Goal: Task Accomplishment & Management: Manage account settings

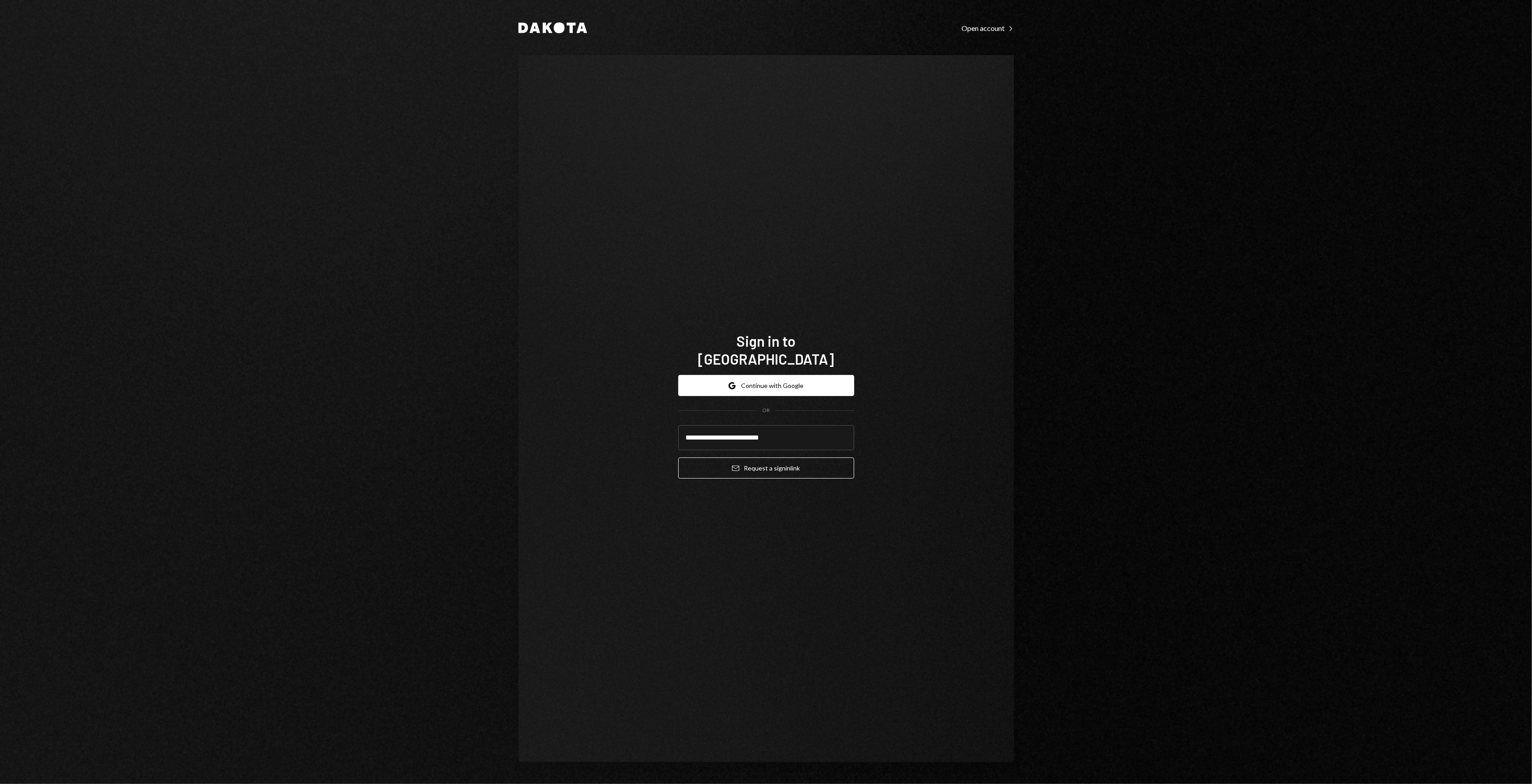
type input "**********"
click at [678, 458] on button "Email Request a sign in link" at bounding box center [766, 468] width 176 height 21
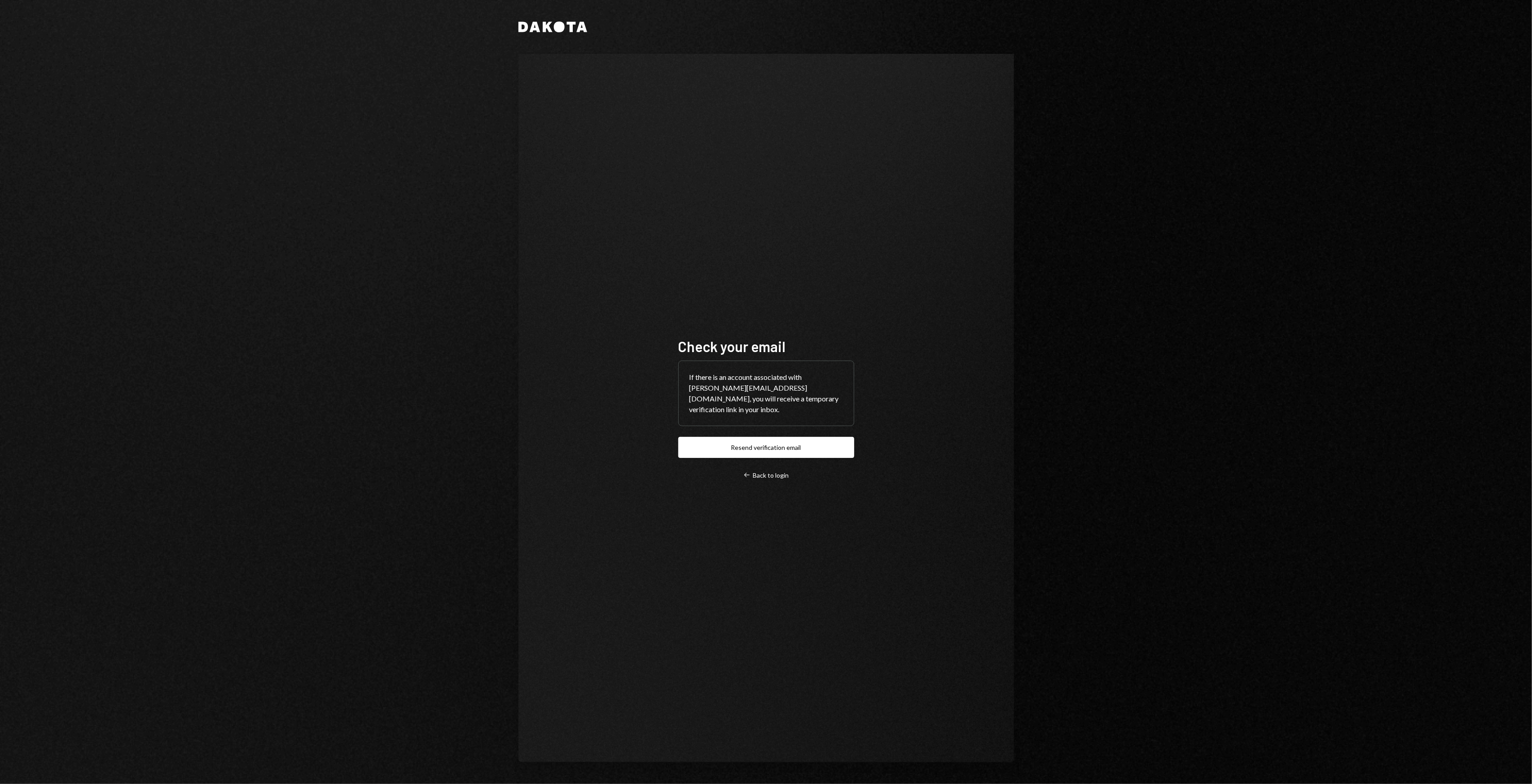
click at [713, 307] on div "Check your email If there is an account associated with garon@autonomousproject…" at bounding box center [766, 408] width 197 height 214
drag, startPoint x: 678, startPoint y: 273, endPoint x: 665, endPoint y: 262, distance: 17.0
drag, startPoint x: 665, startPoint y: 262, endPoint x: 645, endPoint y: 250, distance: 23.3
click at [645, 250] on div "Check your email If there is an account associated with garon@autonomousproject…" at bounding box center [766, 408] width 495 height 709
drag, startPoint x: 627, startPoint y: 244, endPoint x: 621, endPoint y: 241, distance: 6.7
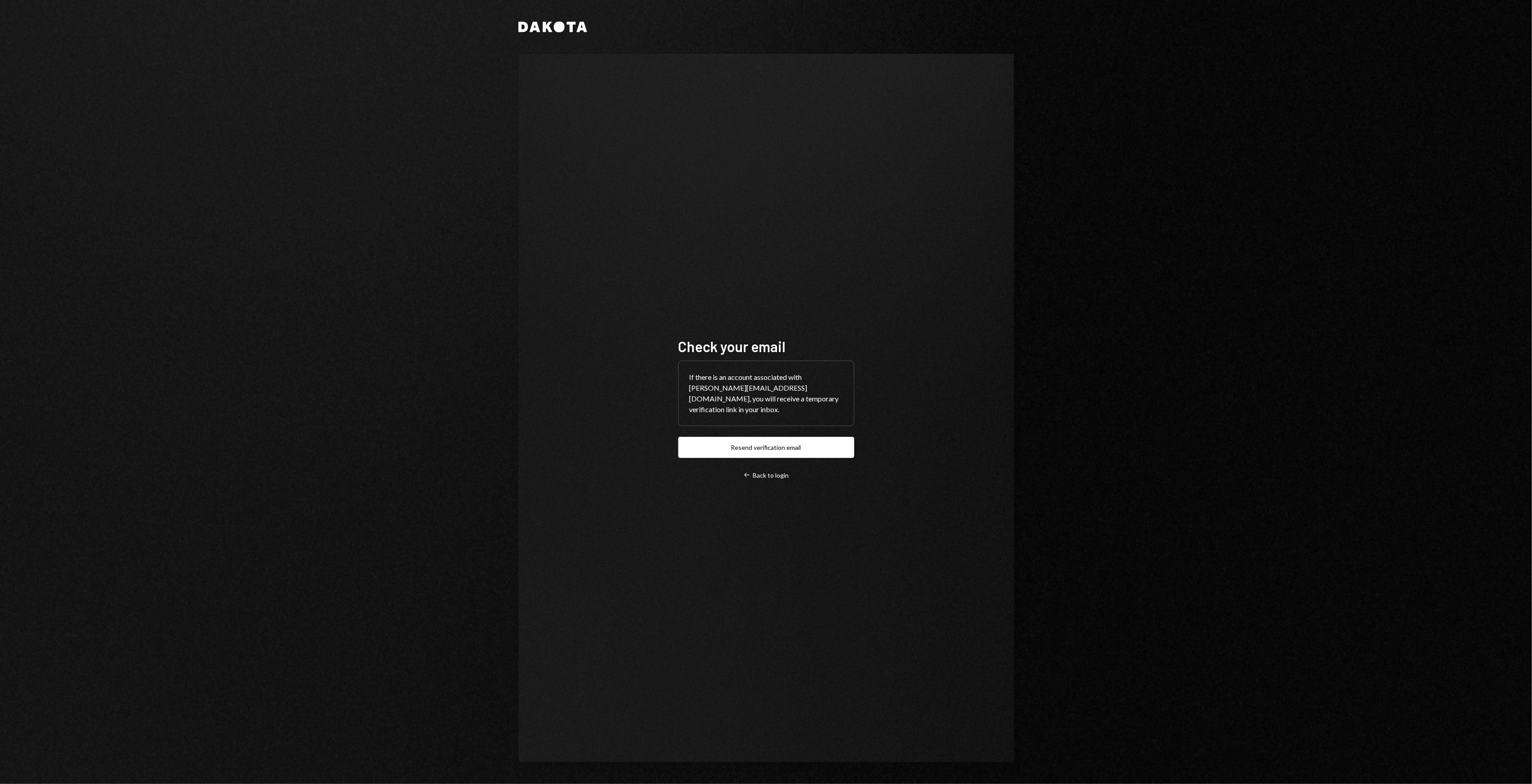
click at [621, 241] on div "Check your email If there is an account associated with garon@autonomousproject…" at bounding box center [766, 408] width 495 height 709
drag, startPoint x: 621, startPoint y: 241, endPoint x: 611, endPoint y: 235, distance: 11.7
click at [611, 235] on div "Check your email If there is an account associated with garon@autonomousproject…" at bounding box center [766, 408] width 495 height 709
click at [341, 319] on div "Dakota Check your email If there is an account associated with garon@autonomous…" at bounding box center [766, 392] width 1532 height 784
drag, startPoint x: 313, startPoint y: 298, endPoint x: 252, endPoint y: 284, distance: 62.6
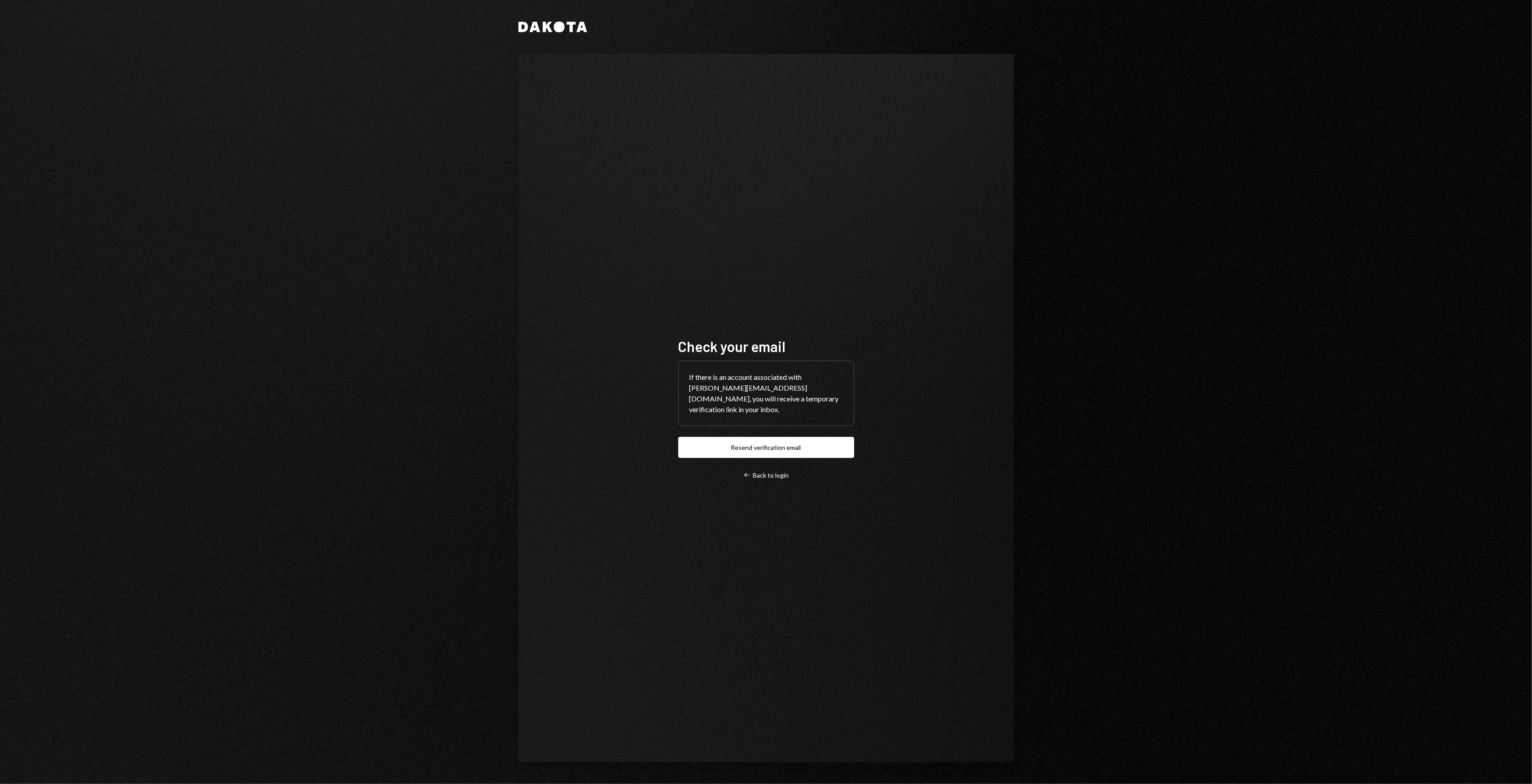
click at [252, 284] on div "Dakota Check your email If there is an account associated with garon@autonomous…" at bounding box center [766, 392] width 1532 height 784
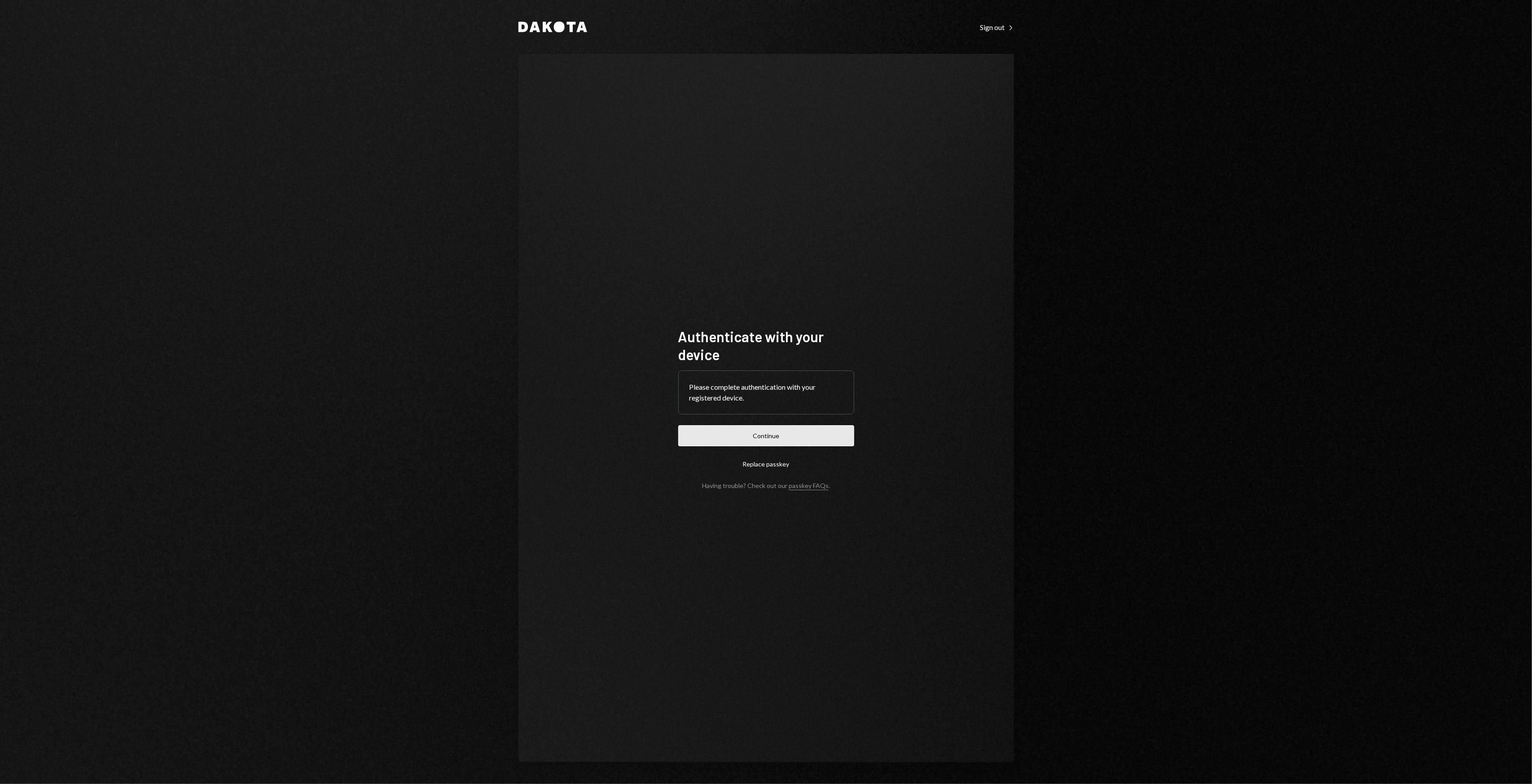
click at [764, 431] on button "Continue" at bounding box center [766, 436] width 176 height 21
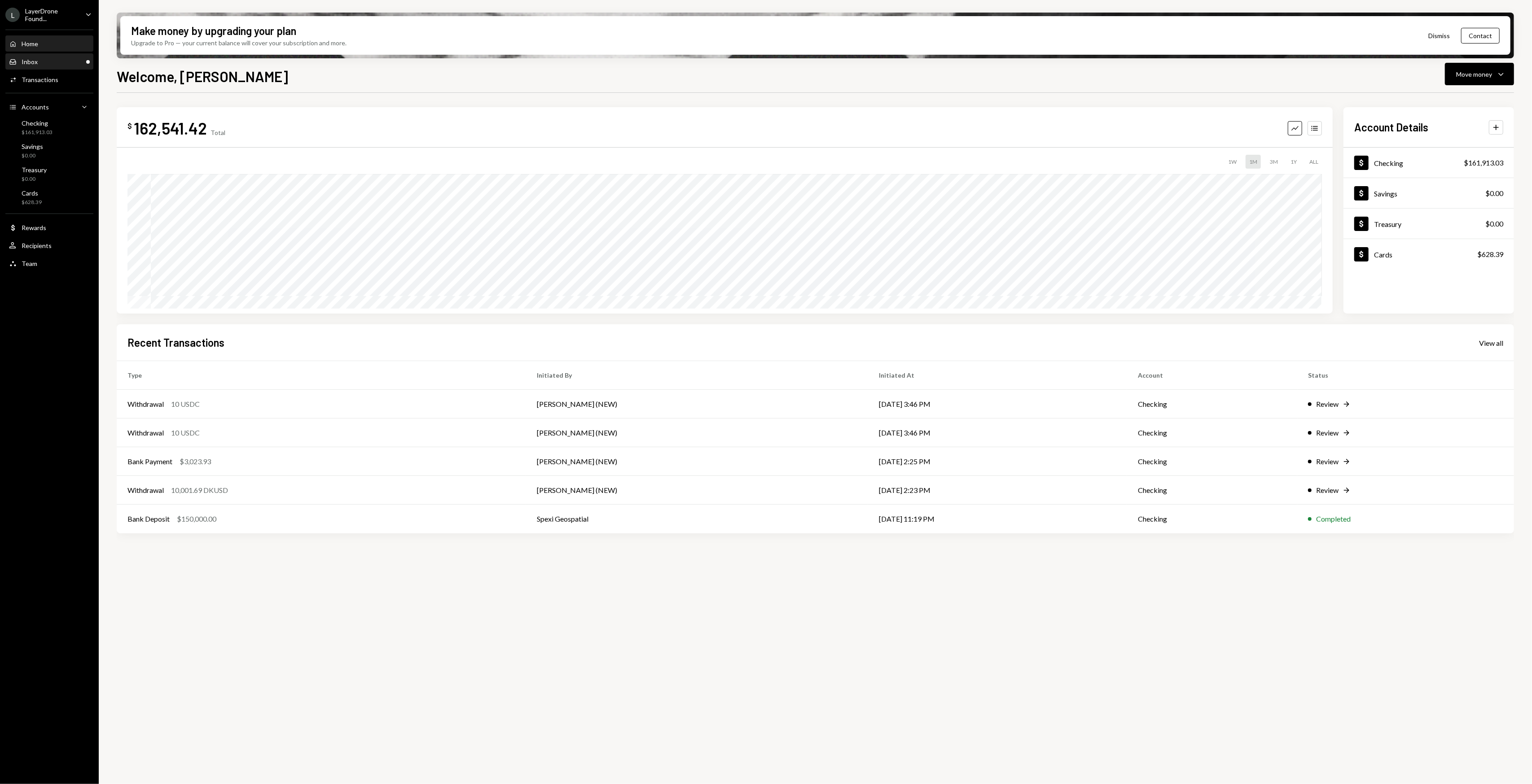
click at [32, 63] on div "Inbox" at bounding box center [29, 61] width 16 height 8
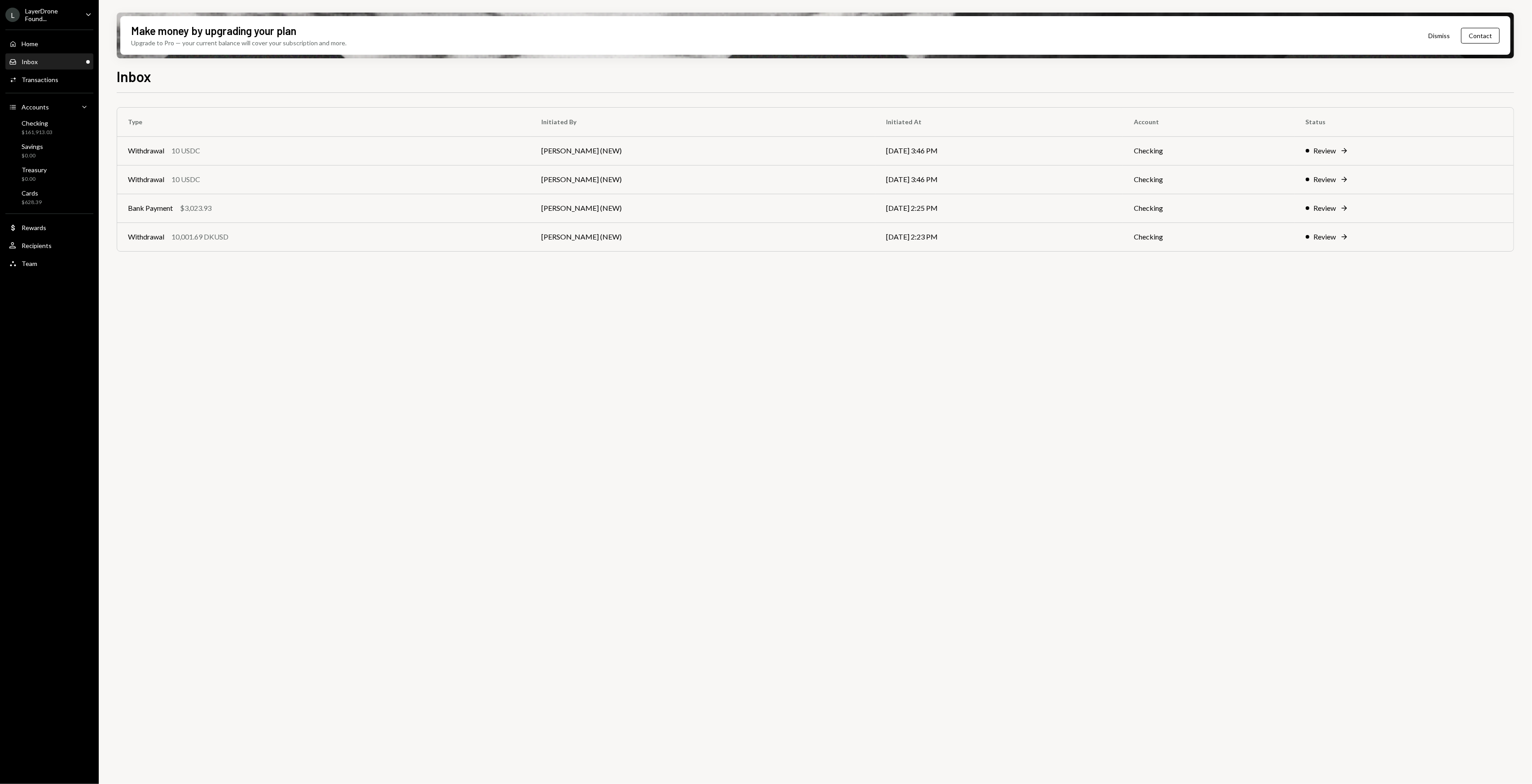
click at [63, 20] on div "LayerDrone Found..." at bounding box center [51, 15] width 53 height 15
click at [60, 118] on button "Accounts View all accounts" at bounding box center [63, 126] width 107 height 16
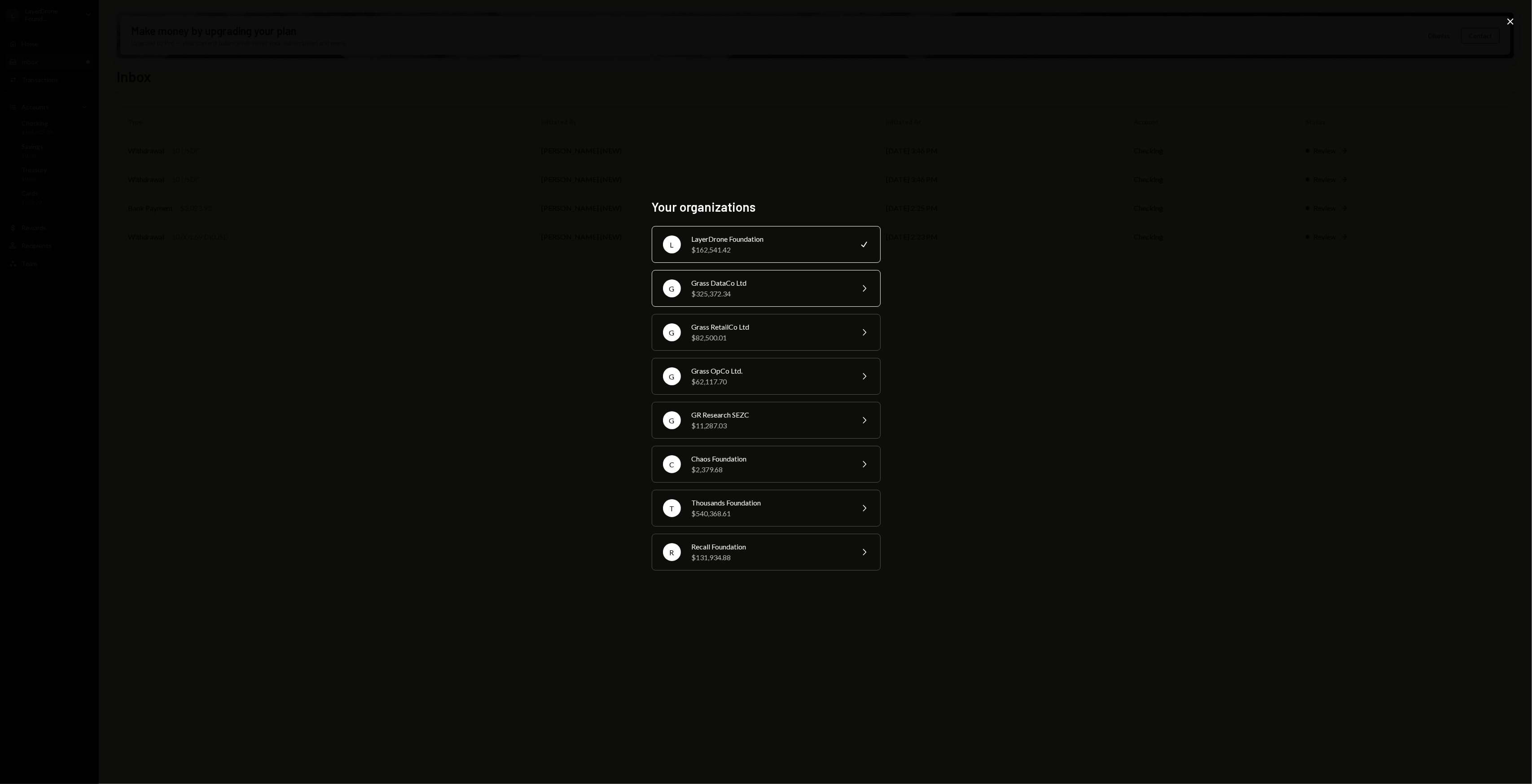
click at [799, 298] on div "$325,372.34" at bounding box center [770, 294] width 156 height 11
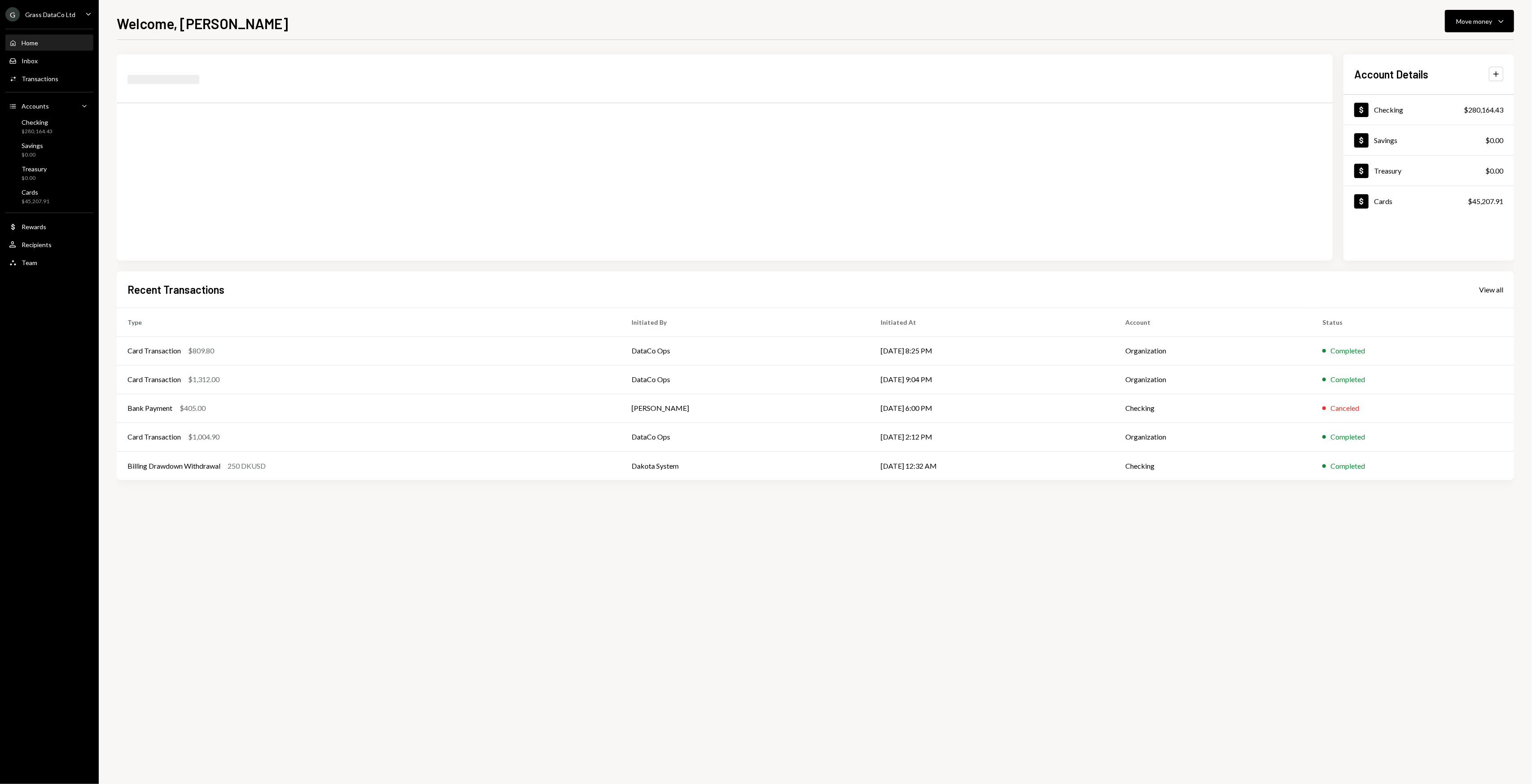
click at [71, 9] on div "G Grass DataCo Ltd" at bounding box center [40, 14] width 70 height 14
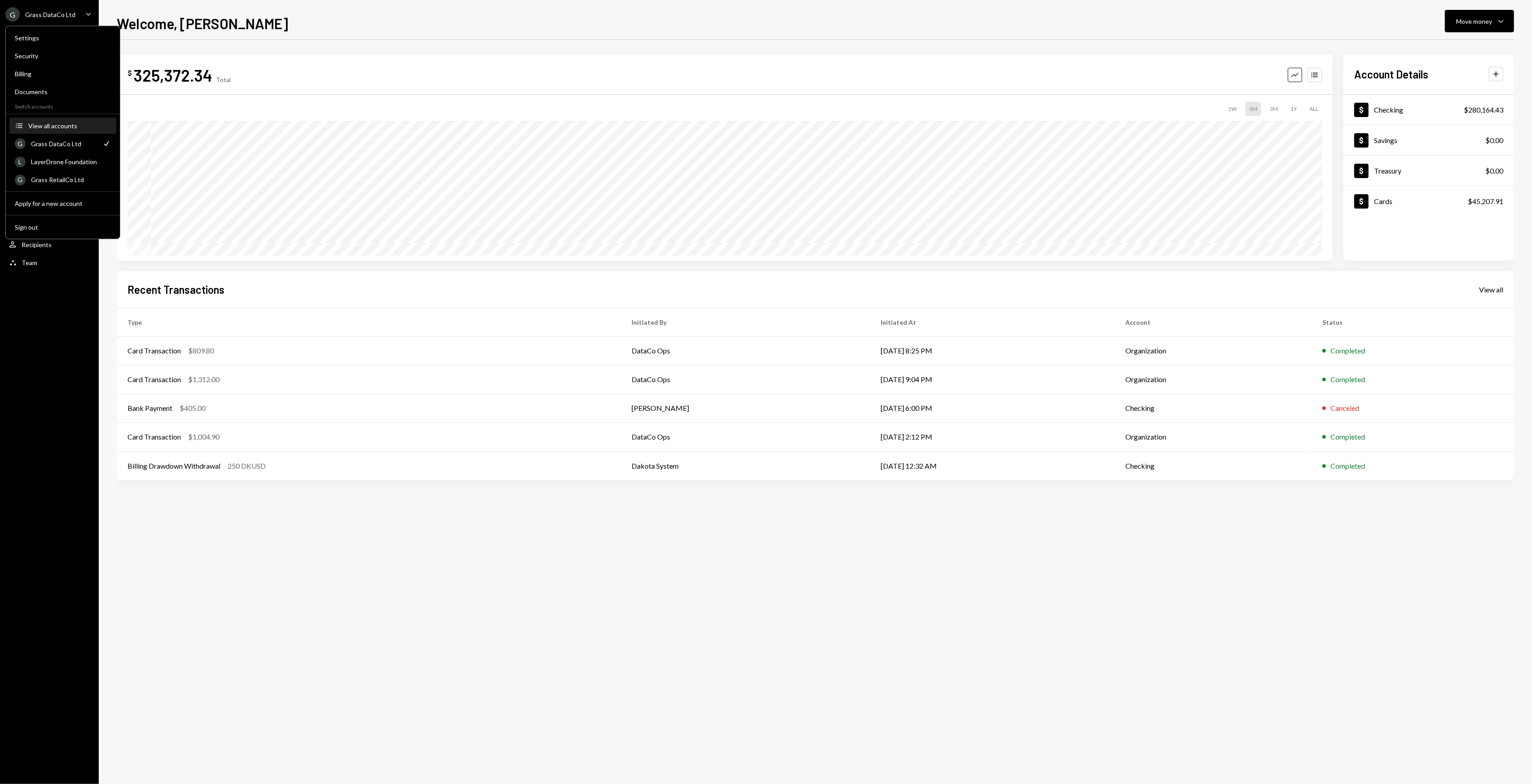
click at [64, 125] on div "View all accounts" at bounding box center [70, 125] width 83 height 8
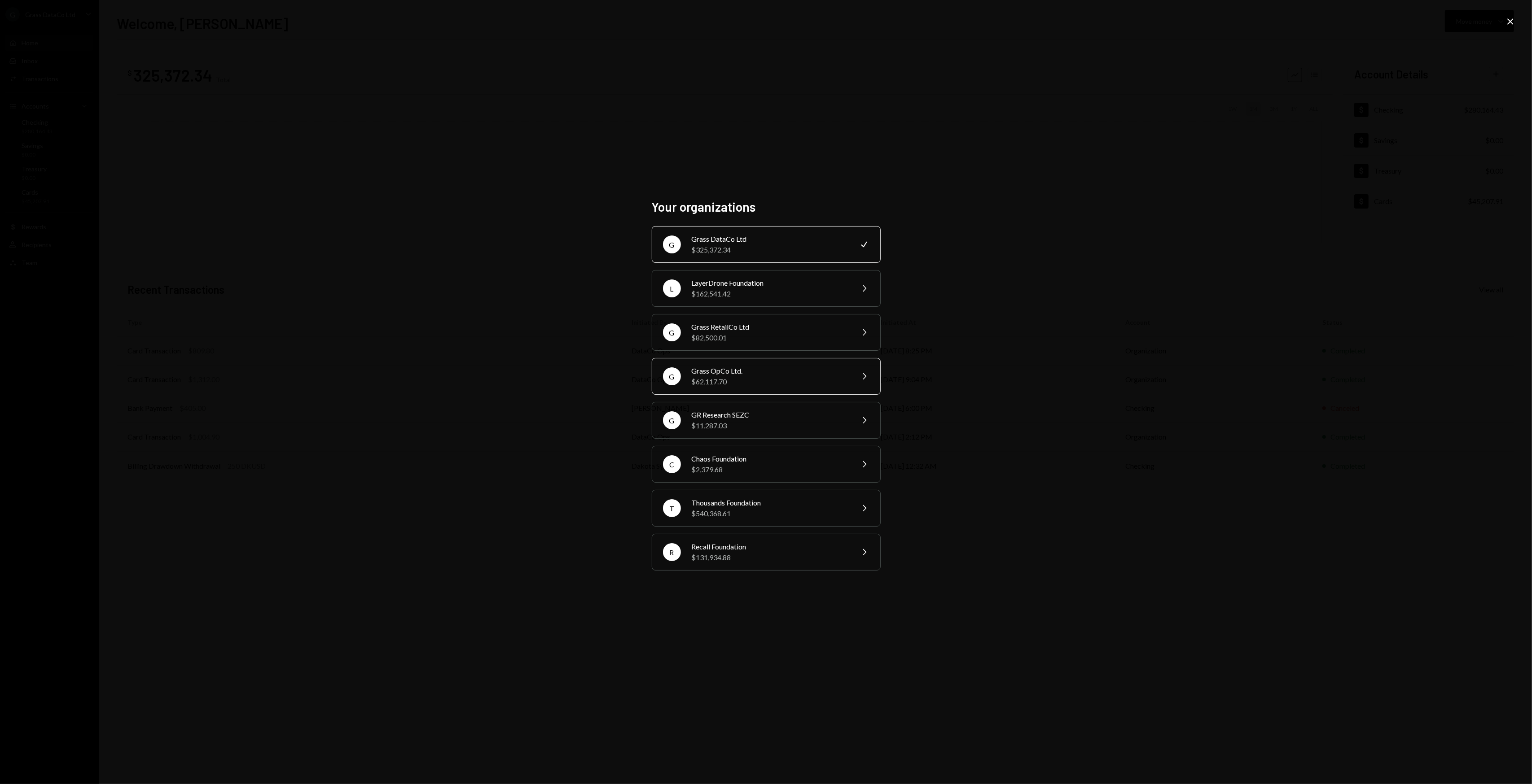
click at [748, 374] on div "Grass OpCo Ltd." at bounding box center [770, 371] width 156 height 11
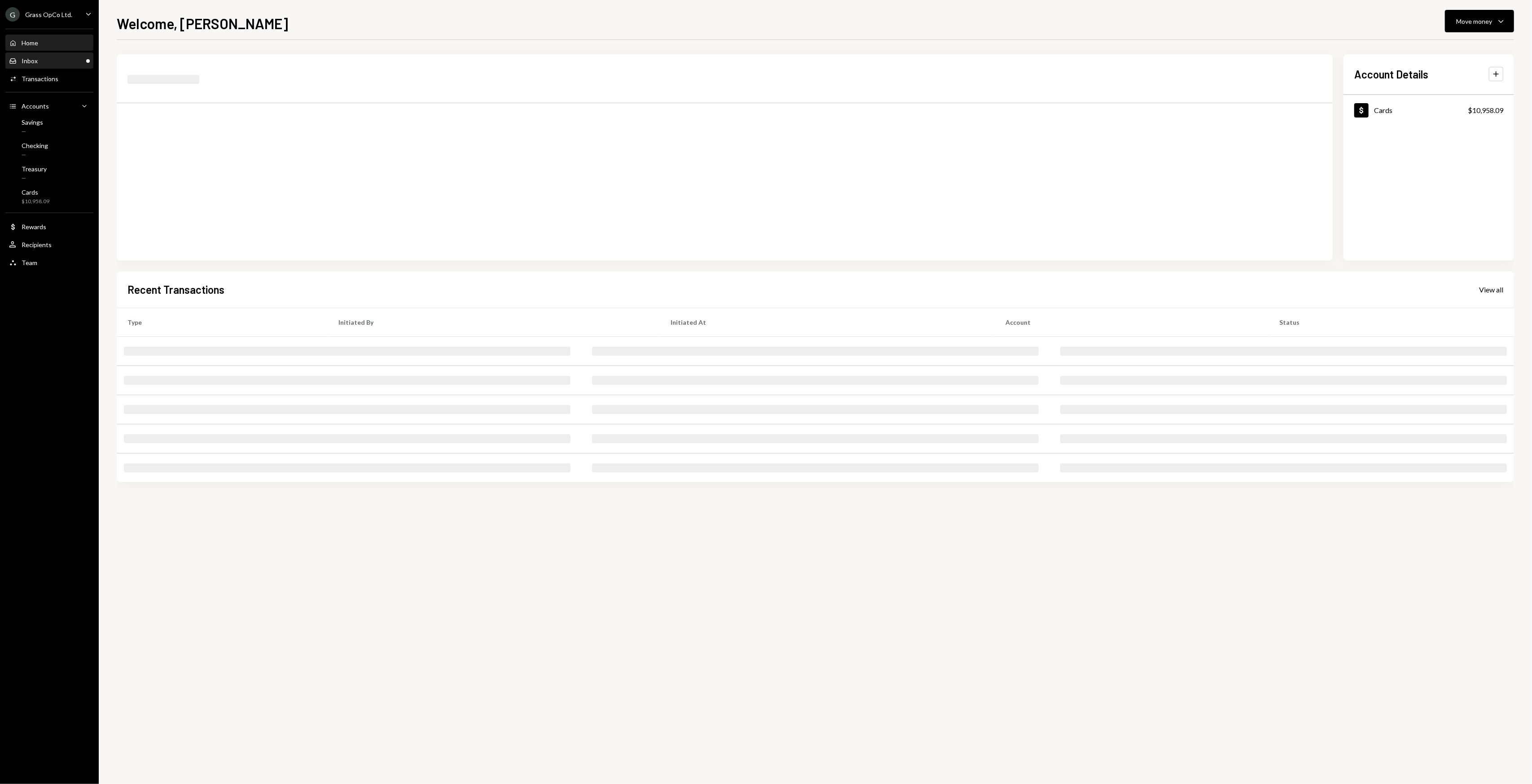
click at [45, 63] on div "Inbox Inbox" at bounding box center [49, 61] width 81 height 8
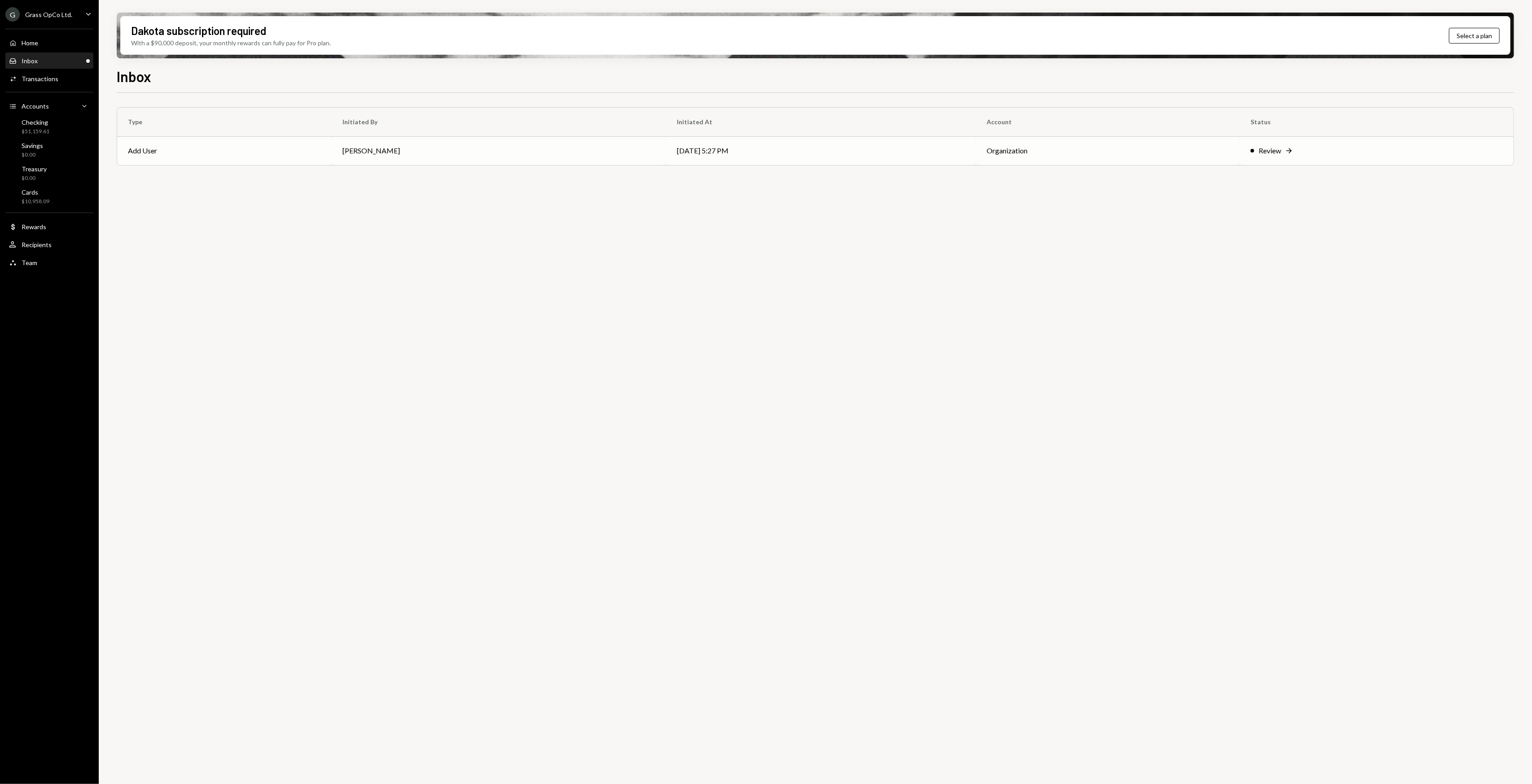
click at [478, 146] on td "Bret Shilliday" at bounding box center [499, 150] width 334 height 29
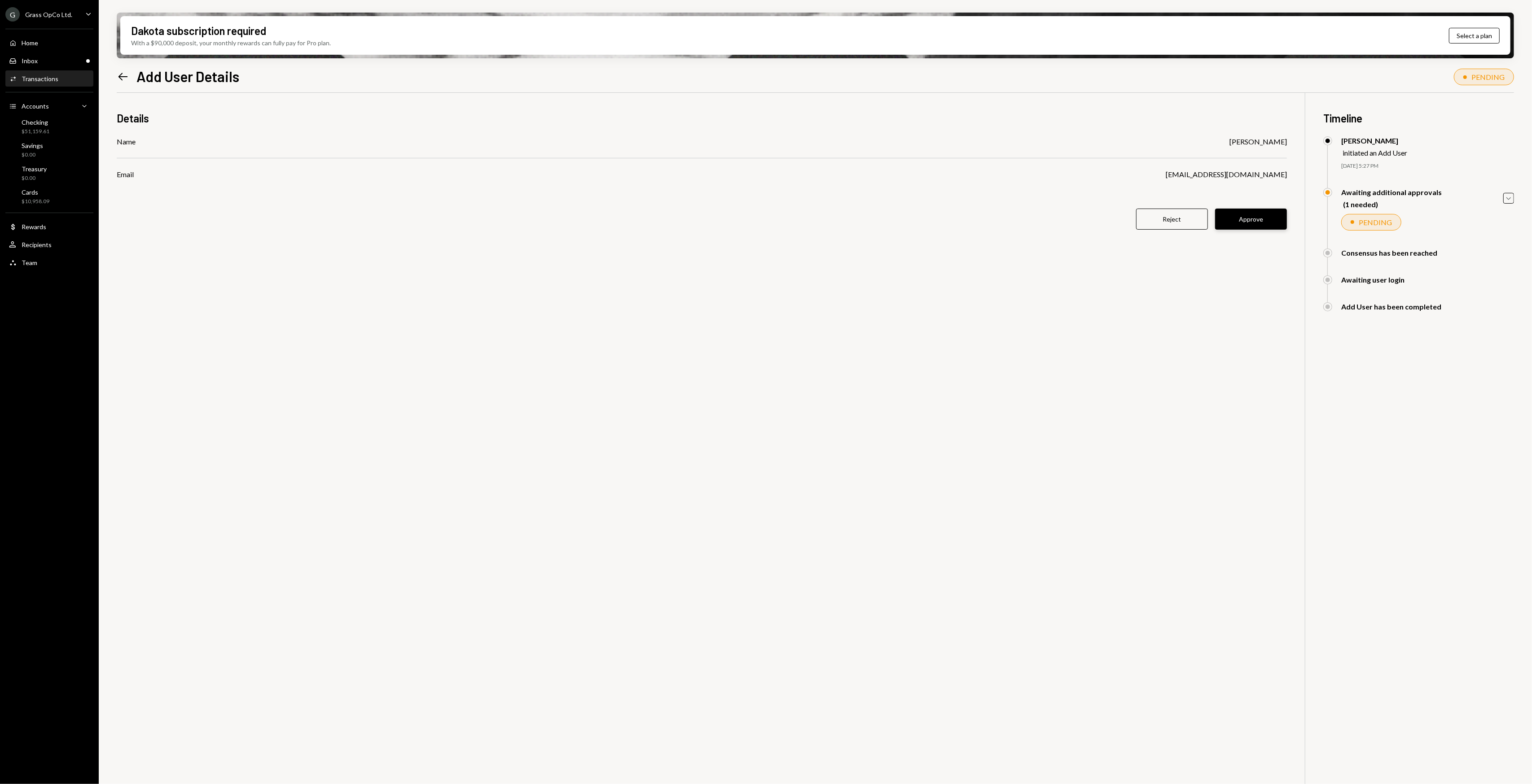
click at [1257, 217] on button "Approve" at bounding box center [1251, 219] width 72 height 21
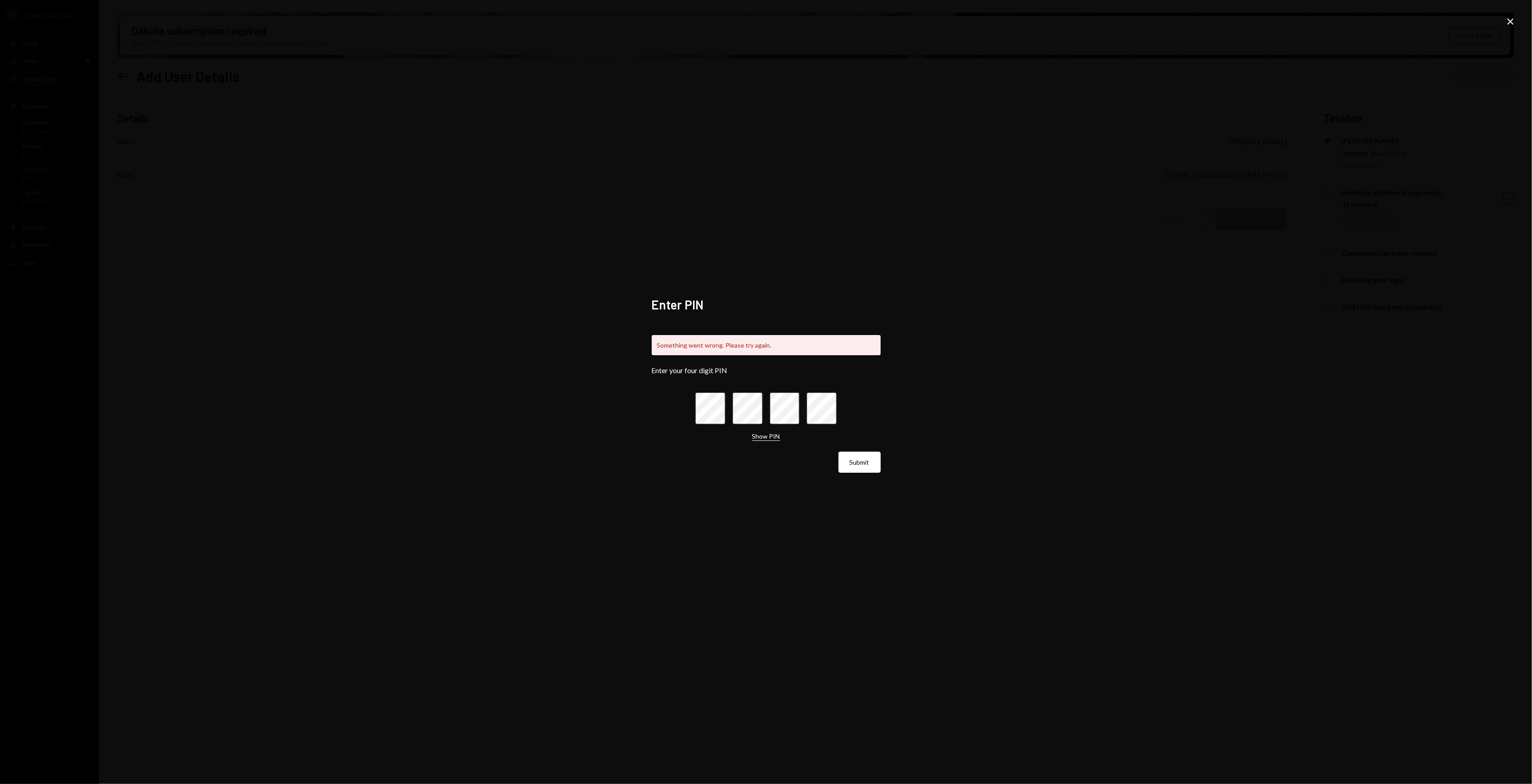
click at [768, 436] on button "Show PIN" at bounding box center [766, 437] width 28 height 8
click at [768, 436] on button "Hide PIN" at bounding box center [766, 437] width 25 height 8
click at [852, 460] on button "Submit" at bounding box center [859, 462] width 42 height 21
drag, startPoint x: 1367, startPoint y: 226, endPoint x: 1033, endPoint y: 219, distance: 334.1
click at [1033, 219] on div "Enter PIN Something went wrong. Please try again. Enter your four digit PIN Sho…" at bounding box center [766, 392] width 1532 height 784
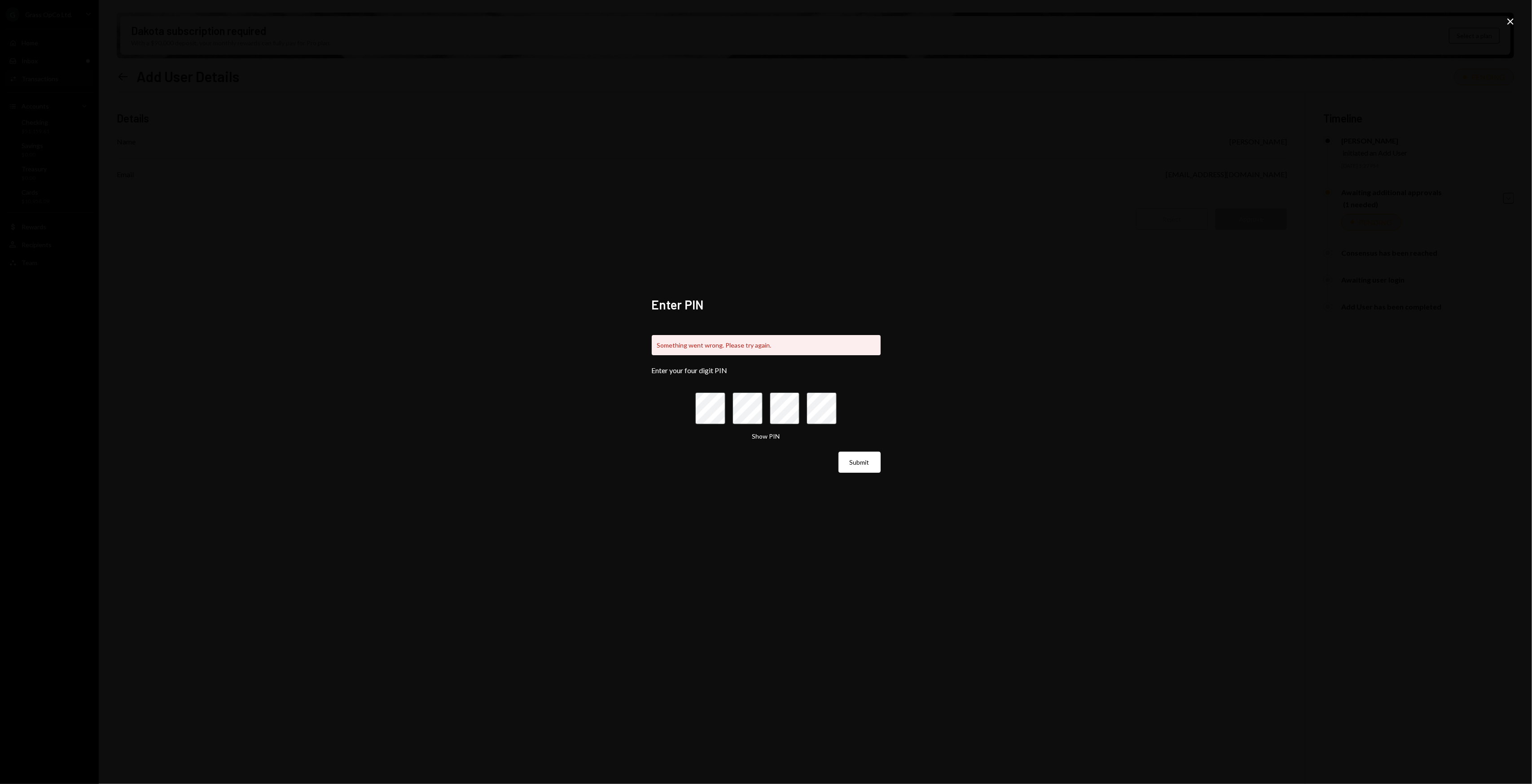
click at [1512, 18] on icon "Close" at bounding box center [1511, 21] width 11 height 11
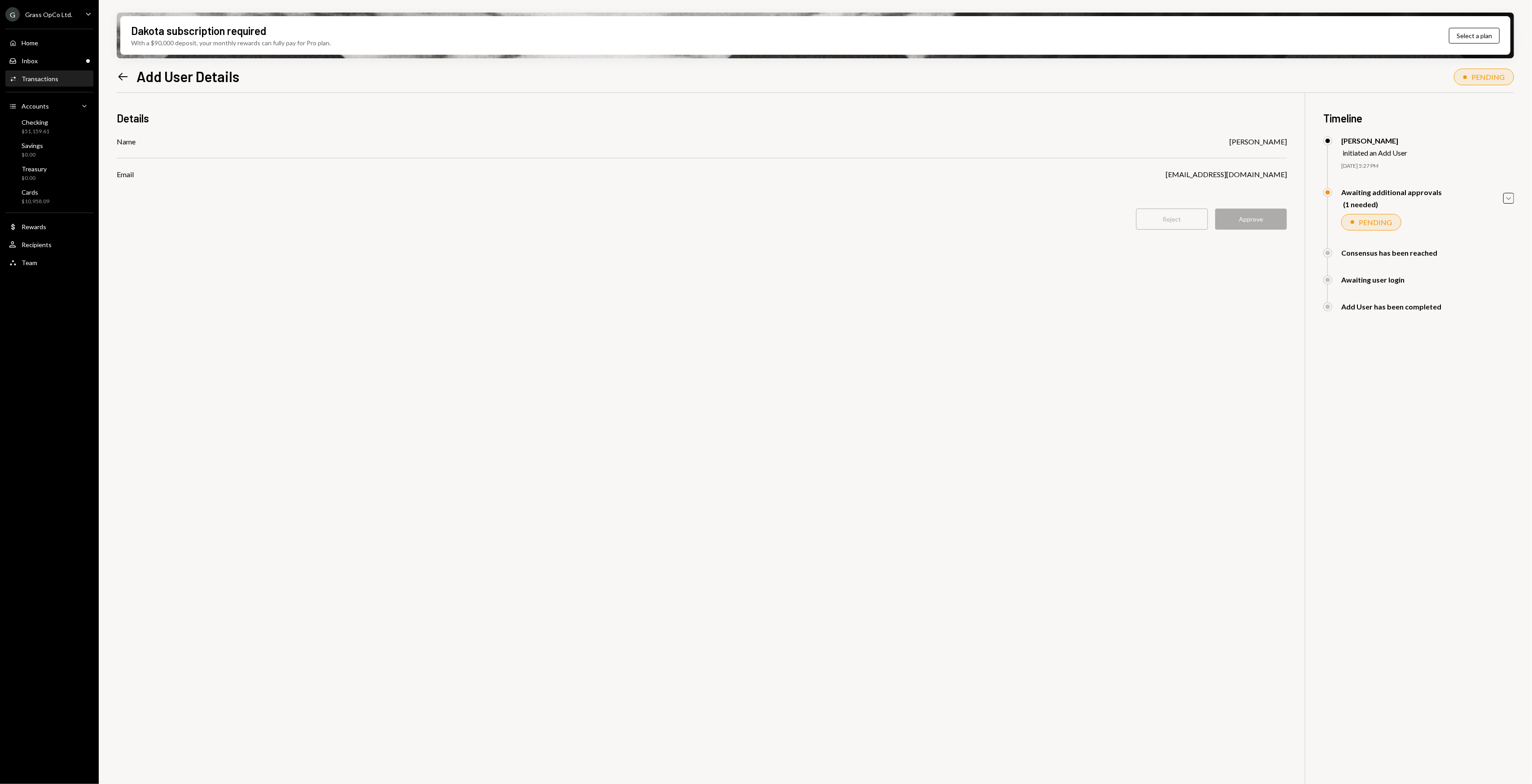
drag, startPoint x: 585, startPoint y: 401, endPoint x: 491, endPoint y: 367, distance: 100.0
click at [491, 367] on div "Details Name Nic MacRobert Email nic@autonomousprojects.co Reject Approve Timel…" at bounding box center [815, 484] width 1398 height 784
drag, startPoint x: 466, startPoint y: 356, endPoint x: 451, endPoint y: 345, distance: 18.6
click at [451, 345] on div "Details Name Nic MacRobert Email nic@autonomousprojects.co Reject Approve Timel…" at bounding box center [815, 484] width 1398 height 784
click at [448, 341] on div "Details Name Nic MacRobert Email nic@autonomousprojects.co Reject Approve Timel…" at bounding box center [815, 484] width 1398 height 784
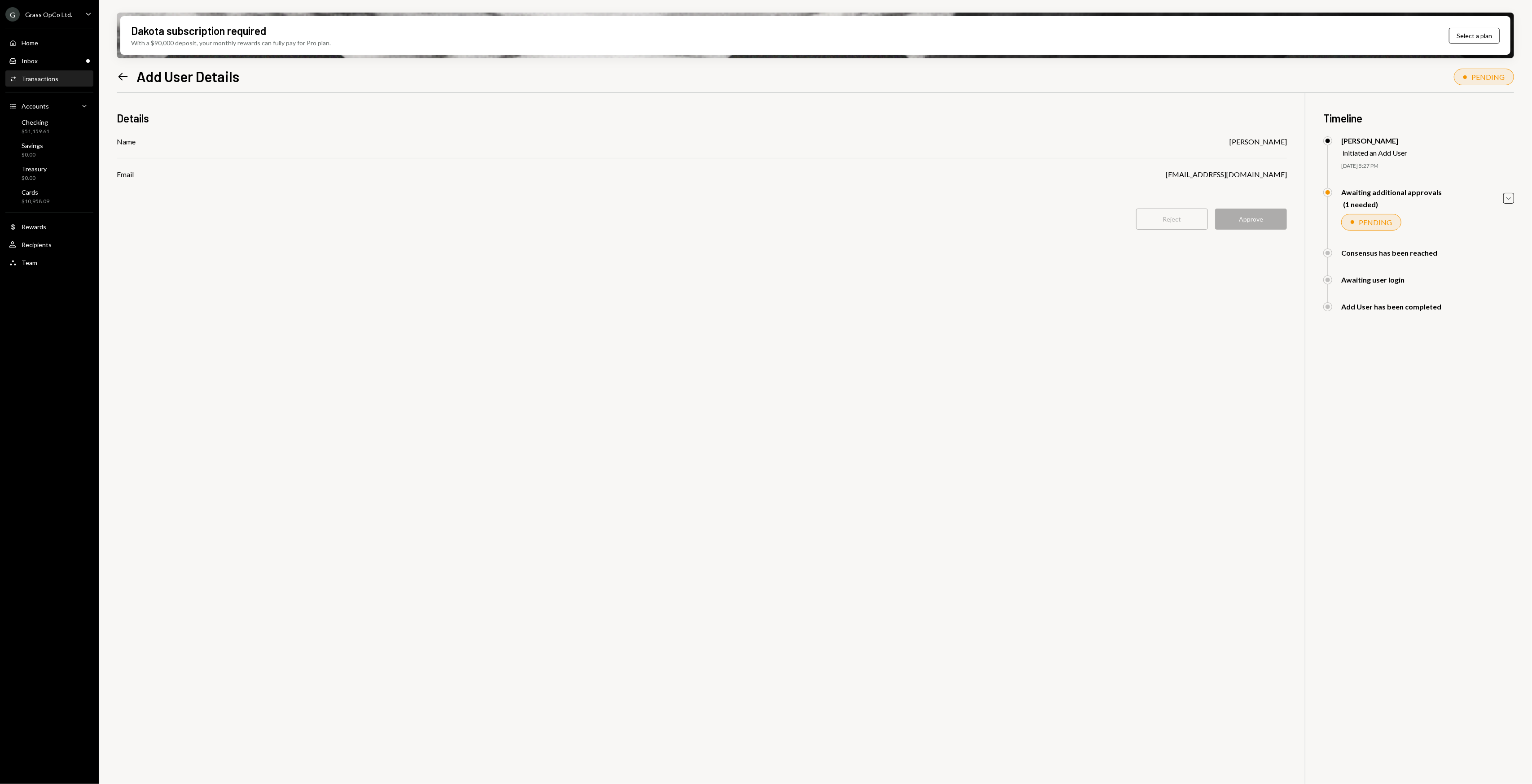
click at [448, 341] on div "Details Name Nic MacRobert Email nic@autonomousprojects.co Reject Approve Timel…" at bounding box center [815, 484] width 1398 height 784
drag, startPoint x: 668, startPoint y: 339, endPoint x: 658, endPoint y: 332, distance: 12.2
drag, startPoint x: 658, startPoint y: 332, endPoint x: 654, endPoint y: 329, distance: 5.0
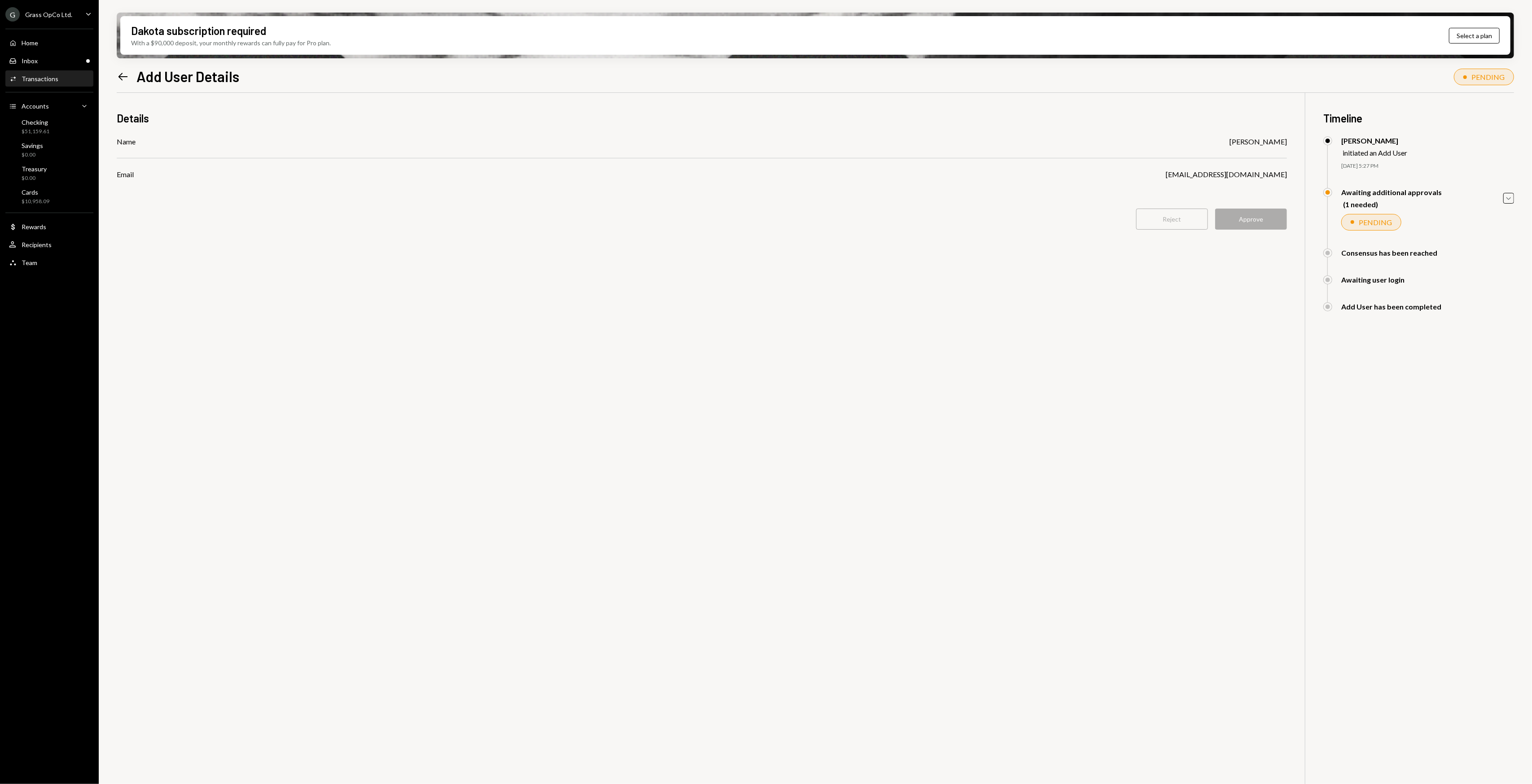
click at [654, 329] on div "Details Name Nic MacRobert Email nic@autonomousprojects.co Reject Approve Timel…" at bounding box center [815, 484] width 1398 height 784
drag, startPoint x: 649, startPoint y: 327, endPoint x: 627, endPoint y: 308, distance: 29.1
click at [626, 308] on div "Details Name Nic MacRobert Email nic@autonomousprojects.co Reject Approve Timel…" at bounding box center [815, 484] width 1398 height 784
click at [46, 57] on div "Inbox Inbox" at bounding box center [49, 61] width 81 height 8
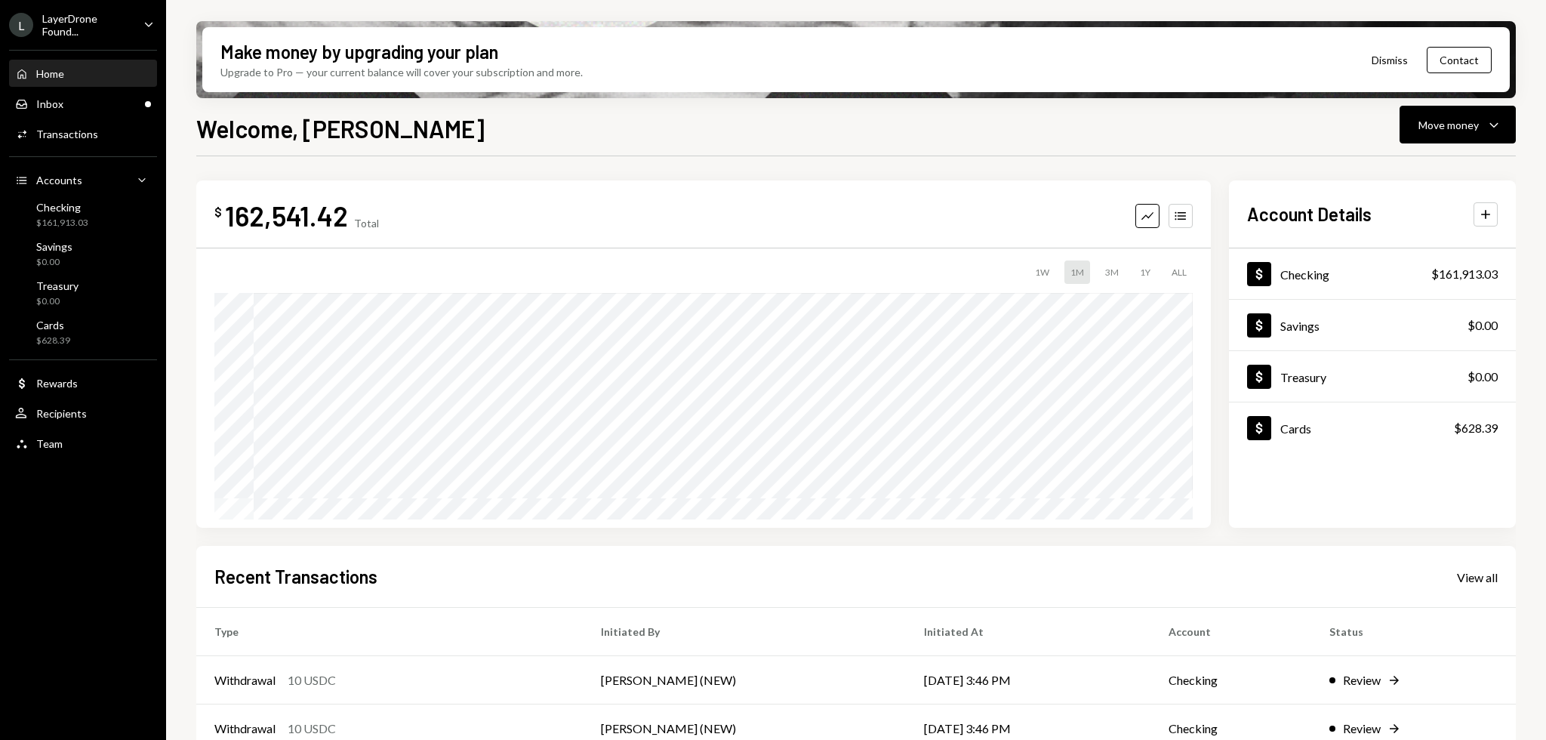
drag, startPoint x: 691, startPoint y: 112, endPoint x: 669, endPoint y: 114, distance: 21.3
click at [669, 114] on div "Welcome, Garon Move money Caret Down" at bounding box center [855, 126] width 1319 height 33
drag, startPoint x: 657, startPoint y: 114, endPoint x: 639, endPoint y: 114, distance: 18.1
click at [648, 113] on div "Welcome, Garon Move money Caret Down" at bounding box center [855, 126] width 1319 height 33
drag, startPoint x: 626, startPoint y: 118, endPoint x: 578, endPoint y: 128, distance: 49.4
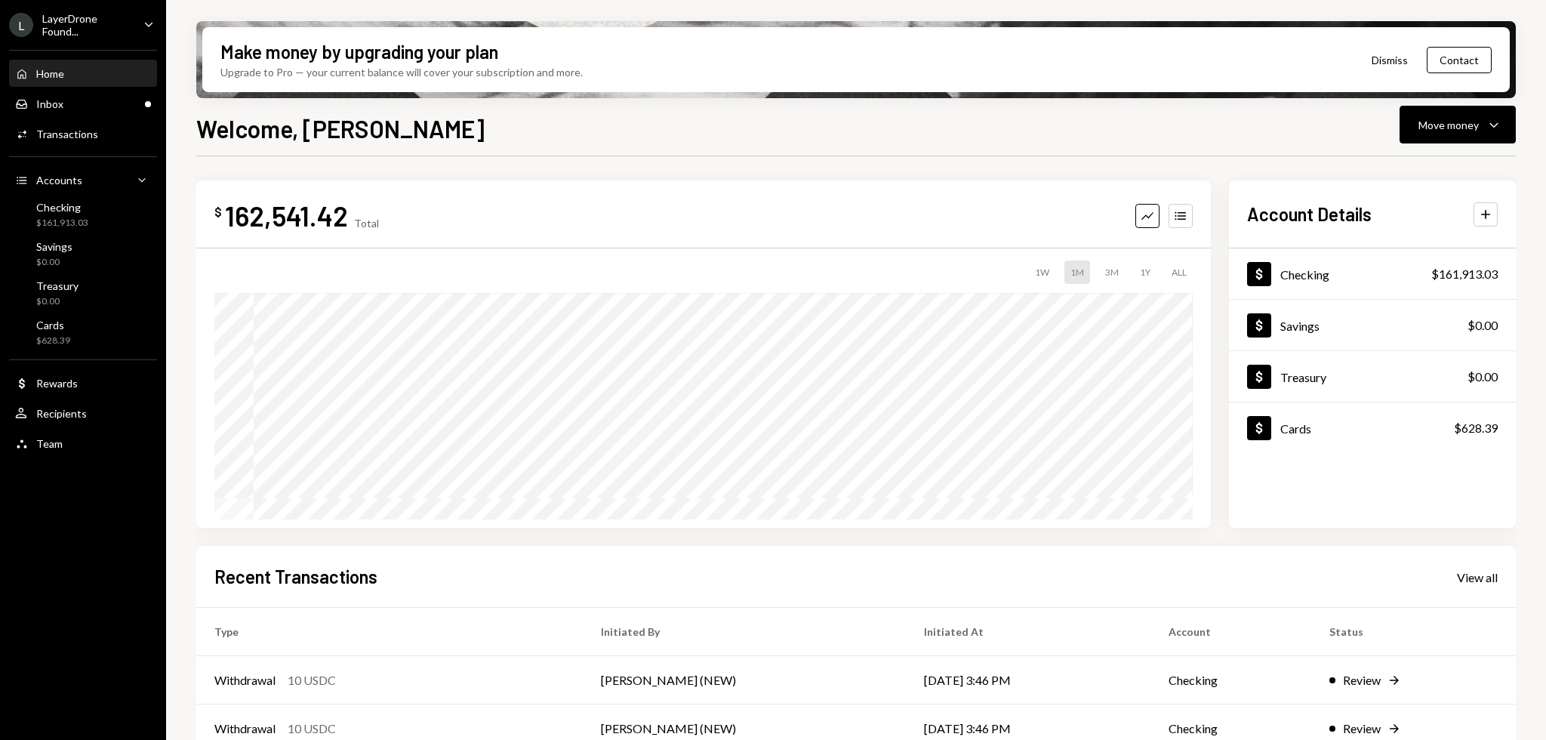
click at [578, 128] on div "Welcome, Garon Move money Caret Down" at bounding box center [855, 126] width 1319 height 33
drag, startPoint x: 556, startPoint y: 128, endPoint x: 534, endPoint y: 125, distance: 22.1
click at [534, 125] on div "Welcome, Garon Move money Caret Down" at bounding box center [855, 126] width 1319 height 33
click at [511, 125] on div "Welcome, Garon Move money Caret Down" at bounding box center [855, 126] width 1319 height 33
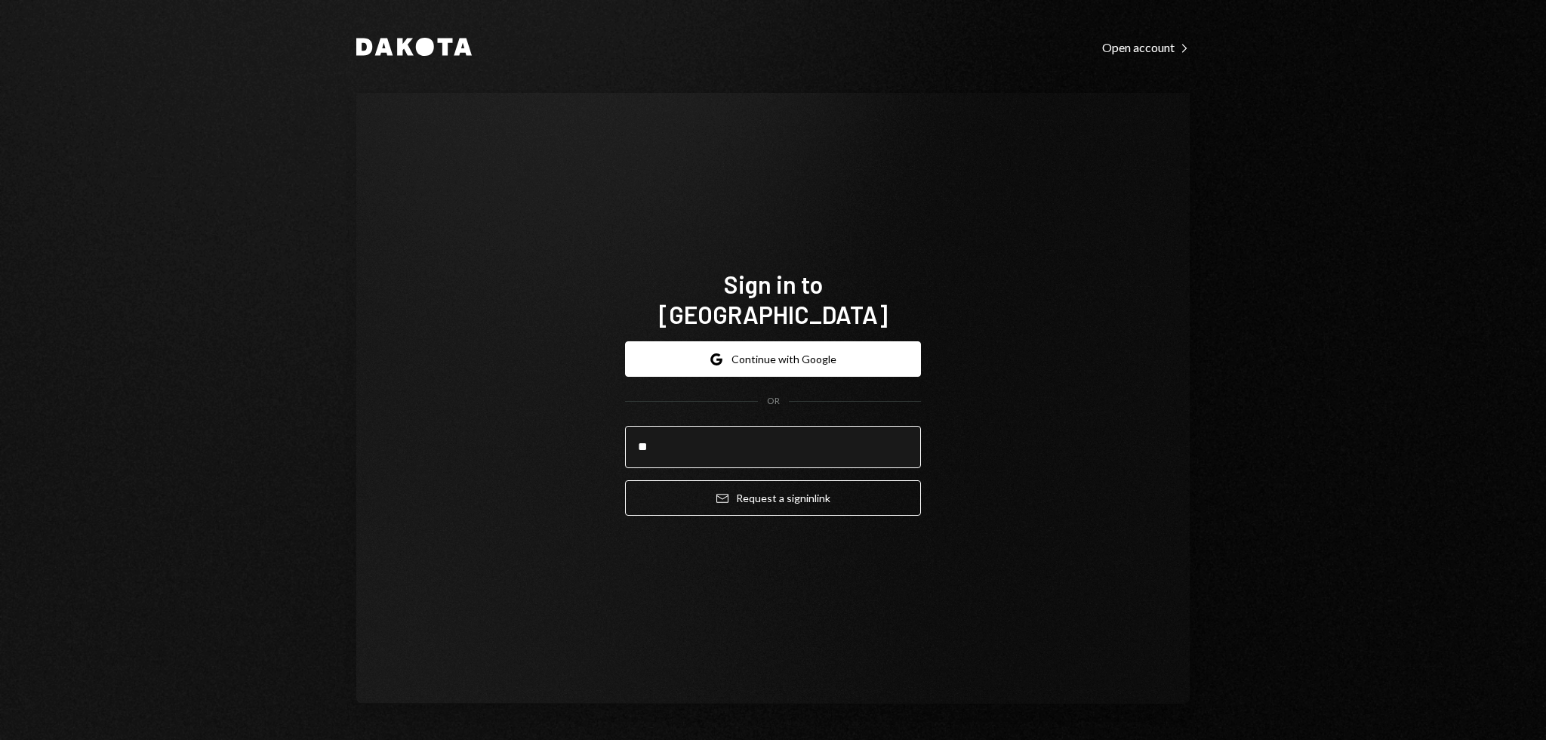
type input "*"
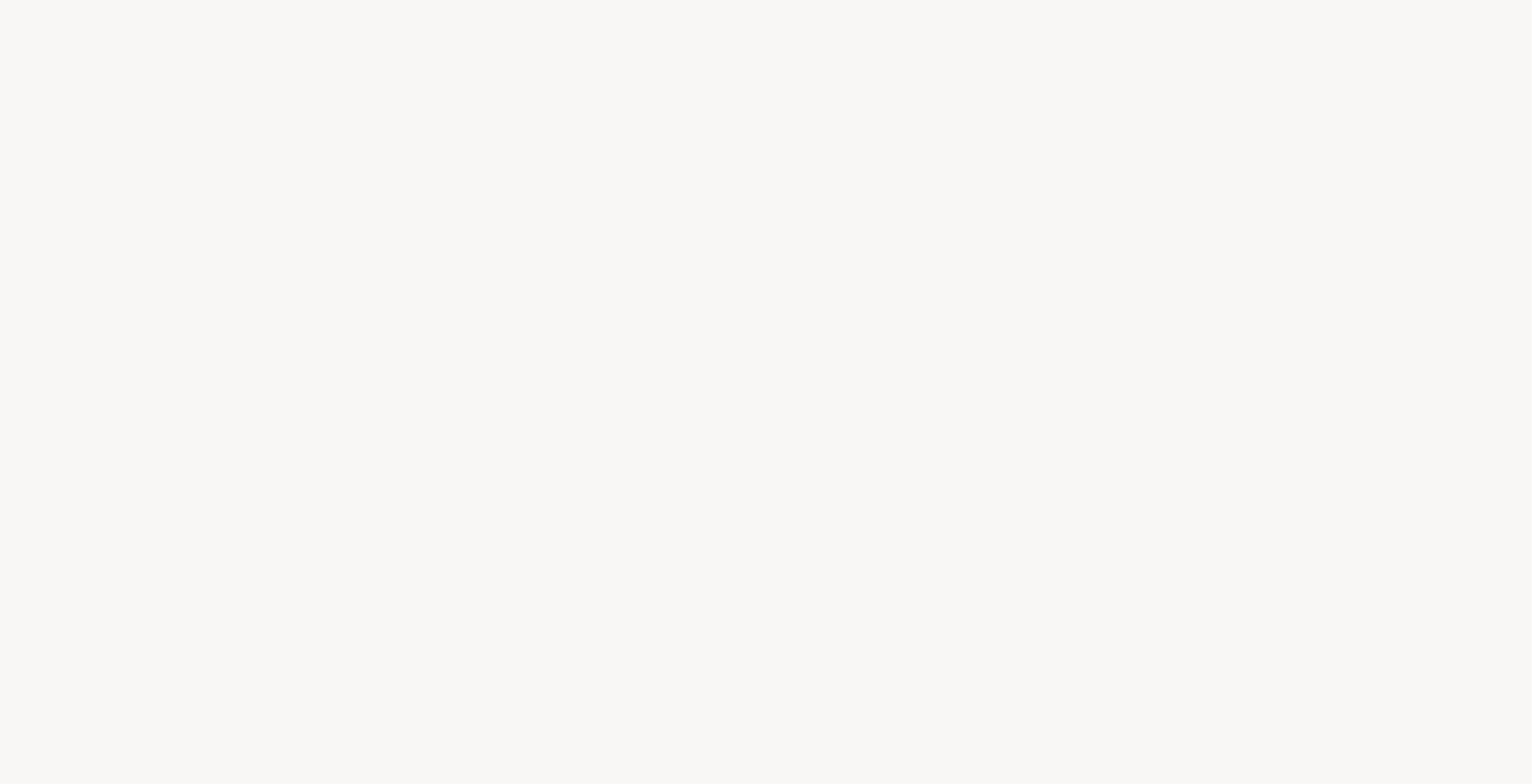
click at [271, 160] on div at bounding box center [766, 392] width 1532 height 784
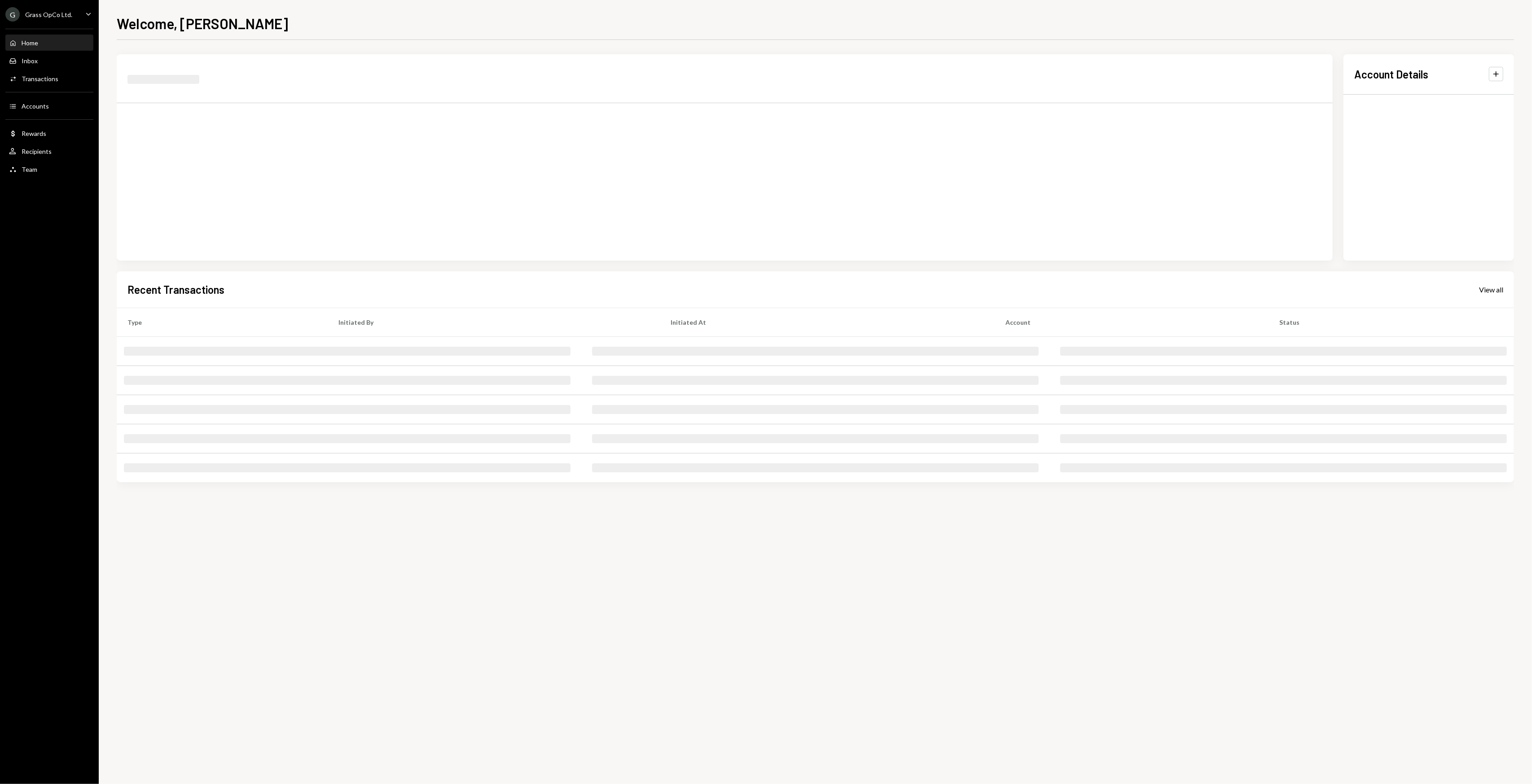
click at [240, 141] on div at bounding box center [724, 157] width 1216 height 206
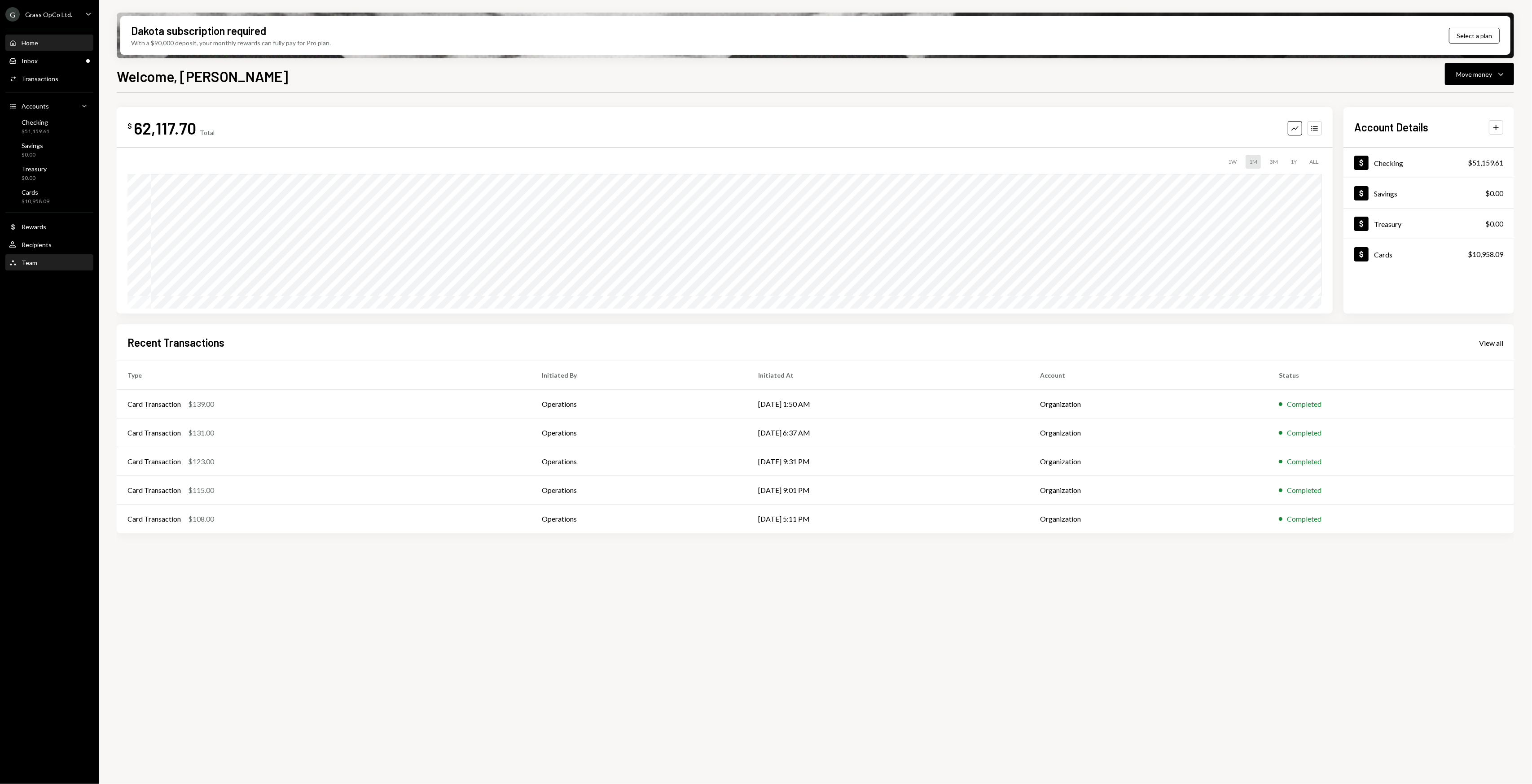
drag, startPoint x: 45, startPoint y: 275, endPoint x: 39, endPoint y: 267, distance: 10.0
drag, startPoint x: 39, startPoint y: 267, endPoint x: 34, endPoint y: 264, distance: 5.8
click at [34, 264] on div "Team" at bounding box center [29, 262] width 15 height 8
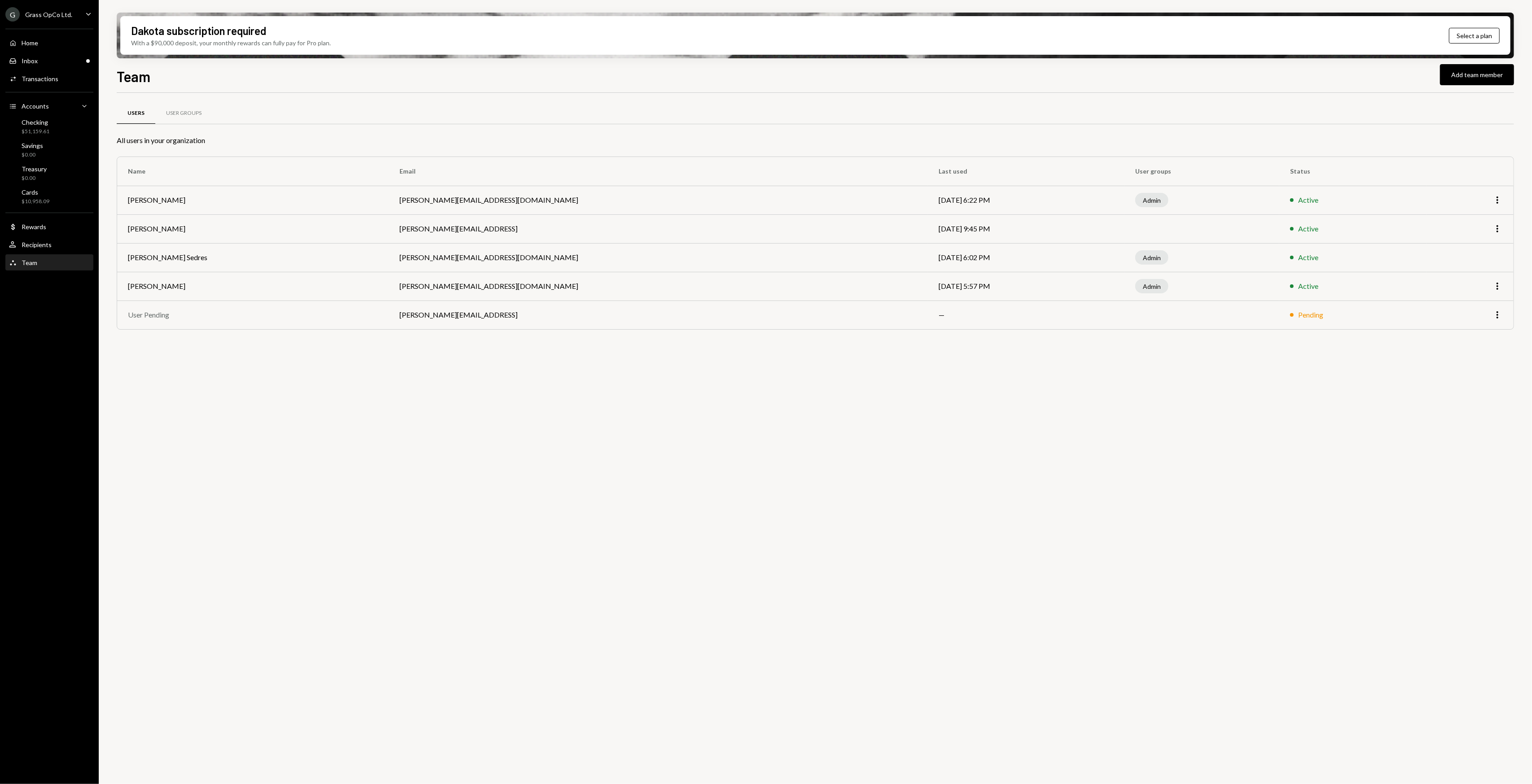
click at [31, 310] on div "G Grass OpCo Ltd. Caret Down Home Home Inbox Inbox Activities Transactions Acco…" at bounding box center [49, 392] width 99 height 784
click at [29, 301] on div "G Grass OpCo Ltd. Caret Down Home Home Inbox Inbox Activities Transactions Acco…" at bounding box center [49, 392] width 99 height 784
click at [29, 301] on div "G Grass OpCo Ltd. Caret Down Home Home Inbox Inbox Activities Transactions Acco…" at bounding box center [49, 392] width 99 height 784
click at [23, 297] on div "G Grass OpCo Ltd. Caret Down Home Home Inbox Inbox Activities Transactions Acco…" at bounding box center [49, 392] width 99 height 784
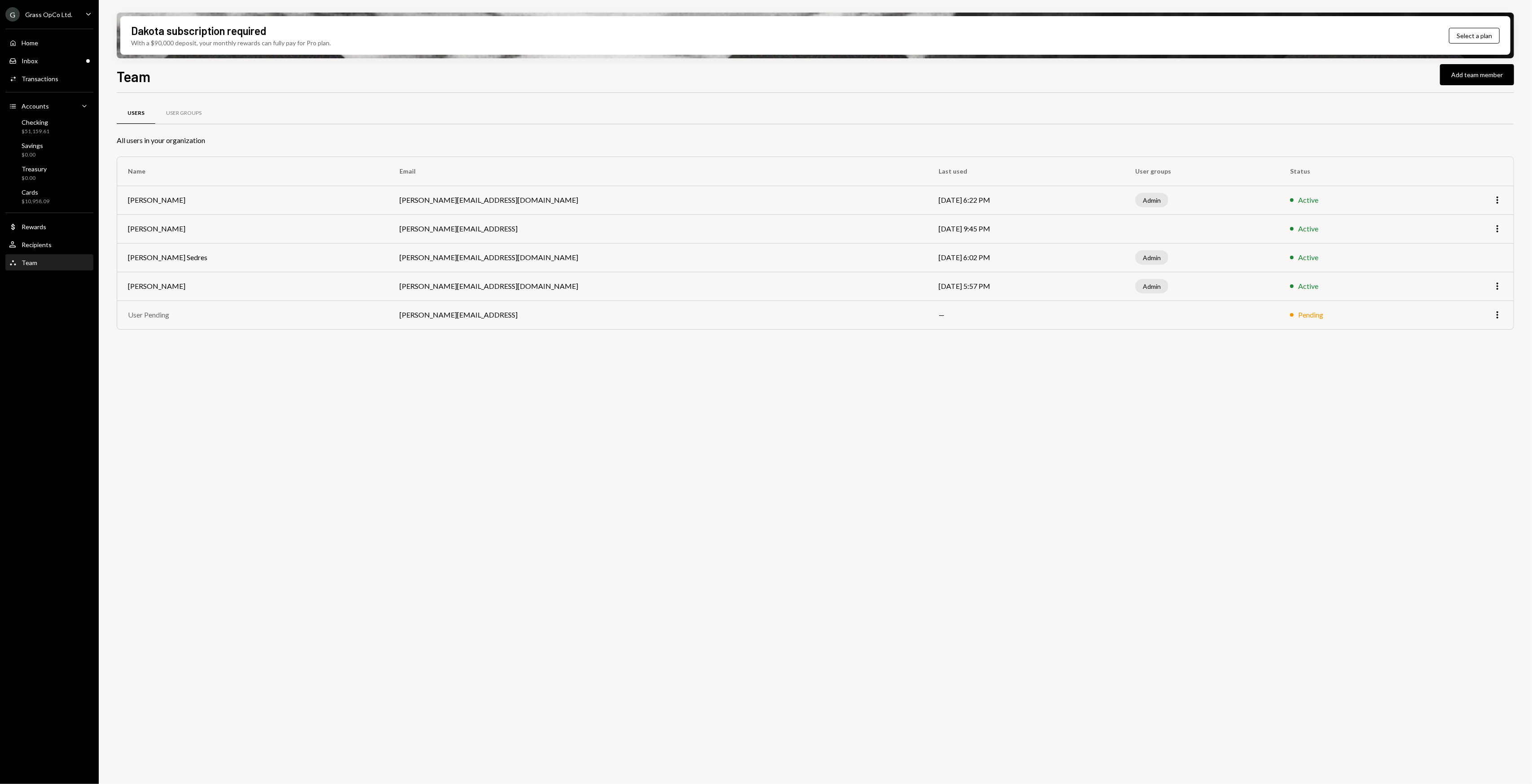
click at [20, 294] on div "G Grass OpCo Ltd. Caret Down Home Home Inbox Inbox Activities Transactions Acco…" at bounding box center [49, 392] width 99 height 784
drag, startPoint x: 349, startPoint y: 380, endPoint x: 338, endPoint y: 375, distance: 12.1
click at [338, 375] on div "Users User Groups All users in your organization Name Email Last used User grou…" at bounding box center [815, 443] width 1398 height 701
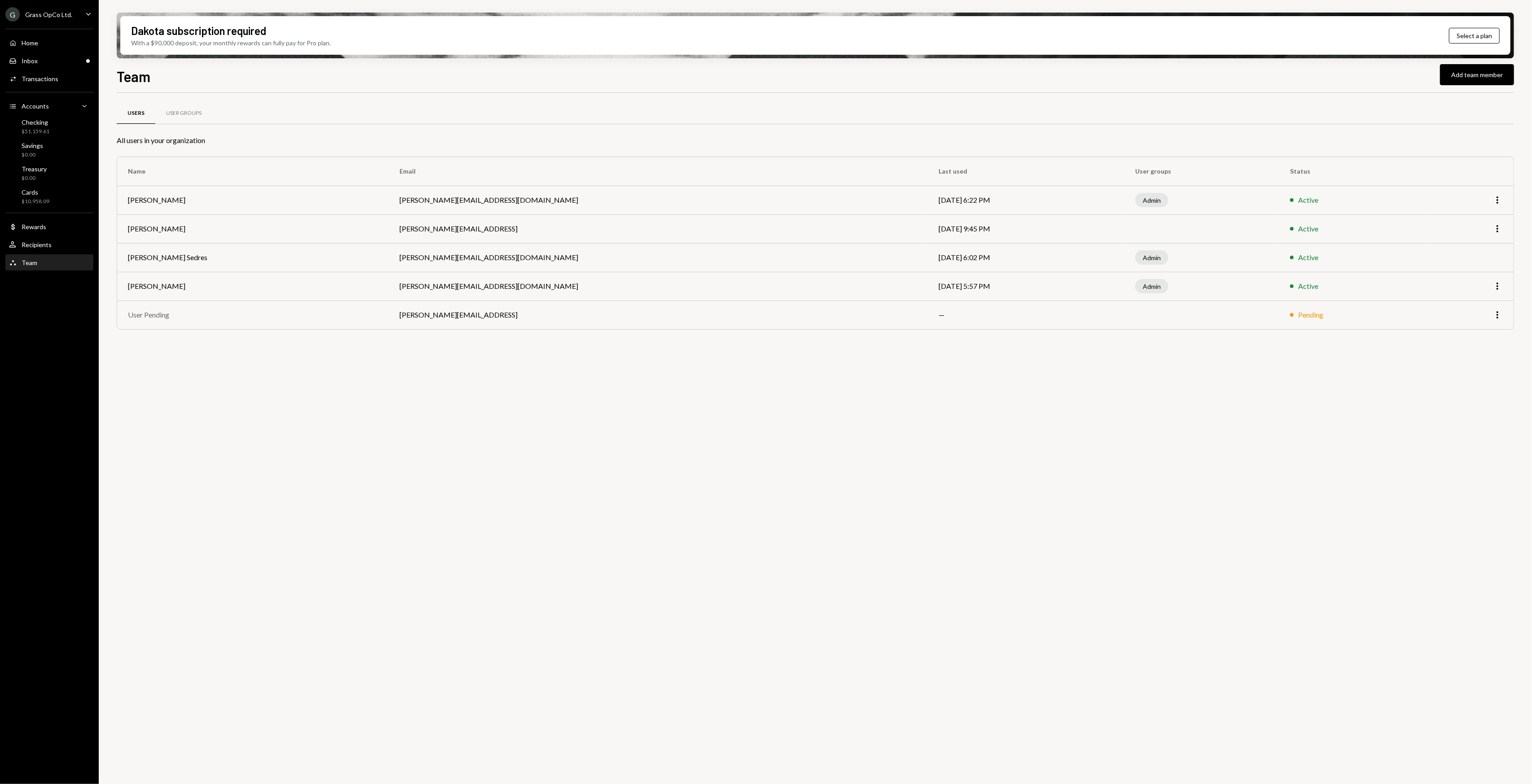
click at [329, 372] on div "Users User Groups All users in your organization Name Email Last used User grou…" at bounding box center [815, 443] width 1398 height 701
click at [328, 370] on div "Users User Groups All users in your organization Name Email Last used User grou…" at bounding box center [815, 443] width 1398 height 701
click at [319, 367] on div "Users User Groups All users in your organization Name Email Last used User grou…" at bounding box center [815, 443] width 1398 height 701
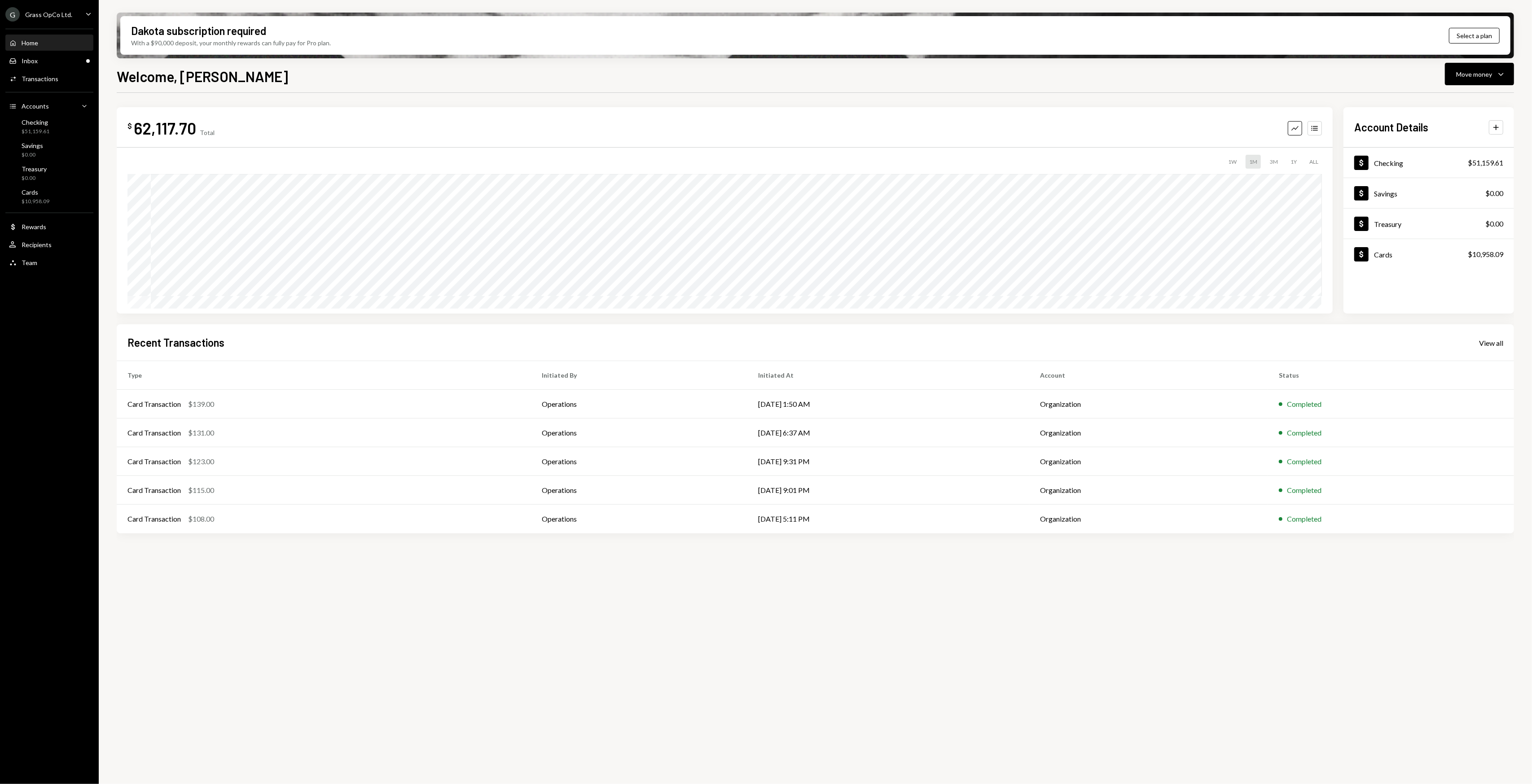
click at [222, 608] on div "$ 62,117.70 Total Graph Accounts 1W 1M 3M 1Y ALL Account Details Plus Dollar Ch…" at bounding box center [815, 443] width 1398 height 701
drag, startPoint x: 825, startPoint y: 648, endPoint x: 708, endPoint y: 659, distance: 117.5
drag, startPoint x: 708, startPoint y: 659, endPoint x: 667, endPoint y: 659, distance: 41.0
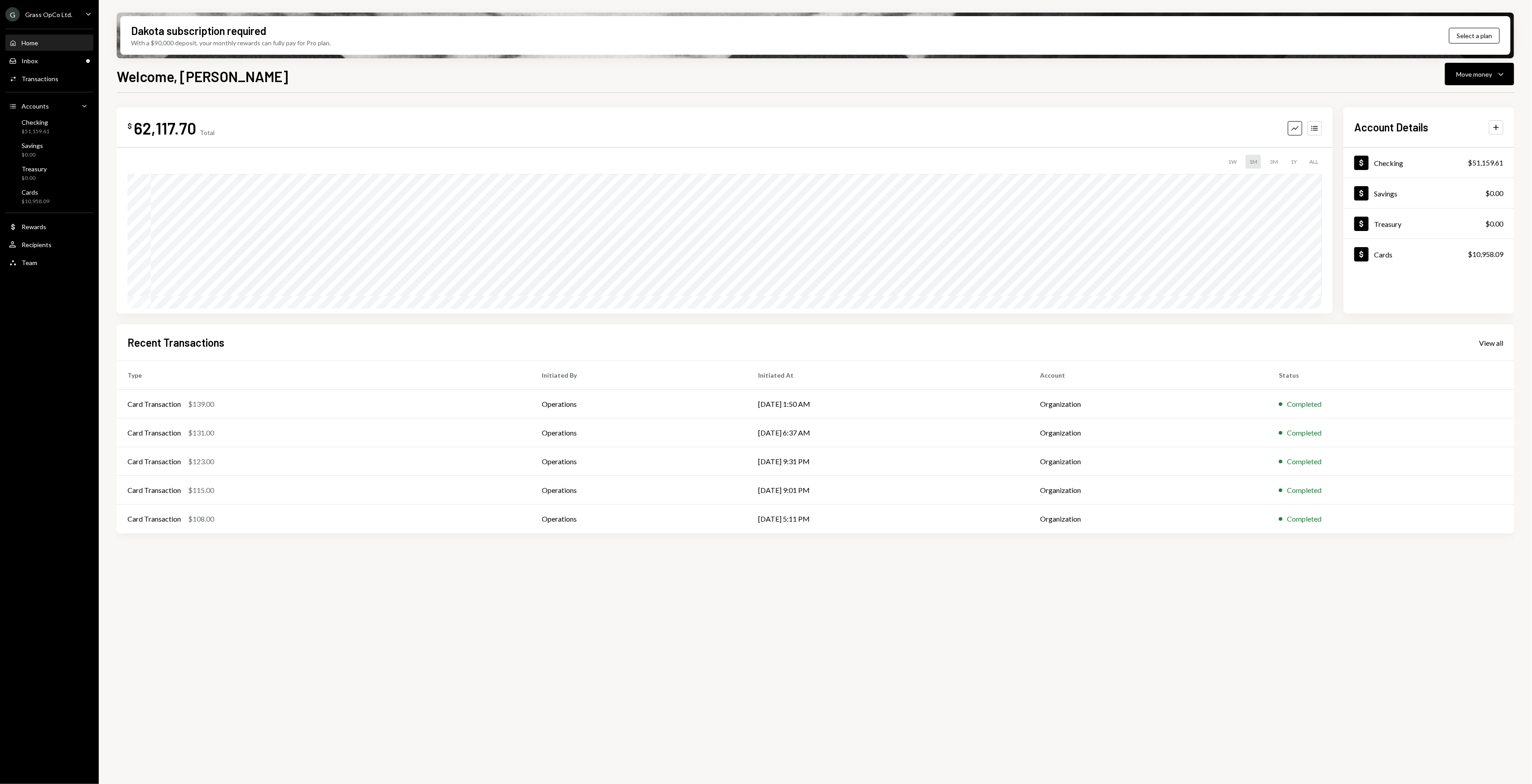
click at [706, 659] on div "$ 62,117.70 Total Graph Accounts 1W 1M 3M 1Y ALL Account Details Plus Dollar Ch…" at bounding box center [815, 443] width 1398 height 701
drag, startPoint x: 667, startPoint y: 659, endPoint x: 642, endPoint y: 659, distance: 25.0
drag, startPoint x: 642, startPoint y: 659, endPoint x: 600, endPoint y: 654, distance: 42.3
click at [632, 659] on div "$ 62,117.70 Total Graph Accounts 1W 1M 3M 1Y ALL Account Details Plus Dollar Ch…" at bounding box center [815, 443] width 1398 height 701
drag, startPoint x: 598, startPoint y: 654, endPoint x: 591, endPoint y: 651, distance: 7.6
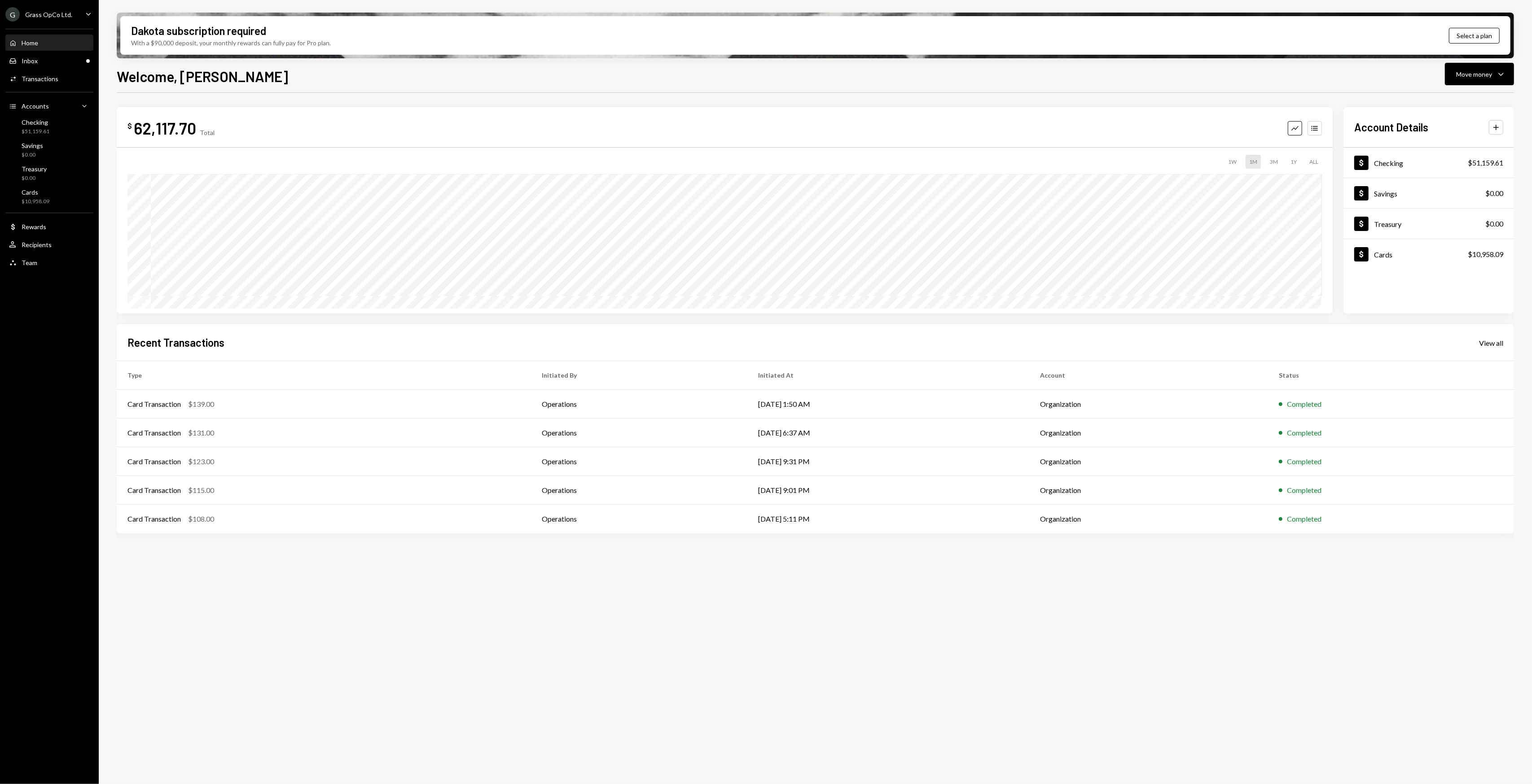
drag, startPoint x: 591, startPoint y: 651, endPoint x: 562, endPoint y: 652, distance: 29.0
click at [562, 652] on div "$ 62,117.70 Total Graph Accounts 1W 1M 3M 1Y ALL Account Details Plus Dollar Ch…" at bounding box center [815, 443] width 1398 height 701
drag, startPoint x: 562, startPoint y: 652, endPoint x: 555, endPoint y: 653, distance: 7.1
drag, startPoint x: 555, startPoint y: 653, endPoint x: 514, endPoint y: 657, distance: 41.2
click at [529, 655] on div "$ 62,117.70 Total Graph Accounts 1W 1M 3M 1Y ALL Account Details Plus Dollar Ch…" at bounding box center [815, 443] width 1398 height 701
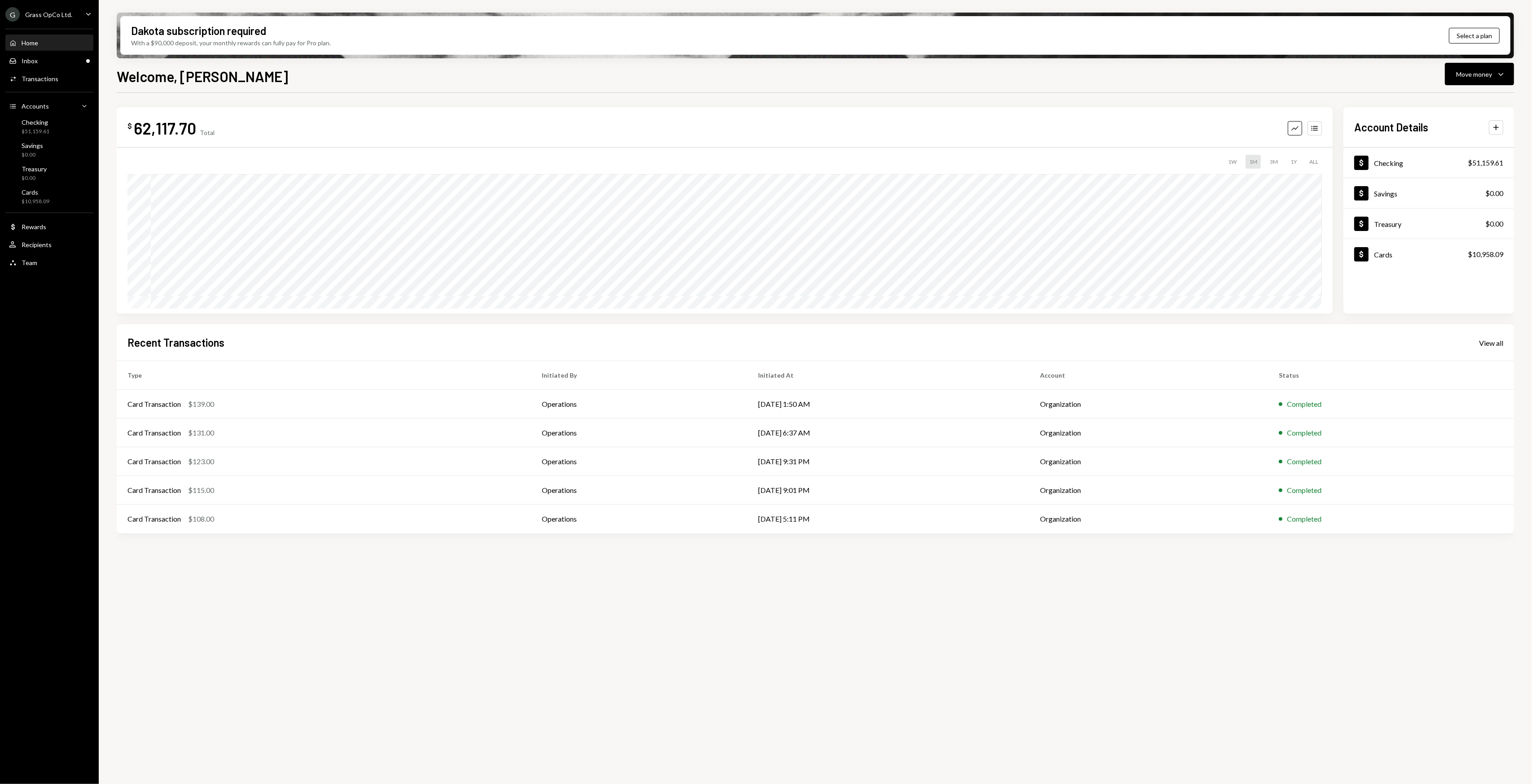
drag, startPoint x: 514, startPoint y: 657, endPoint x: 489, endPoint y: 657, distance: 25.0
click at [485, 657] on div "$ 62,117.70 Total Graph Accounts 1W 1M 3M 1Y ALL Account Details Plus Dollar Ch…" at bounding box center [815, 443] width 1398 height 701
drag, startPoint x: 471, startPoint y: 661, endPoint x: 382, endPoint y: 657, distance: 89.1
click at [381, 657] on div "$ 62,117.70 Total Graph Accounts 1W 1M 3M 1Y ALL Account Details Plus Dollar Ch…" at bounding box center [815, 443] width 1398 height 701
drag, startPoint x: 372, startPoint y: 655, endPoint x: 369, endPoint y: 648, distance: 7.6
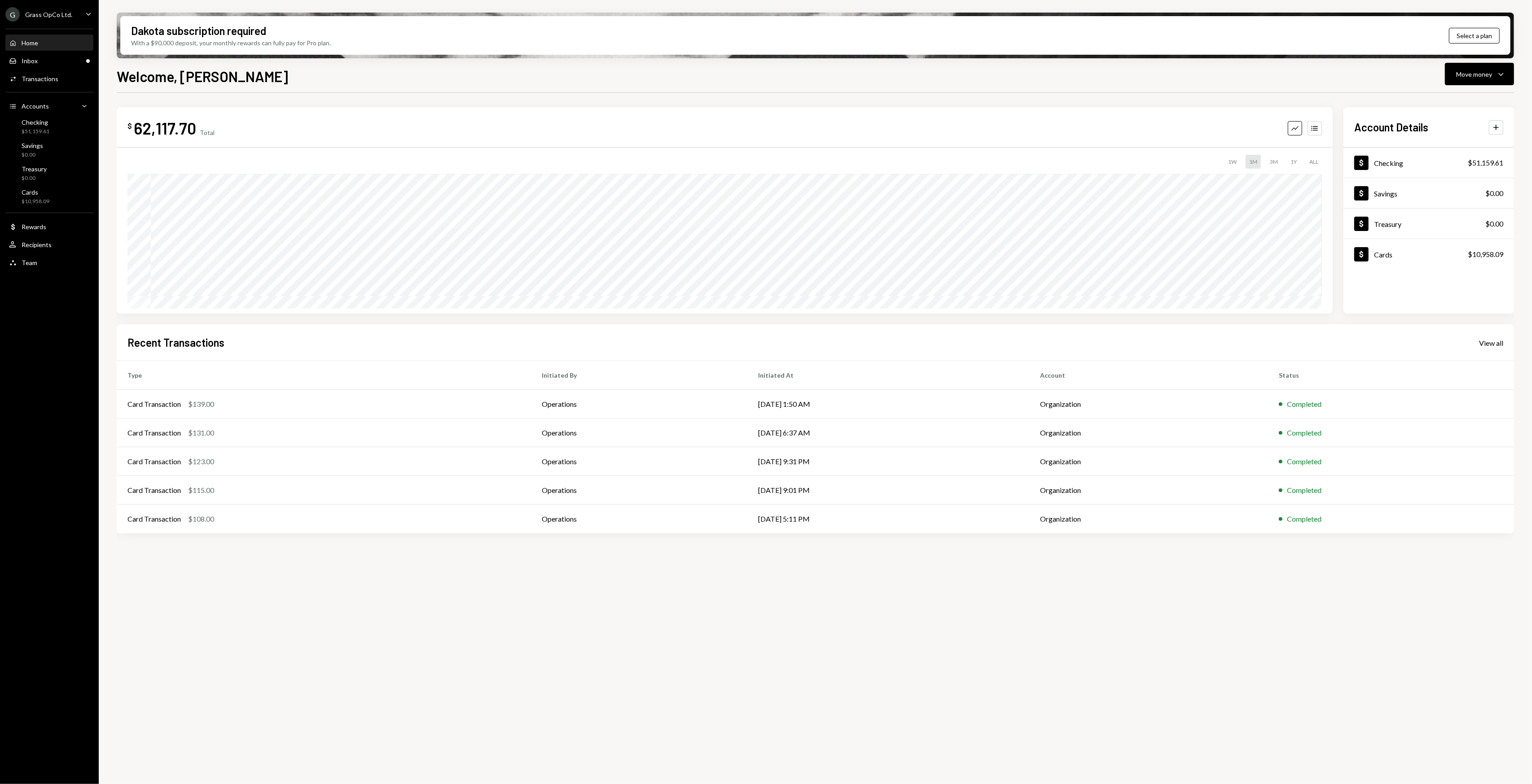
click at [372, 655] on div "$ 62,117.70 Total Graph Accounts 1W 1M 3M 1Y ALL Account Details Plus Dollar Ch…" at bounding box center [815, 443] width 1398 height 701
drag, startPoint x: 451, startPoint y: 681, endPoint x: 412, endPoint y: 669, distance: 40.8
drag, startPoint x: 412, startPoint y: 669, endPoint x: 369, endPoint y: 667, distance: 43.0
click at [369, 667] on div "$ 62,117.70 Total Graph Accounts 1W 1M 3M 1Y ALL Account Details Plus Dollar Ch…" at bounding box center [815, 443] width 1398 height 701
drag, startPoint x: 342, startPoint y: 664, endPoint x: 284, endPoint y: 647, distance: 60.4
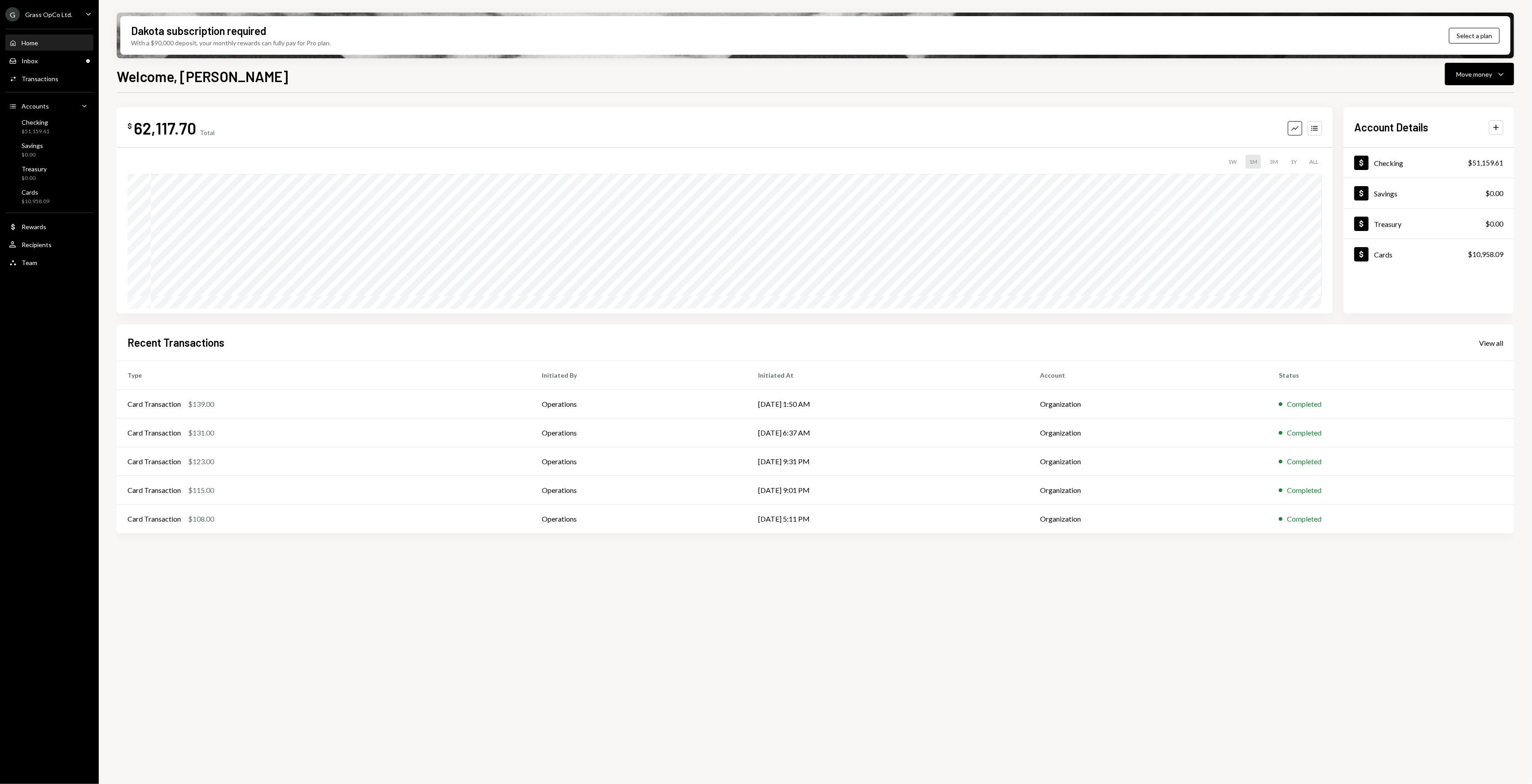
drag, startPoint x: 284, startPoint y: 647, endPoint x: 273, endPoint y: 644, distance: 11.4
click at [281, 647] on div "$ 62,117.70 Total Graph Accounts 1W 1M 3M 1Y ALL Account Details Plus Dollar Ch…" at bounding box center [815, 443] width 1398 height 701
drag, startPoint x: 253, startPoint y: 640, endPoint x: 226, endPoint y: 632, distance: 28.2
click at [225, 632] on div "$ 62,117.70 Total Graph Accounts 1W 1M 3M 1Y ALL Account Details Plus Dollar Ch…" at bounding box center [815, 443] width 1398 height 701
click at [219, 629] on div "$ 62,117.70 Total Graph Accounts 1W 1M 3M 1Y ALL Account Details Plus Dollar Ch…" at bounding box center [815, 443] width 1398 height 701
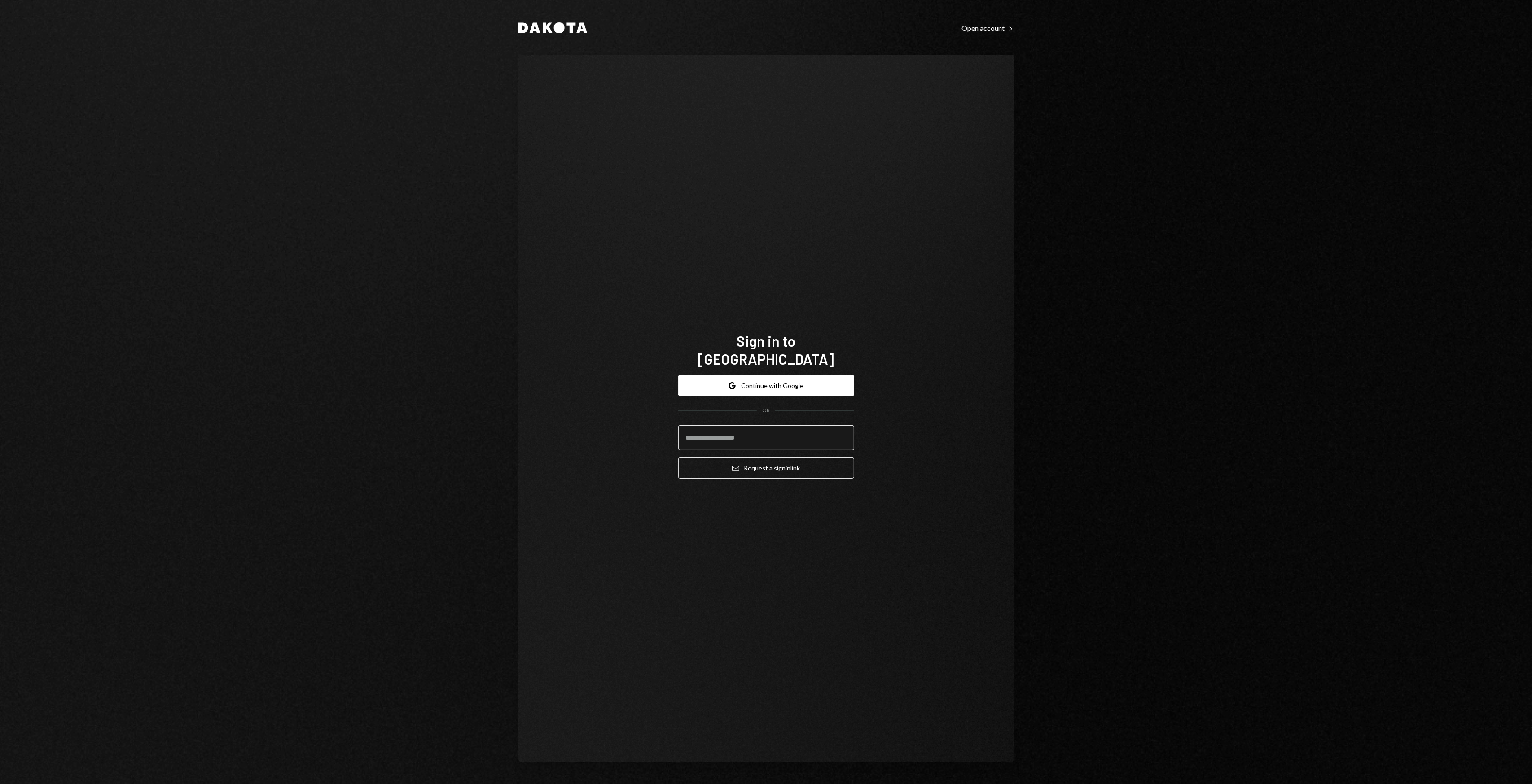
click at [735, 429] on input "email" at bounding box center [766, 438] width 176 height 25
type input "**********"
click at [678, 458] on button "Email Request a sign in link" at bounding box center [766, 468] width 176 height 21
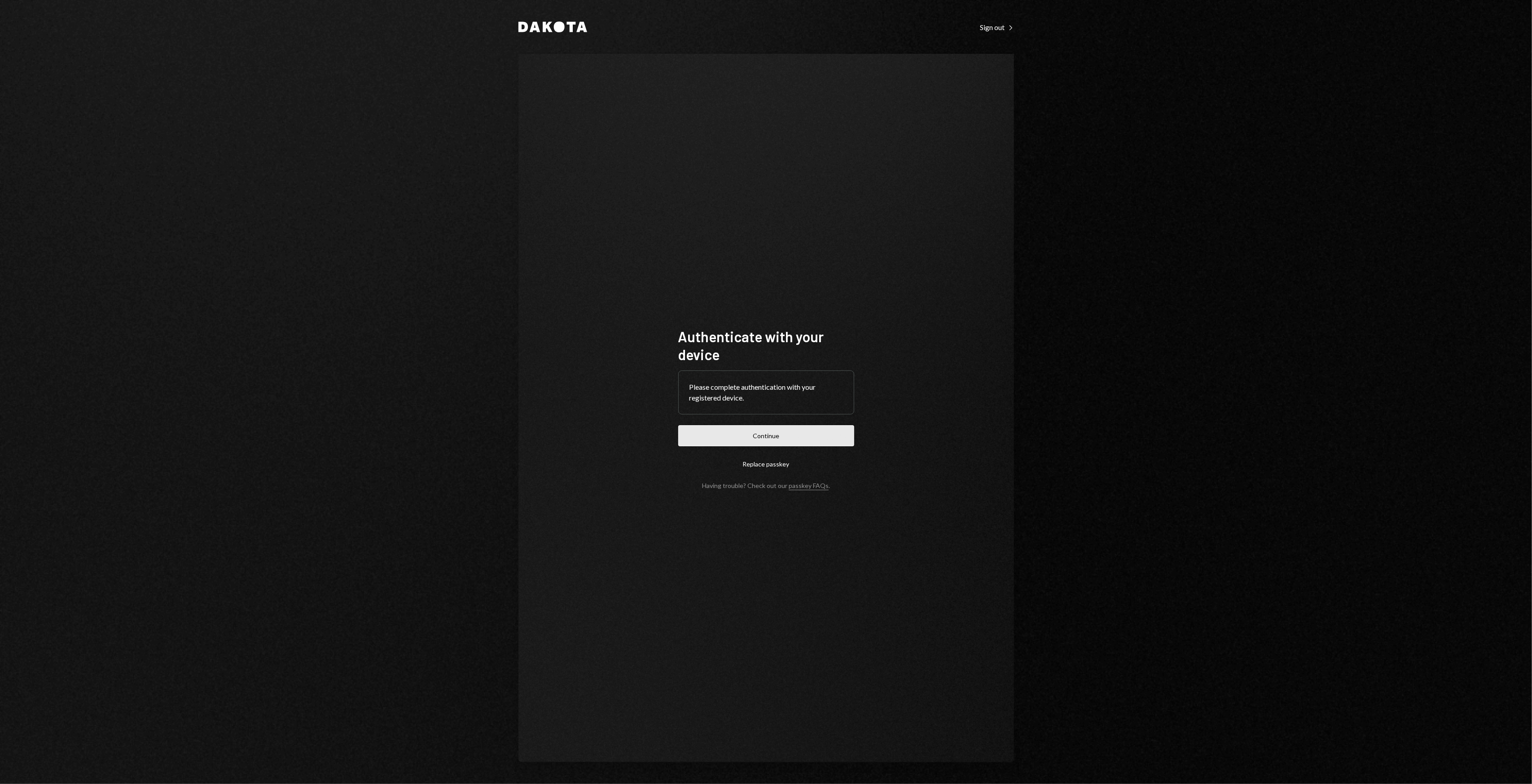
click at [759, 438] on button "Continue" at bounding box center [766, 436] width 176 height 21
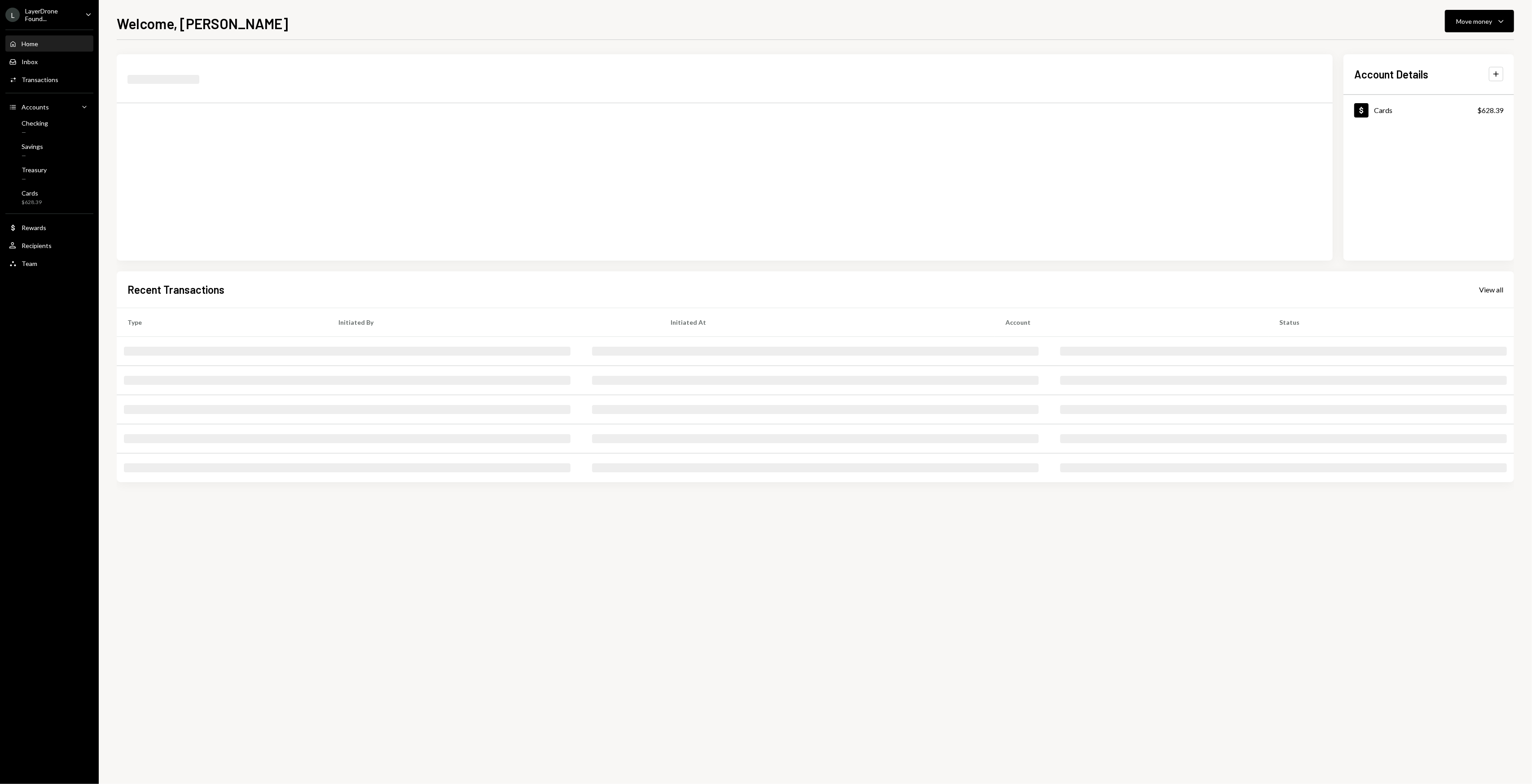
drag, startPoint x: 548, startPoint y: 37, endPoint x: 521, endPoint y: 36, distance: 27.0
drag, startPoint x: 521, startPoint y: 36, endPoint x: 488, endPoint y: 36, distance: 33.0
click at [488, 36] on div "Welcome, Garon Move money Caret Down Account Details Plus Dollar Cards $628.39 …" at bounding box center [815, 398] width 1398 height 772
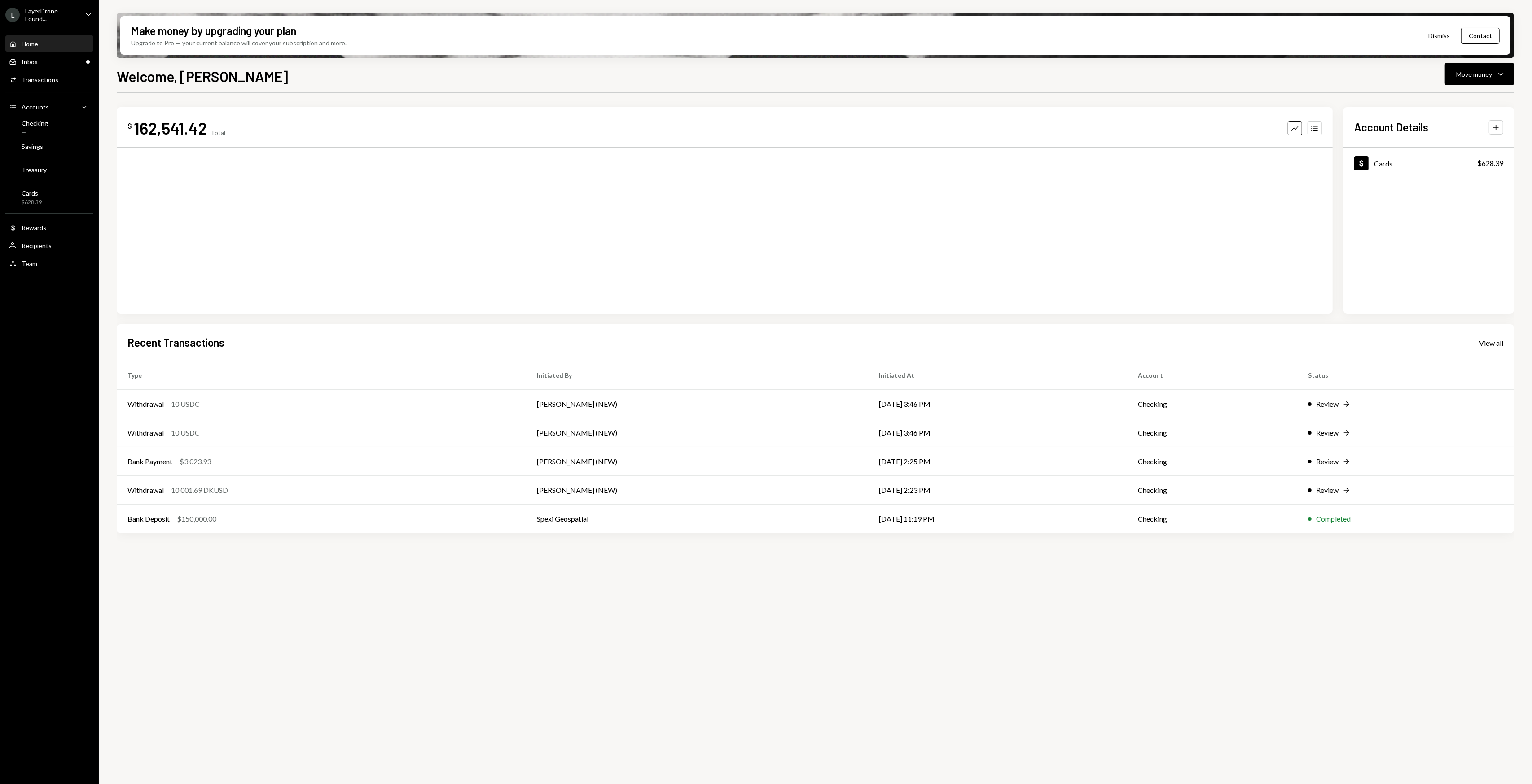
drag, startPoint x: 482, startPoint y: 33, endPoint x: 453, endPoint y: 32, distance: 29.0
click at [454, 32] on div "Make money by upgrading your plan Upgrade to Pro — your current balance will co…" at bounding box center [815, 35] width 1390 height 39
drag, startPoint x: 449, startPoint y: 32, endPoint x: 441, endPoint y: 30, distance: 8.2
click at [439, 30] on div "Make money by upgrading your plan Upgrade to Pro — your current balance will co…" at bounding box center [815, 35] width 1390 height 39
click at [414, 84] on div "Welcome, Garon Move money Caret Down" at bounding box center [815, 75] width 1398 height 20
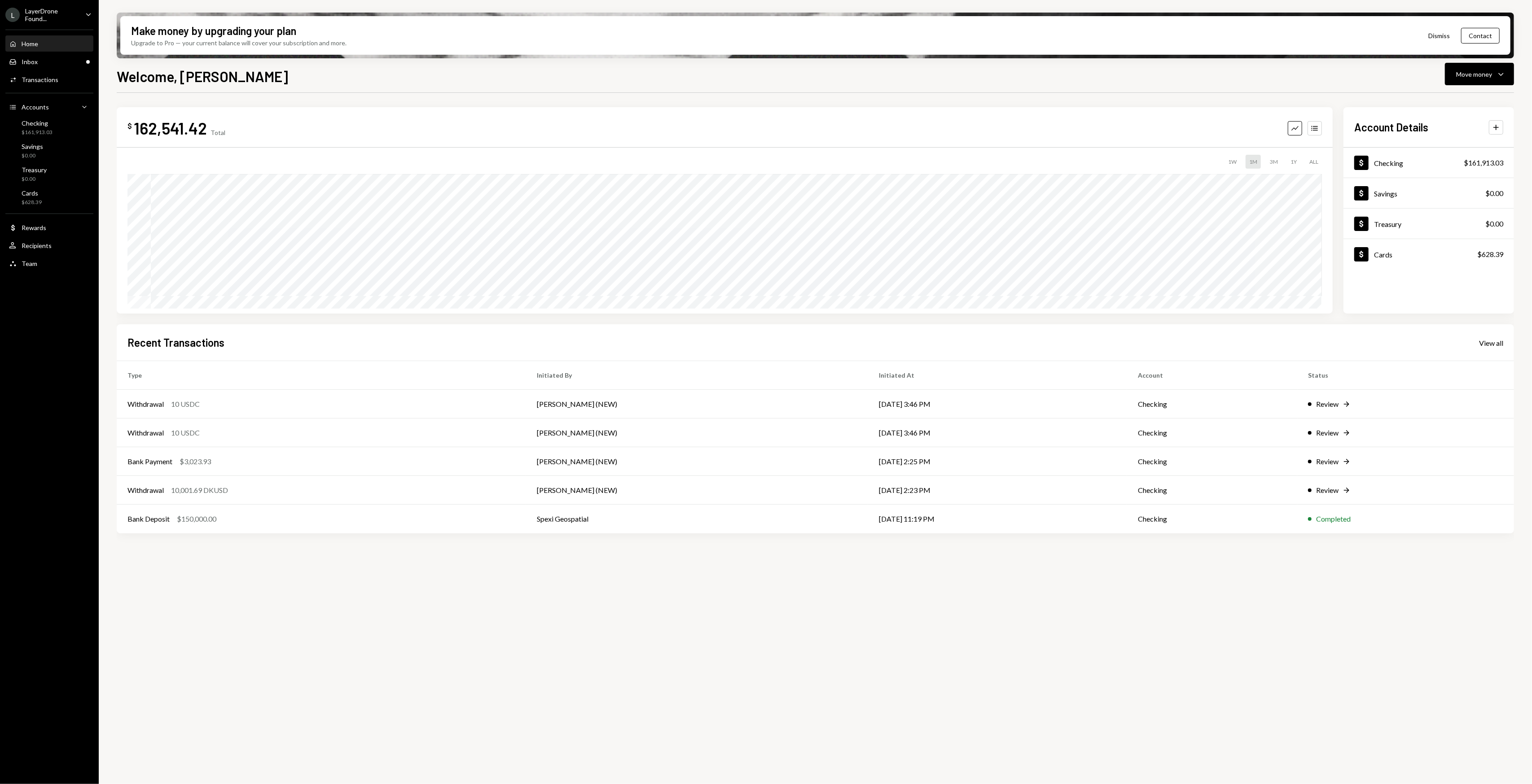
drag, startPoint x: 390, startPoint y: 92, endPoint x: 384, endPoint y: 89, distance: 6.7
drag, startPoint x: 384, startPoint y: 89, endPoint x: 371, endPoint y: 87, distance: 13.2
click at [371, 87] on div "Welcome, Garon Move money Caret Down $ 162,541.42 Total Graph Accounts 1W 1M 3M…" at bounding box center [815, 451] width 1398 height 772
click at [366, 87] on div "Welcome, Garon Move money Caret Down $ 162,541.42 Total Graph Accounts 1W 1M 3M…" at bounding box center [815, 451] width 1398 height 772
click at [43, 16] on div "LayerDrone Found..." at bounding box center [51, 15] width 53 height 15
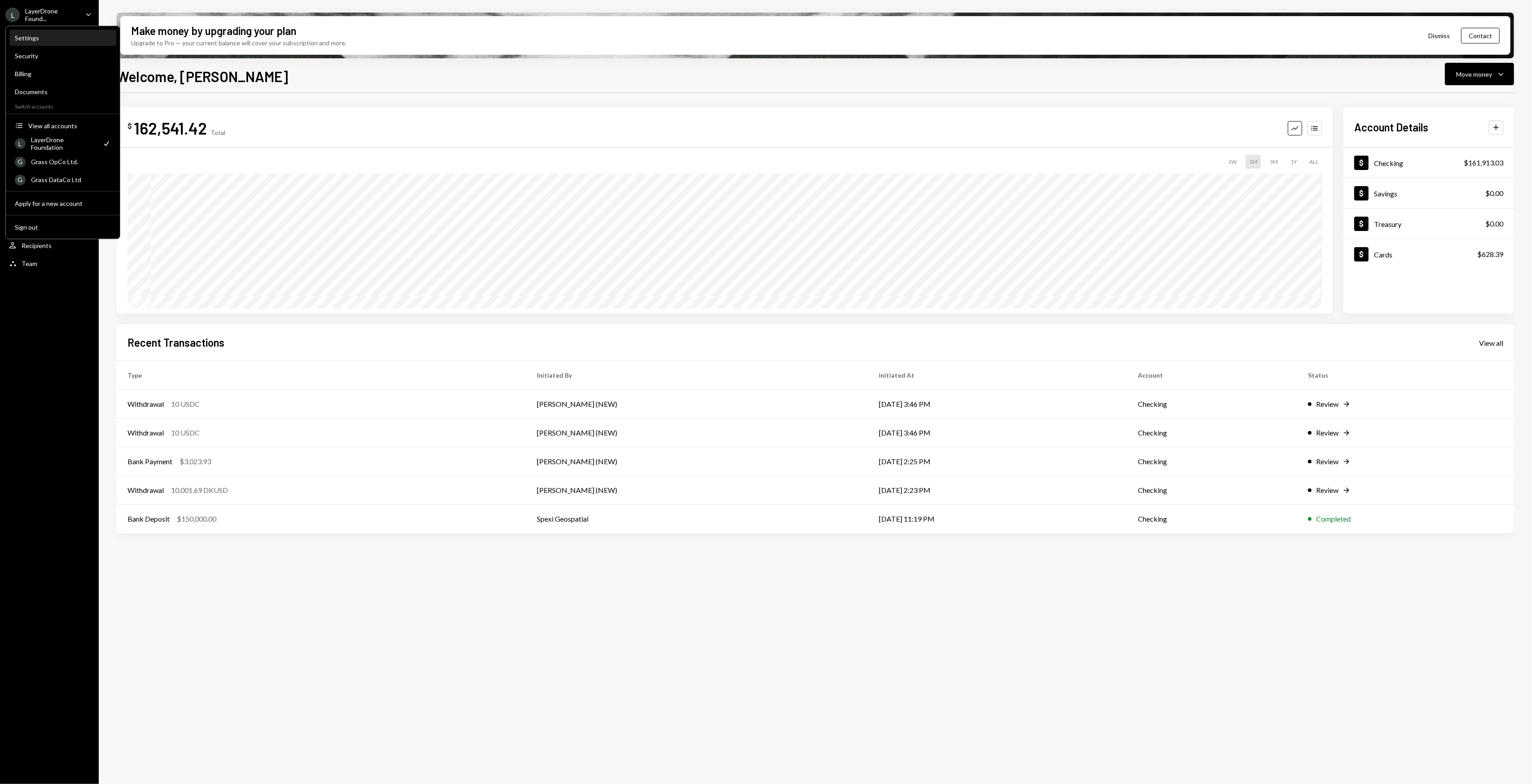
click at [56, 37] on div "Settings" at bounding box center [63, 37] width 96 height 8
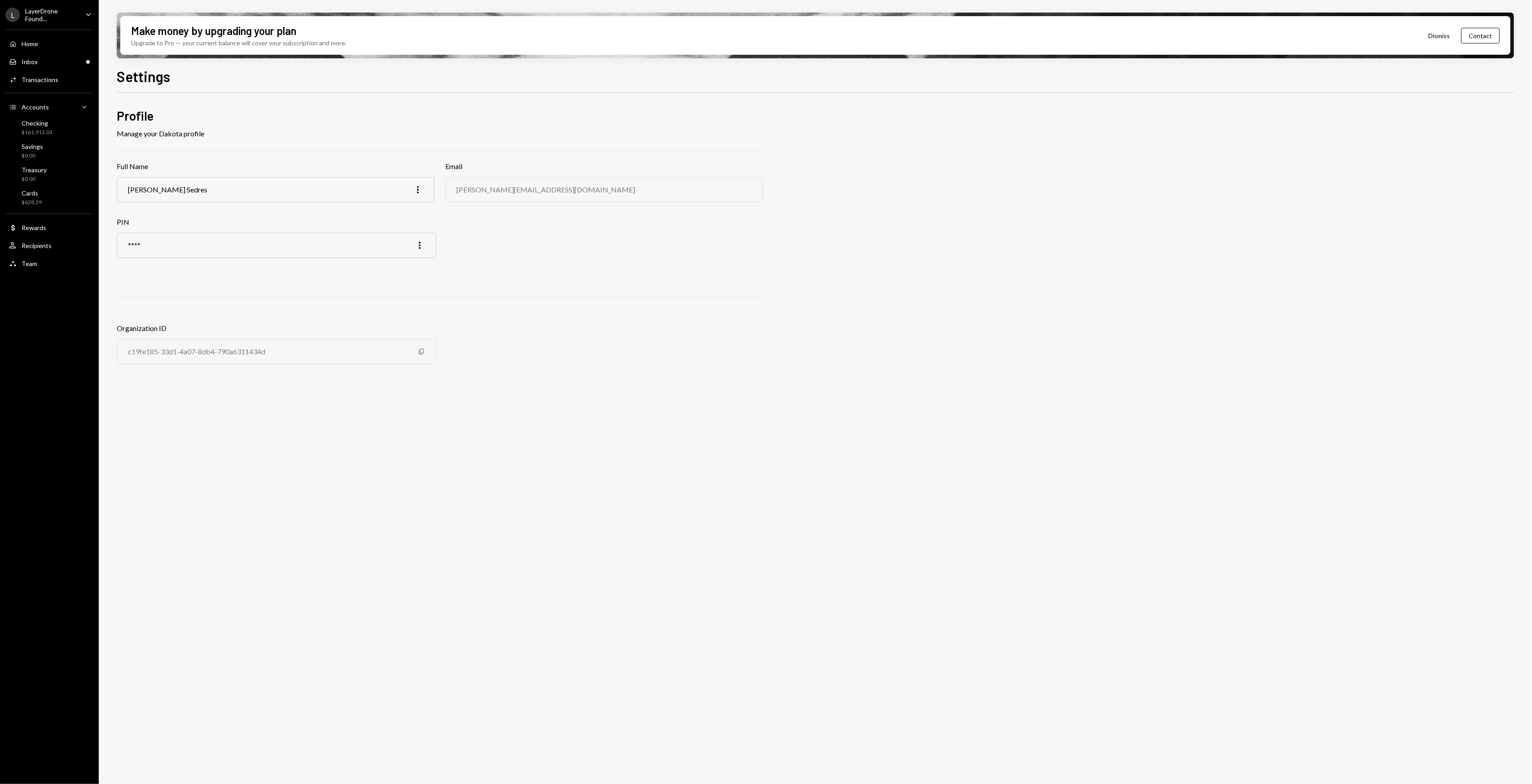
click at [52, 16] on div "LayerDrone Found..." at bounding box center [51, 15] width 53 height 15
click at [59, 160] on div "Grass OpCo Ltd." at bounding box center [71, 162] width 80 height 8
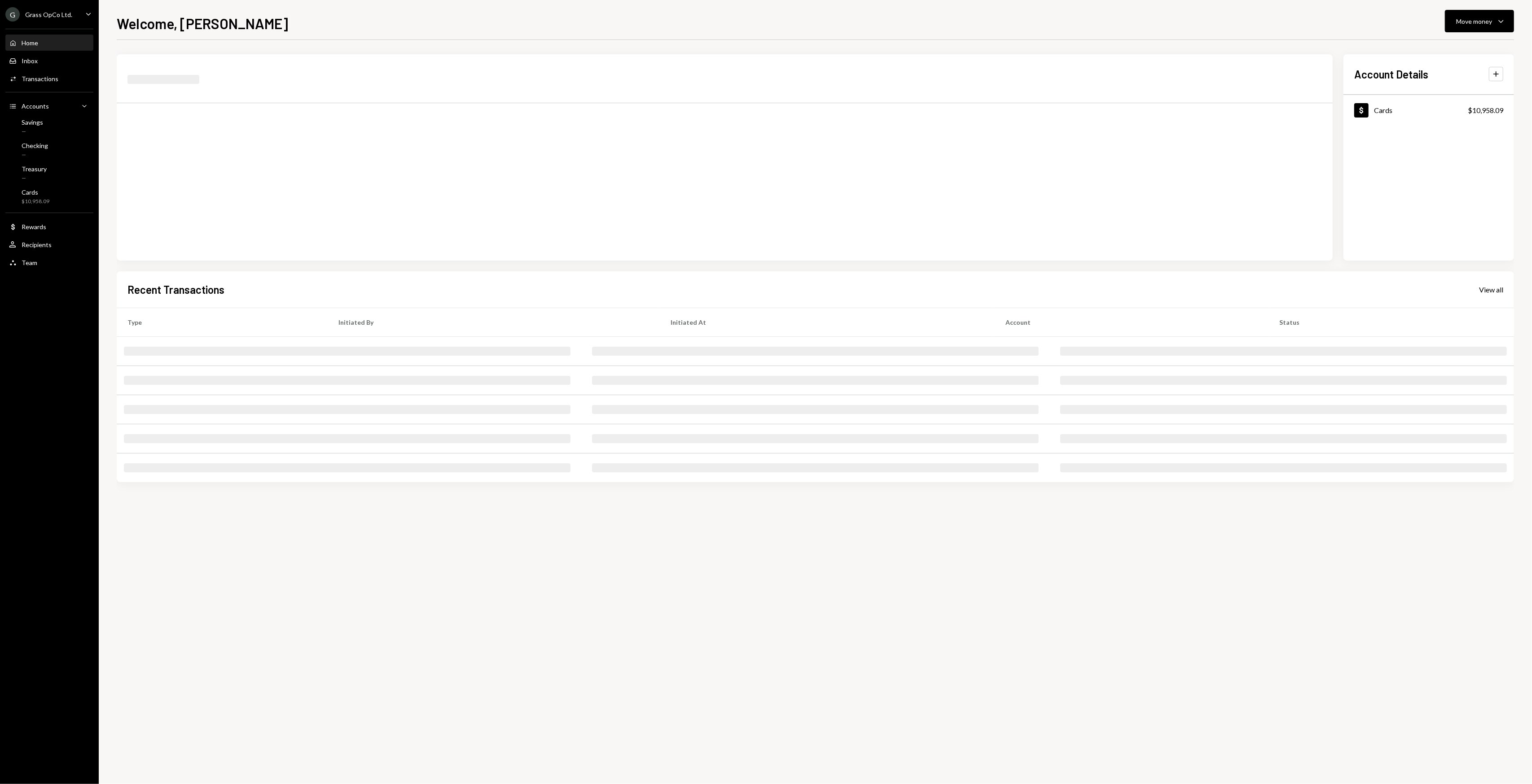
click at [63, 8] on div "G Grass OpCo Ltd." at bounding box center [39, 14] width 67 height 14
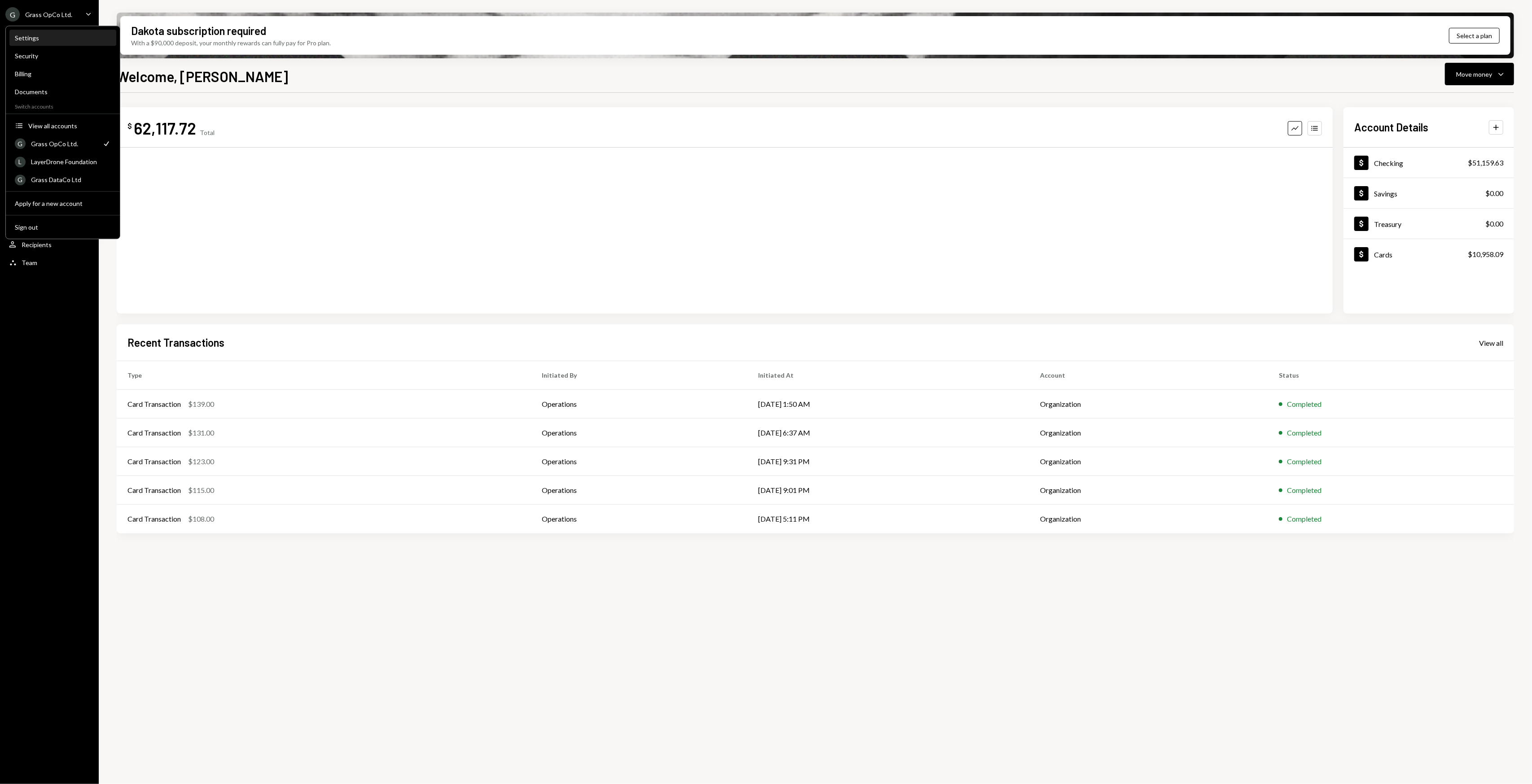
click at [44, 40] on div "Settings" at bounding box center [63, 37] width 96 height 8
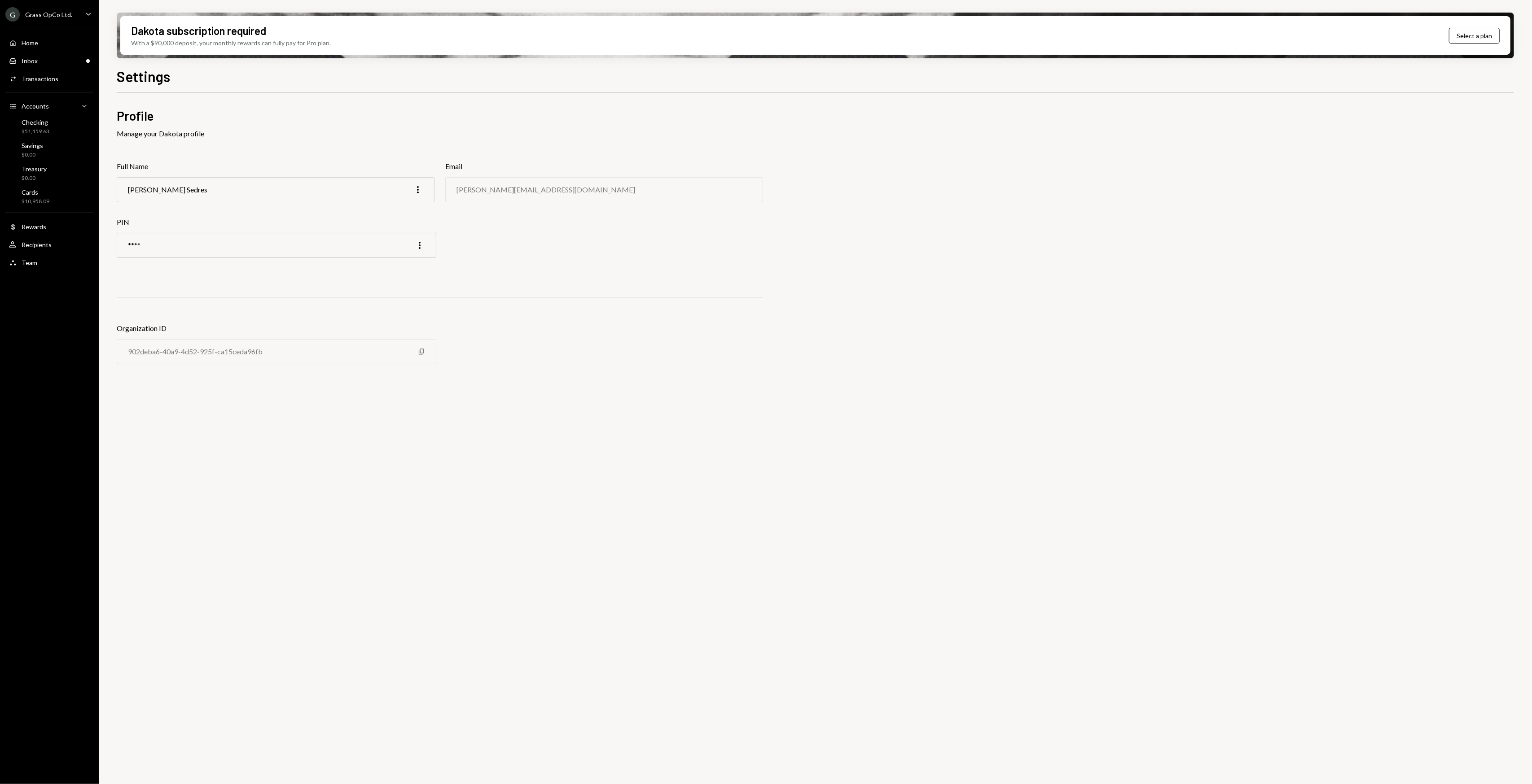
drag, startPoint x: 369, startPoint y: 447, endPoint x: 338, endPoint y: 442, distance: 31.4
drag, startPoint x: 338, startPoint y: 442, endPoint x: 299, endPoint y: 436, distance: 39.5
click at [305, 436] on div "Profile Manage your Dakota profile Full Name Garon Sedres More Email garon@auto…" at bounding box center [815, 443] width 1398 height 701
click at [282, 429] on div "Profile Manage your Dakota profile Full Name Garon Sedres More Email garon@auto…" at bounding box center [815, 443] width 1398 height 701
drag, startPoint x: 280, startPoint y: 427, endPoint x: 279, endPoint y: 416, distance: 11.0
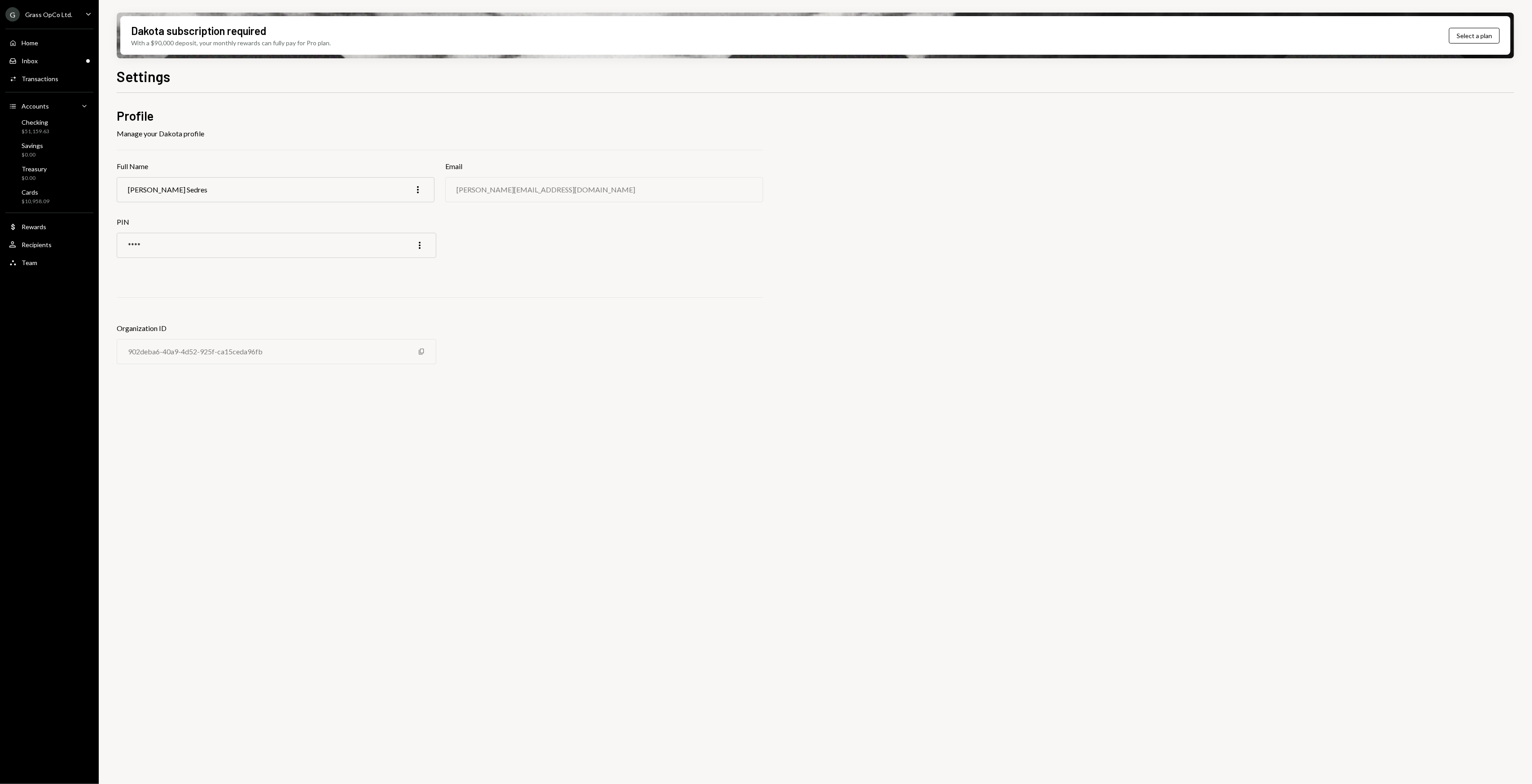
click at [280, 427] on div "Profile Manage your Dakota profile Full Name Garon Sedres More Email garon@auto…" at bounding box center [815, 443] width 1398 height 701
click at [51, 8] on div "G Grass OpCo Ltd." at bounding box center [39, 14] width 67 height 14
click at [27, 231] on button "Sign out" at bounding box center [63, 227] width 107 height 16
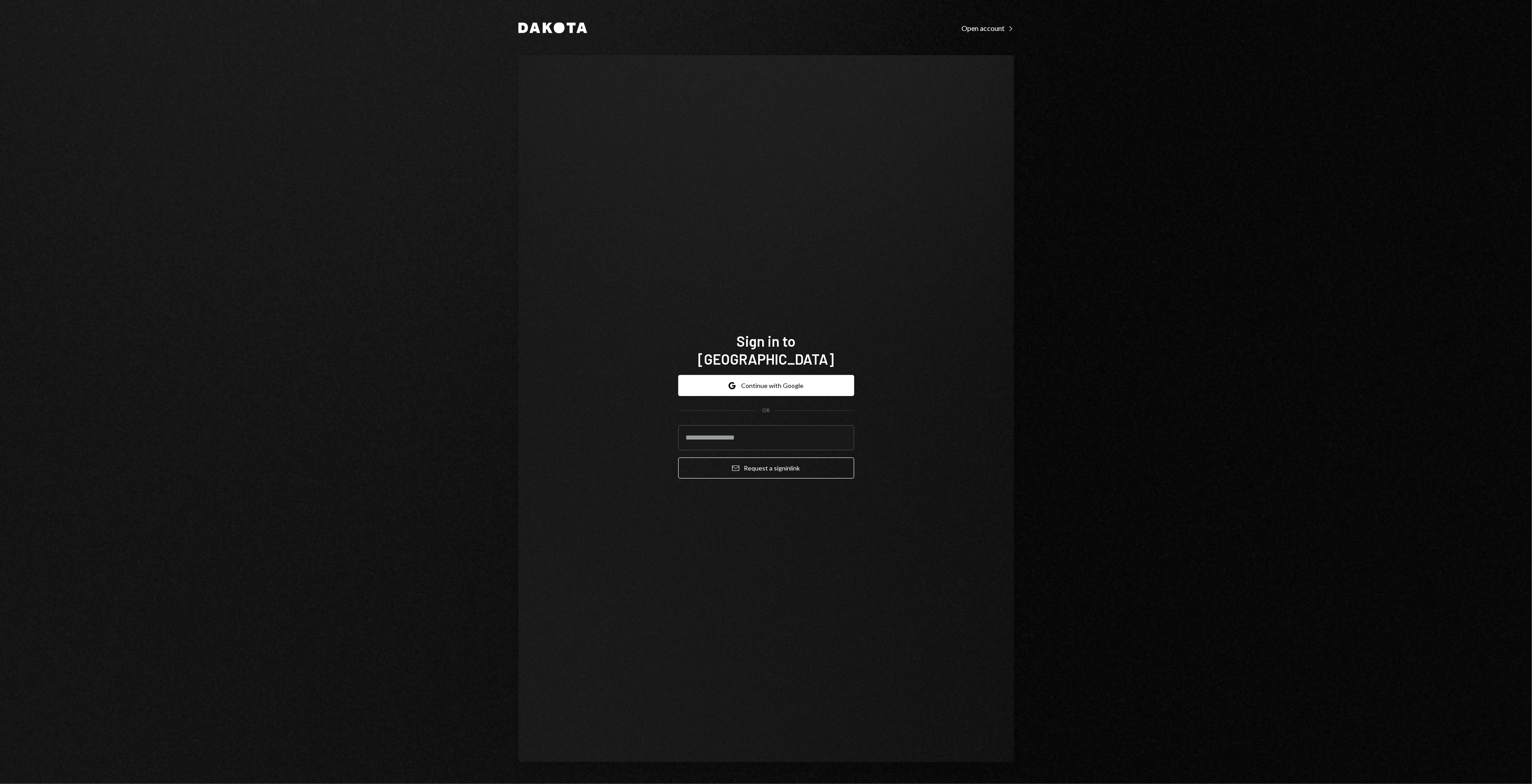
click at [631, 474] on div "Sign in to Dakota Google Continue with Google OR Email Request a sign in link" at bounding box center [766, 409] width 495 height 707
drag, startPoint x: 613, startPoint y: 460, endPoint x: 599, endPoint y: 448, distance: 18.4
drag, startPoint x: 599, startPoint y: 448, endPoint x: 587, endPoint y: 440, distance: 14.4
click at [587, 440] on div "Sign in to Dakota Google Continue with Google OR Email Request a sign in link" at bounding box center [766, 409] width 495 height 707
drag, startPoint x: 621, startPoint y: 396, endPoint x: 610, endPoint y: 383, distance: 17.0
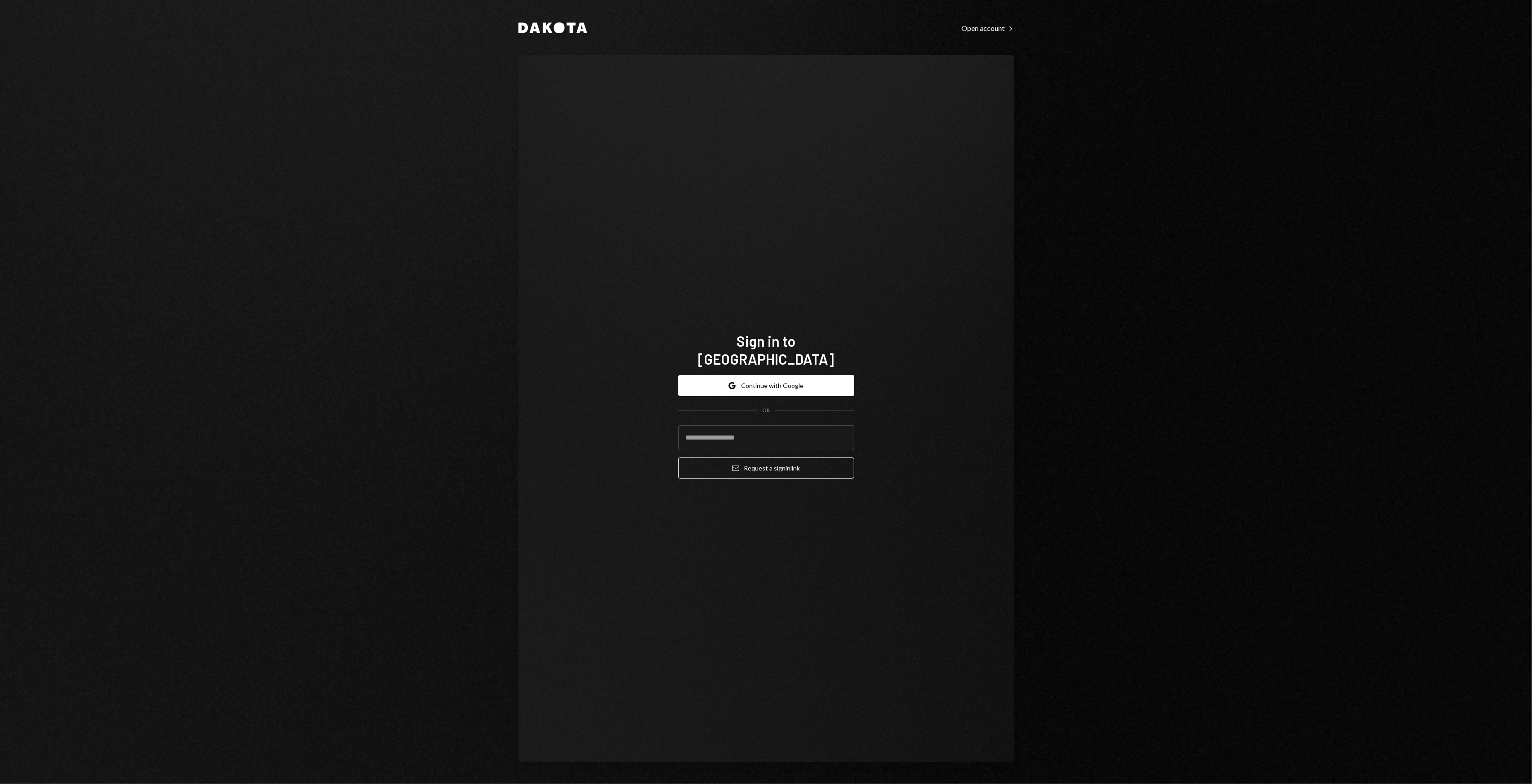
click at [610, 383] on div "Sign in to Dakota Google Continue with Google OR Email Request a sign in link" at bounding box center [766, 409] width 495 height 707
click at [720, 426] on input "email" at bounding box center [766, 438] width 176 height 25
type input "**********"
click at [771, 462] on button "Email Request a sign in link" at bounding box center [766, 468] width 176 height 21
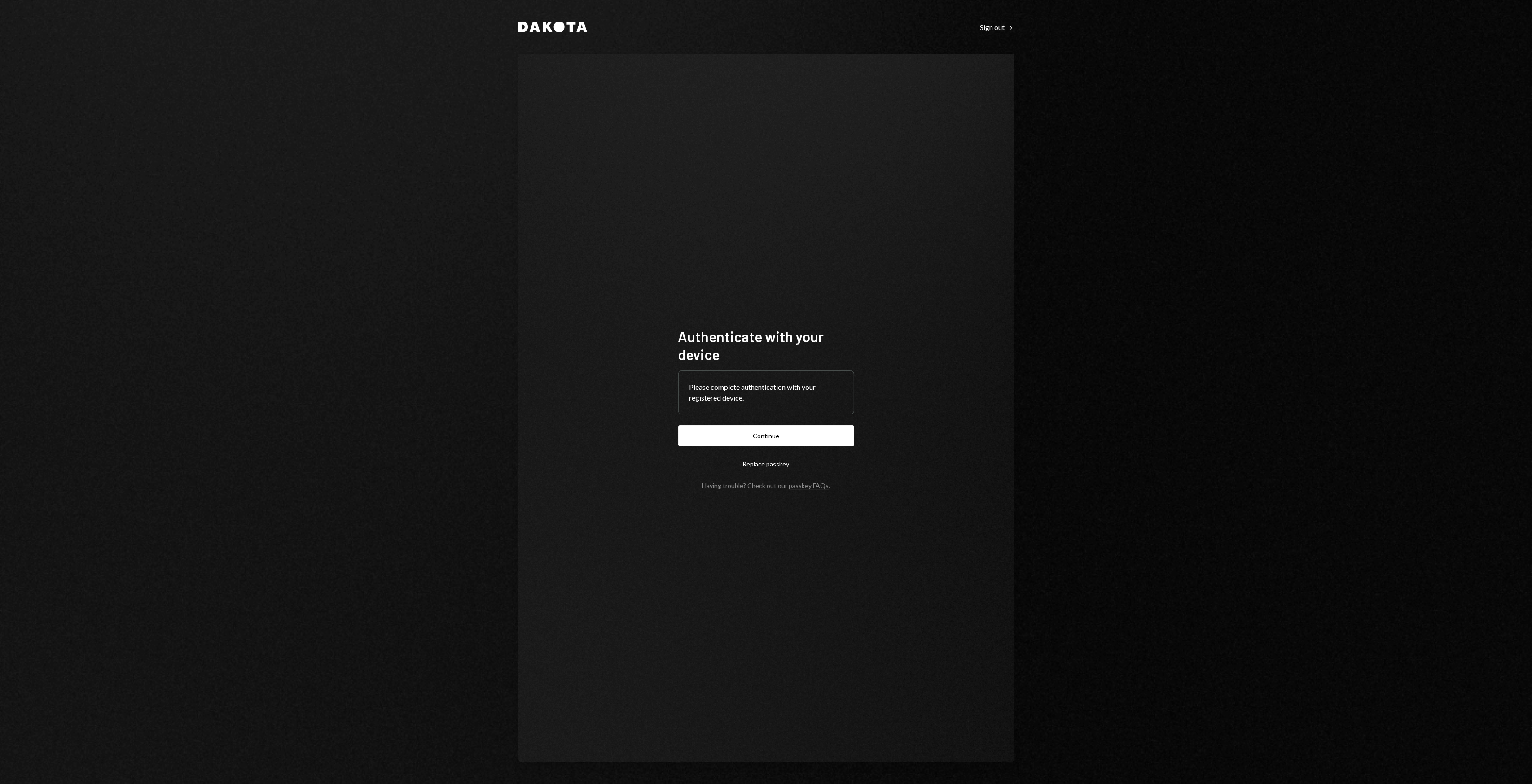
click at [767, 461] on button "Replace passkey" at bounding box center [766, 464] width 176 height 21
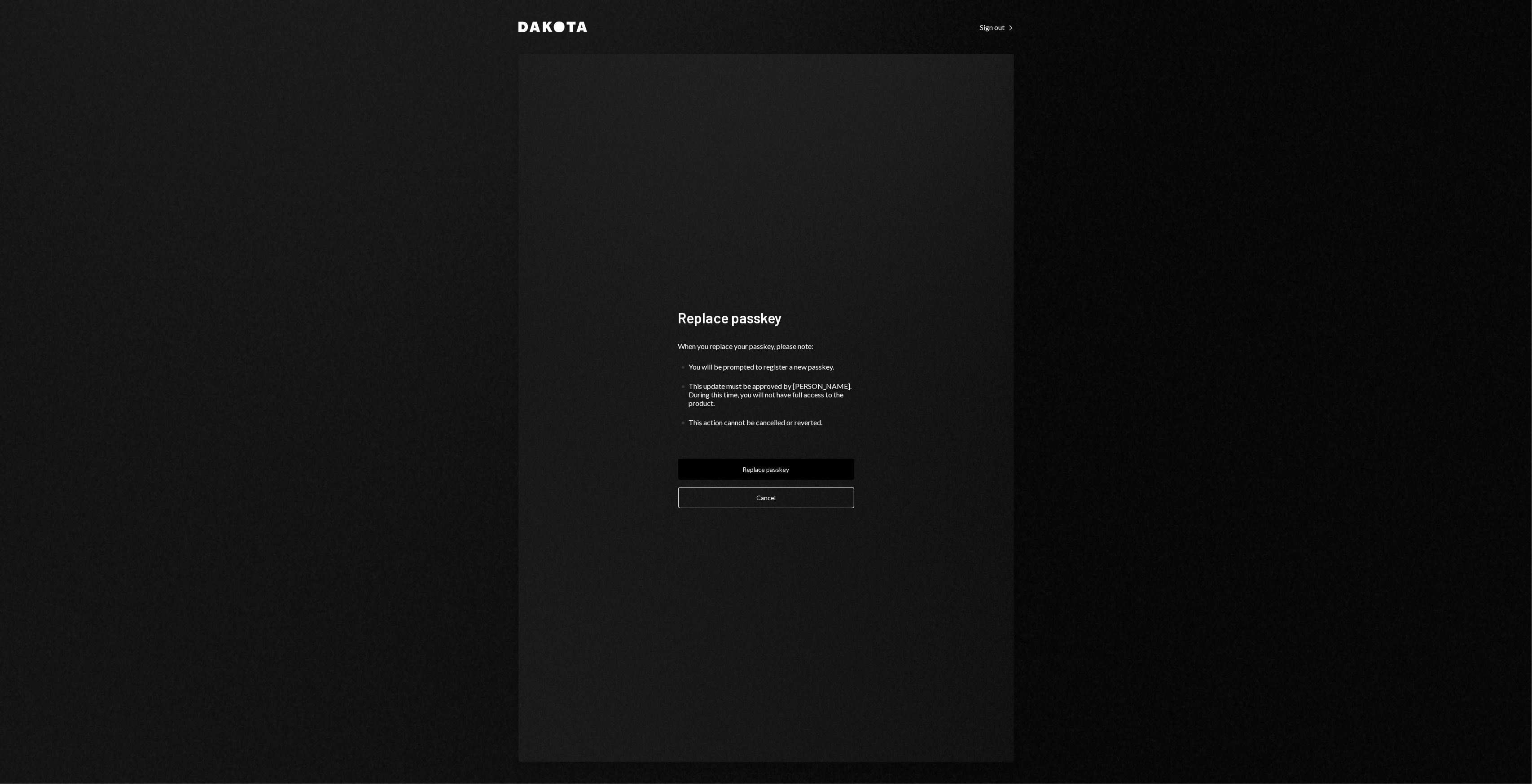
click at [767, 461] on button "Replace passkey" at bounding box center [766, 469] width 176 height 21
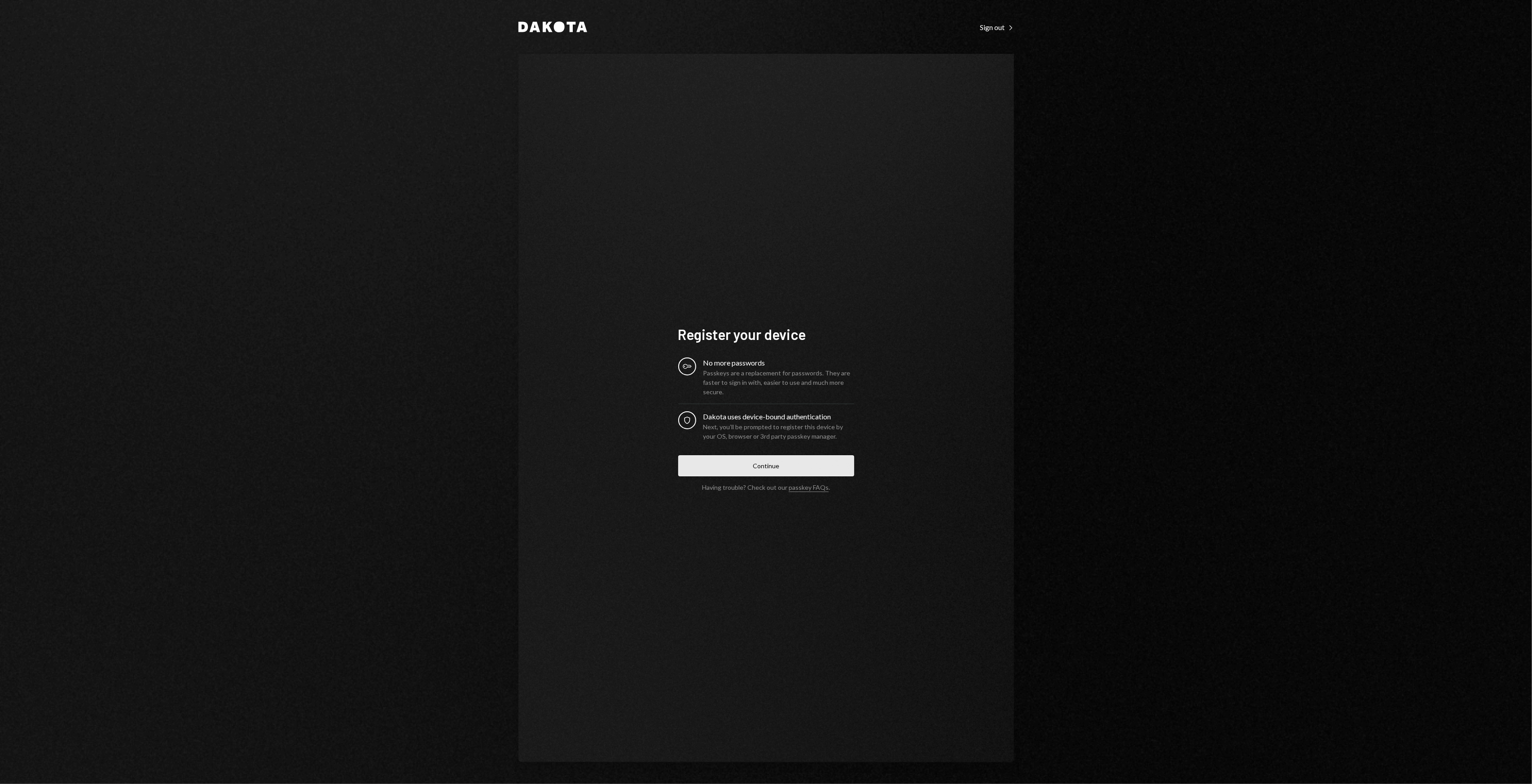
click at [766, 465] on button "Continue" at bounding box center [766, 465] width 176 height 21
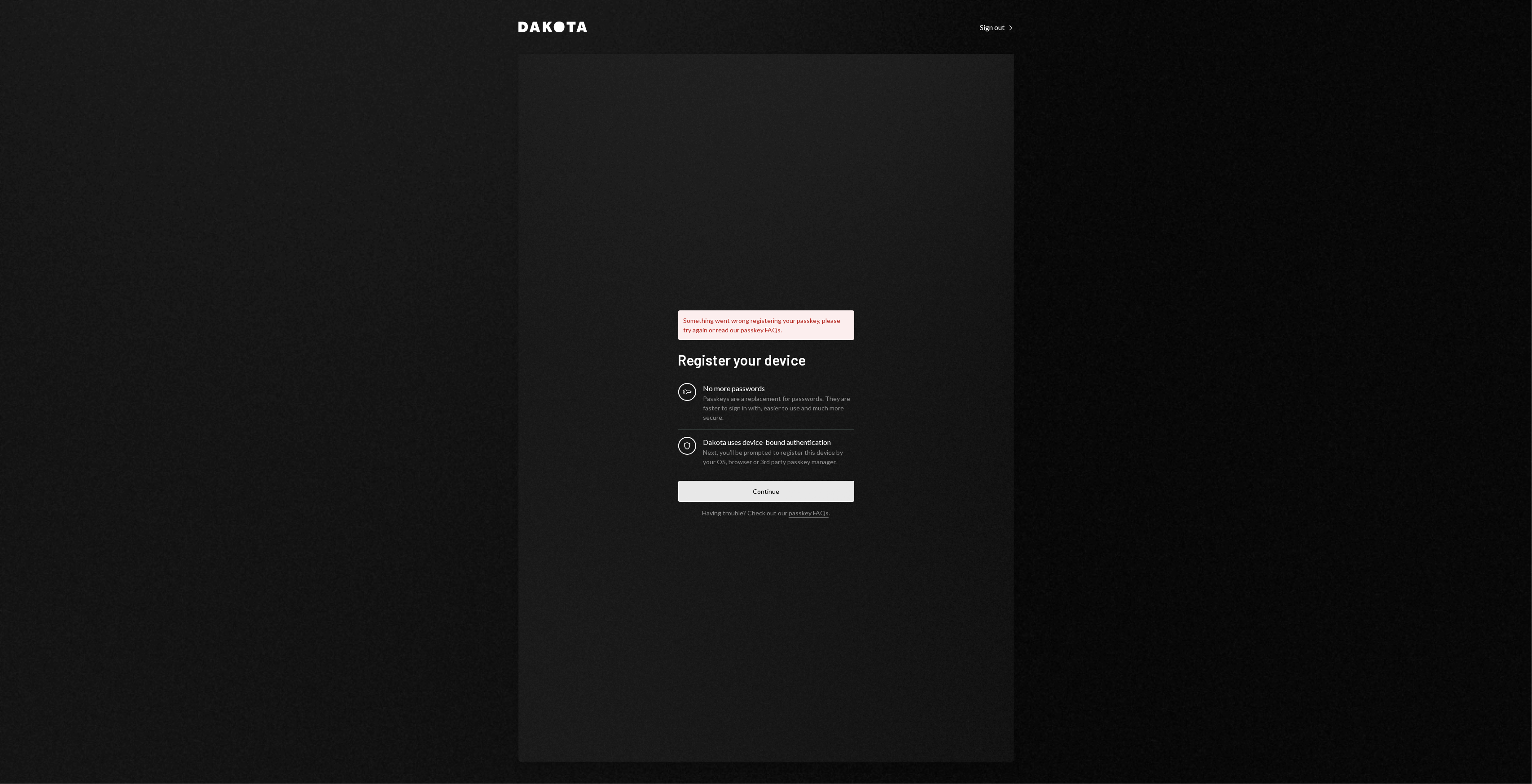
click at [761, 490] on button "Continue" at bounding box center [766, 491] width 176 height 21
drag, startPoint x: 698, startPoint y: 273, endPoint x: 690, endPoint y: 255, distance: 19.7
drag, startPoint x: 690, startPoint y: 255, endPoint x: 652, endPoint y: 220, distance: 51.7
click at [661, 234] on div "Something went wrong registering your passkey, please try again or read our pas…" at bounding box center [766, 408] width 495 height 709
drag, startPoint x: 737, startPoint y: 272, endPoint x: 733, endPoint y: 260, distance: 12.6
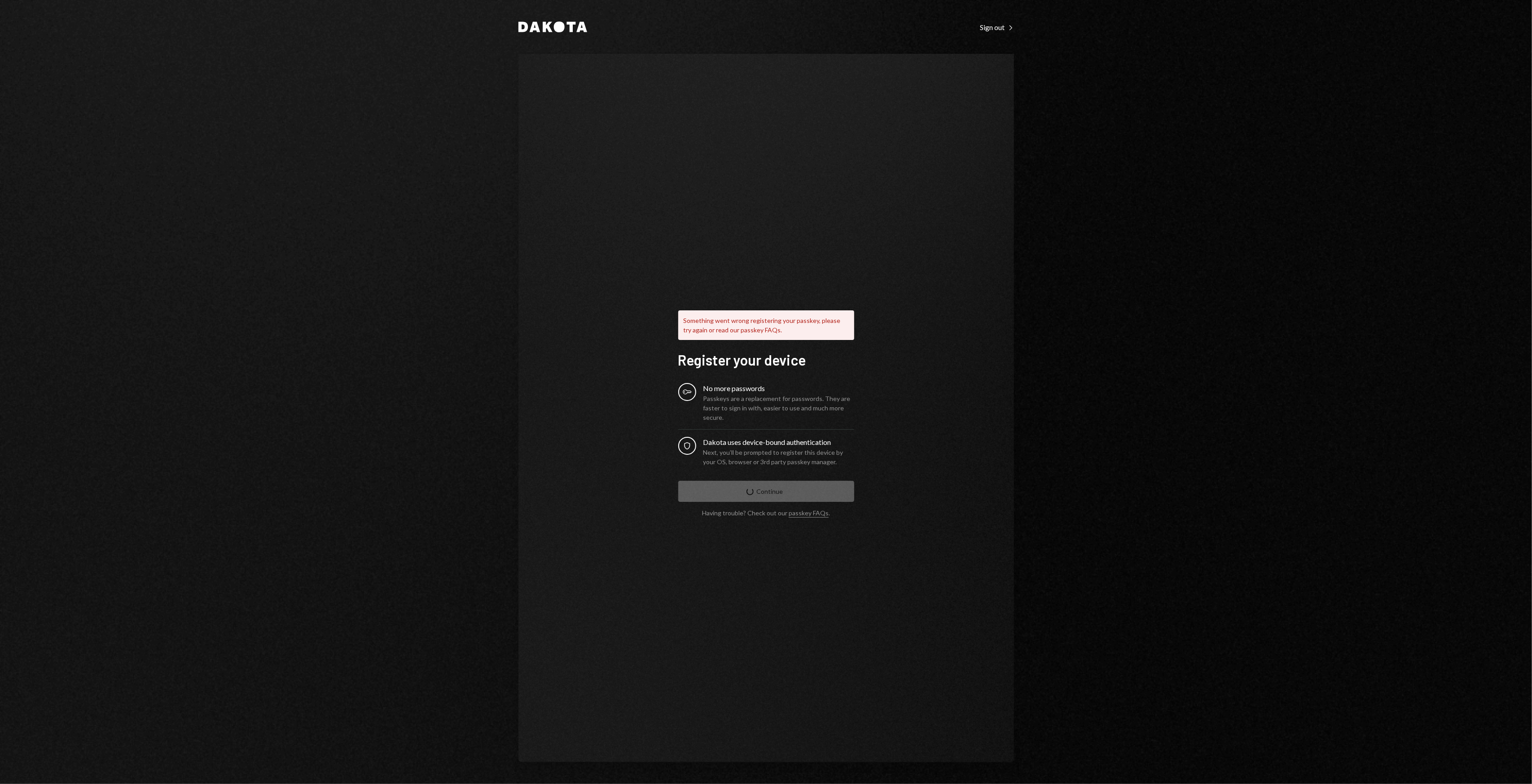
click at [737, 272] on div "Something went wrong registering your passkey, please try again or read our pas…" at bounding box center [766, 408] width 197 height 289
drag, startPoint x: 732, startPoint y: 252, endPoint x: 720, endPoint y: 239, distance: 17.7
click at [720, 239] on div "Something went wrong registering your passkey, please try again or read our pas…" at bounding box center [766, 408] width 495 height 709
drag, startPoint x: 720, startPoint y: 239, endPoint x: 729, endPoint y: 234, distance: 10.3
click at [720, 239] on div "Something went wrong registering your passkey, please try again or read our pas…" at bounding box center [766, 408] width 495 height 709
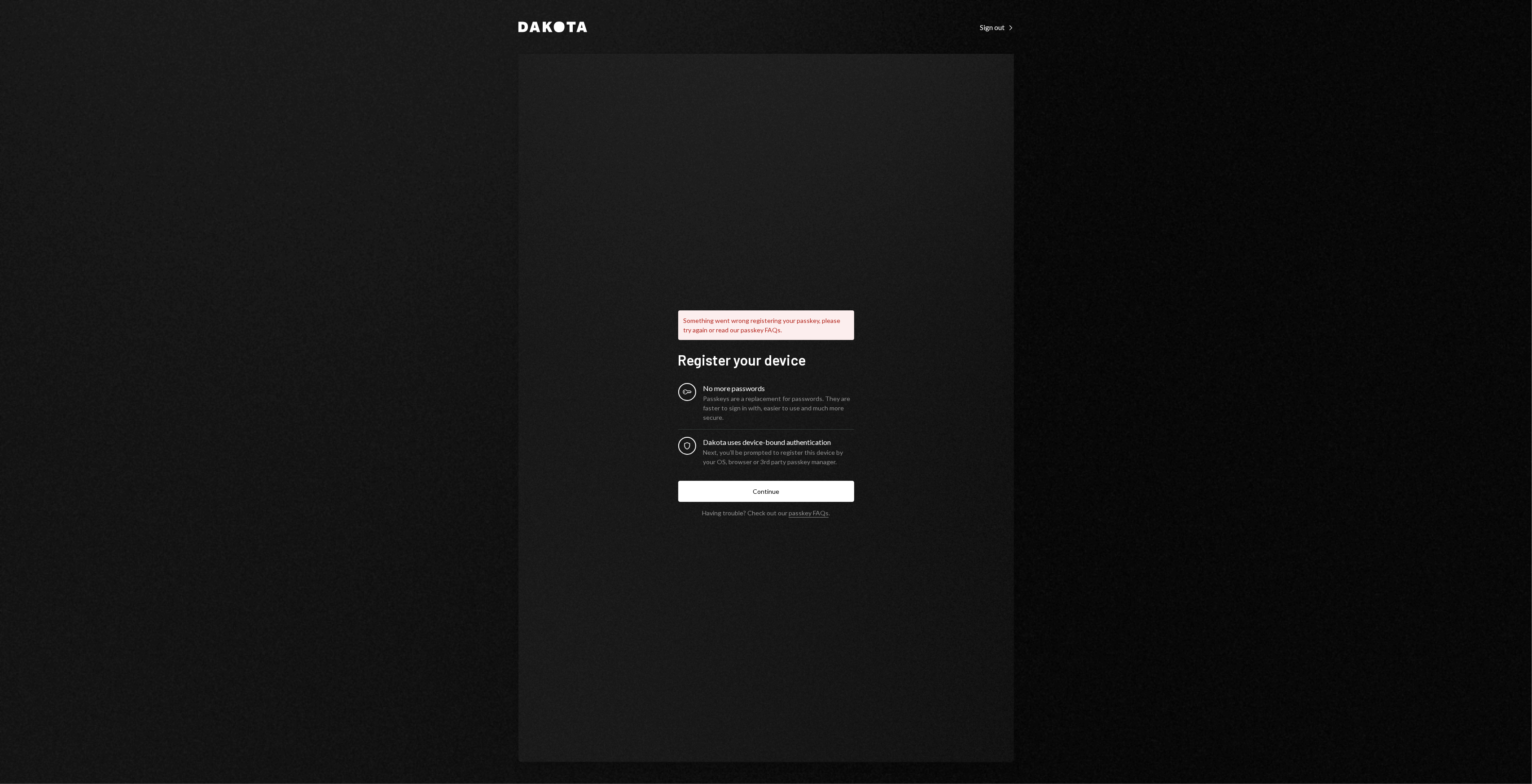
drag, startPoint x: 773, startPoint y: 201, endPoint x: 744, endPoint y: 184, distance: 33.6
drag, startPoint x: 744, startPoint y: 184, endPoint x: 712, endPoint y: 171, distance: 34.5
click at [712, 171] on div "Something went wrong registering your passkey, please try again or read our pas…" at bounding box center [766, 408] width 495 height 709
drag, startPoint x: 692, startPoint y: 162, endPoint x: 685, endPoint y: 155, distance: 9.9
click at [685, 155] on div "Something went wrong registering your passkey, please try again or read our pas…" at bounding box center [766, 408] width 495 height 709
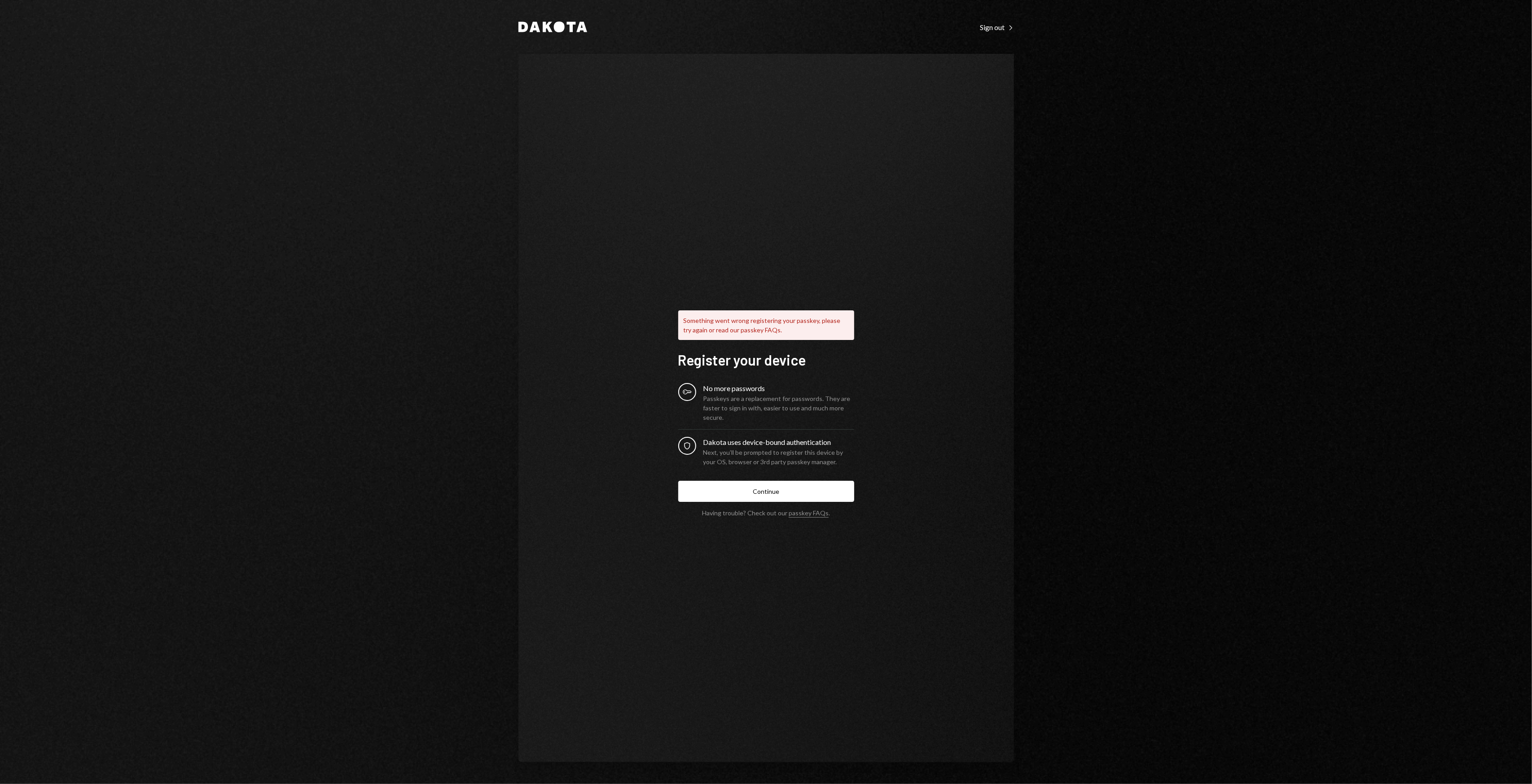
click at [680, 151] on div "Something went wrong registering your passkey, please try again or read our pas…" at bounding box center [766, 408] width 495 height 709
click at [677, 146] on div "Something went wrong registering your passkey, please try again or read our pas…" at bounding box center [766, 408] width 495 height 709
drag, startPoint x: 676, startPoint y: 146, endPoint x: 670, endPoint y: 141, distance: 7.8
click at [668, 140] on div "Something went wrong registering your passkey, please try again or read our pas…" at bounding box center [766, 408] width 495 height 709
drag, startPoint x: 654, startPoint y: 133, endPoint x: 647, endPoint y: 126, distance: 9.9
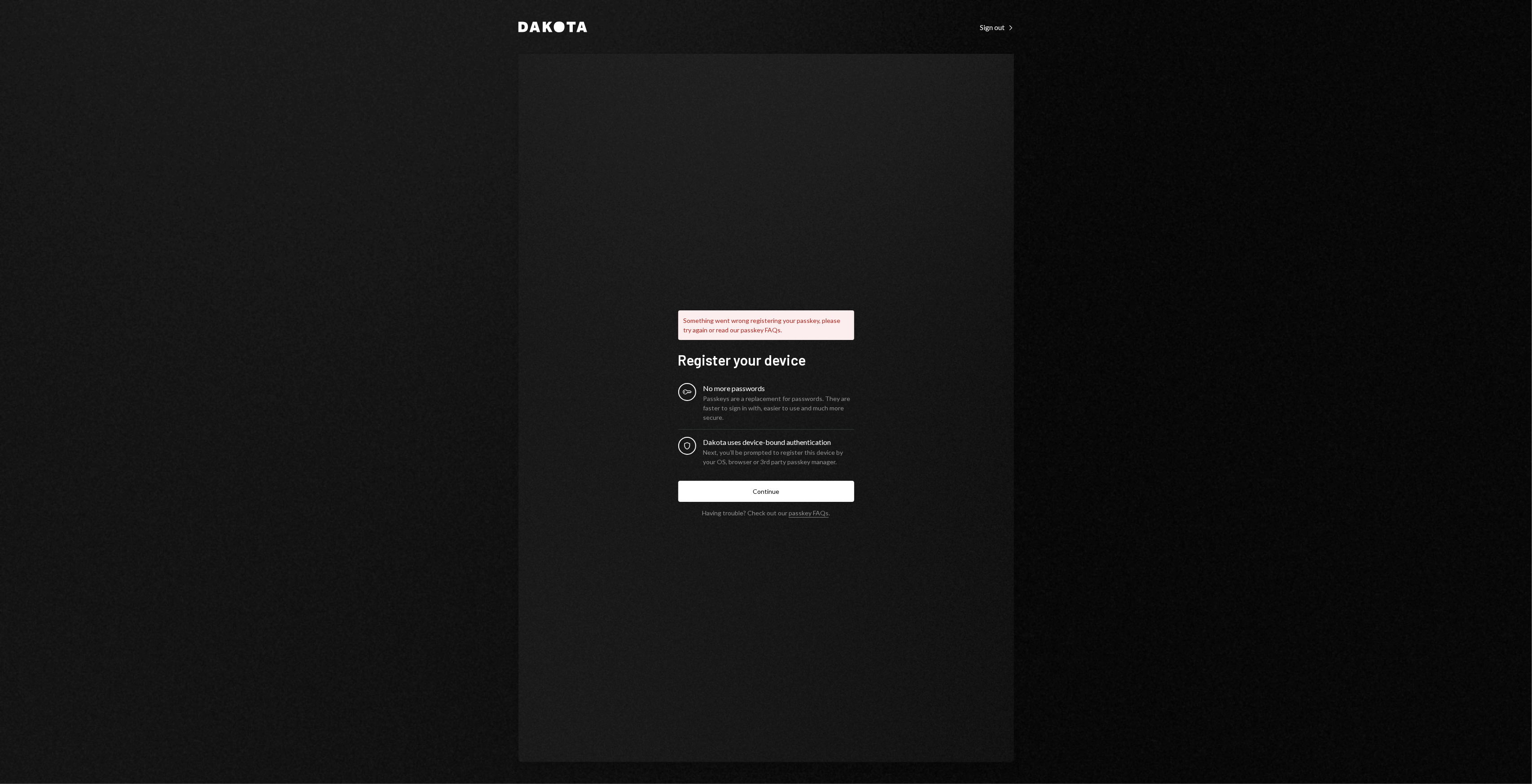
click at [645, 125] on div "Something went wrong registering your passkey, please try again or read our pas…" at bounding box center [766, 408] width 495 height 709
click at [643, 125] on div "Something went wrong registering your passkey, please try again or read our pas…" at bounding box center [766, 408] width 495 height 709
drag, startPoint x: 643, startPoint y: 125, endPoint x: 638, endPoint y: 122, distance: 5.8
click at [636, 122] on div "Something went wrong registering your passkey, please try again or read our pas…" at bounding box center [766, 408] width 495 height 709
click at [632, 118] on div "Something went wrong registering your passkey, please try again or read our pas…" at bounding box center [766, 408] width 495 height 709
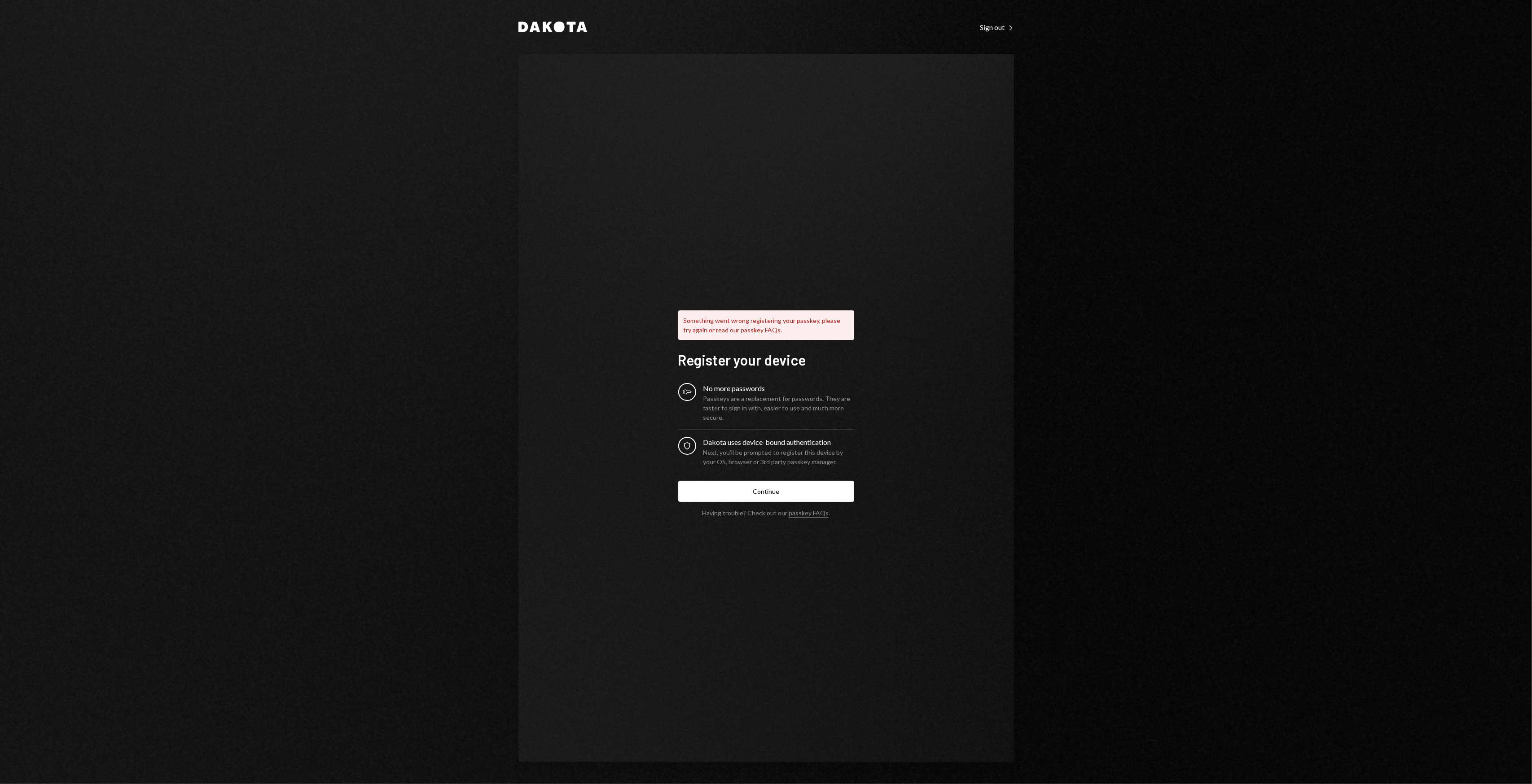
click at [629, 115] on div "Something went wrong registering your passkey, please try again or read our pas…" at bounding box center [766, 408] width 495 height 709
click at [626, 111] on div "Something went wrong registering your passkey, please try again or read our pas…" at bounding box center [766, 408] width 495 height 709
click at [621, 105] on div "Something went wrong registering your passkey, please try again or read our pas…" at bounding box center [766, 408] width 495 height 709
click at [614, 97] on div "Something went wrong registering your passkey, please try again or read our pas…" at bounding box center [766, 408] width 495 height 709
click at [612, 95] on div "Something went wrong registering your passkey, please try again or read our pas…" at bounding box center [766, 408] width 495 height 709
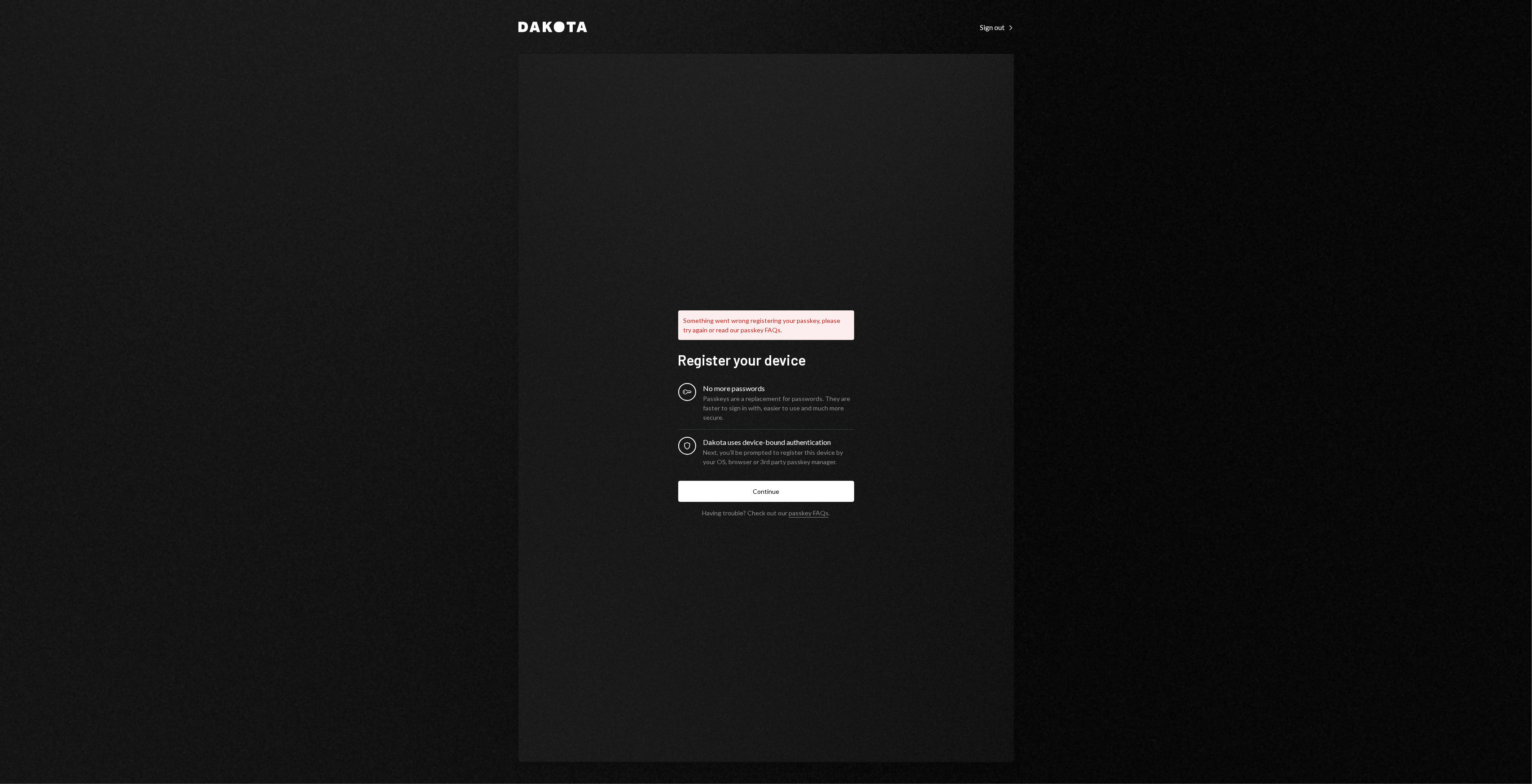
drag, startPoint x: 892, startPoint y: 195, endPoint x: 862, endPoint y: 177, distance: 35.0
click at [862, 177] on div "Something went wrong registering your passkey, please try again or read our pas…" at bounding box center [766, 408] width 495 height 709
drag, startPoint x: 858, startPoint y: 175, endPoint x: 854, endPoint y: 169, distance: 7.2
click at [853, 168] on div "Something went wrong registering your passkey, please try again or read our pas…" at bounding box center [766, 408] width 495 height 709
click at [991, 6] on div "[PERSON_NAME] Sign out Right Caret Something went wrong registering your passke…" at bounding box center [767, 392] width 539 height 784
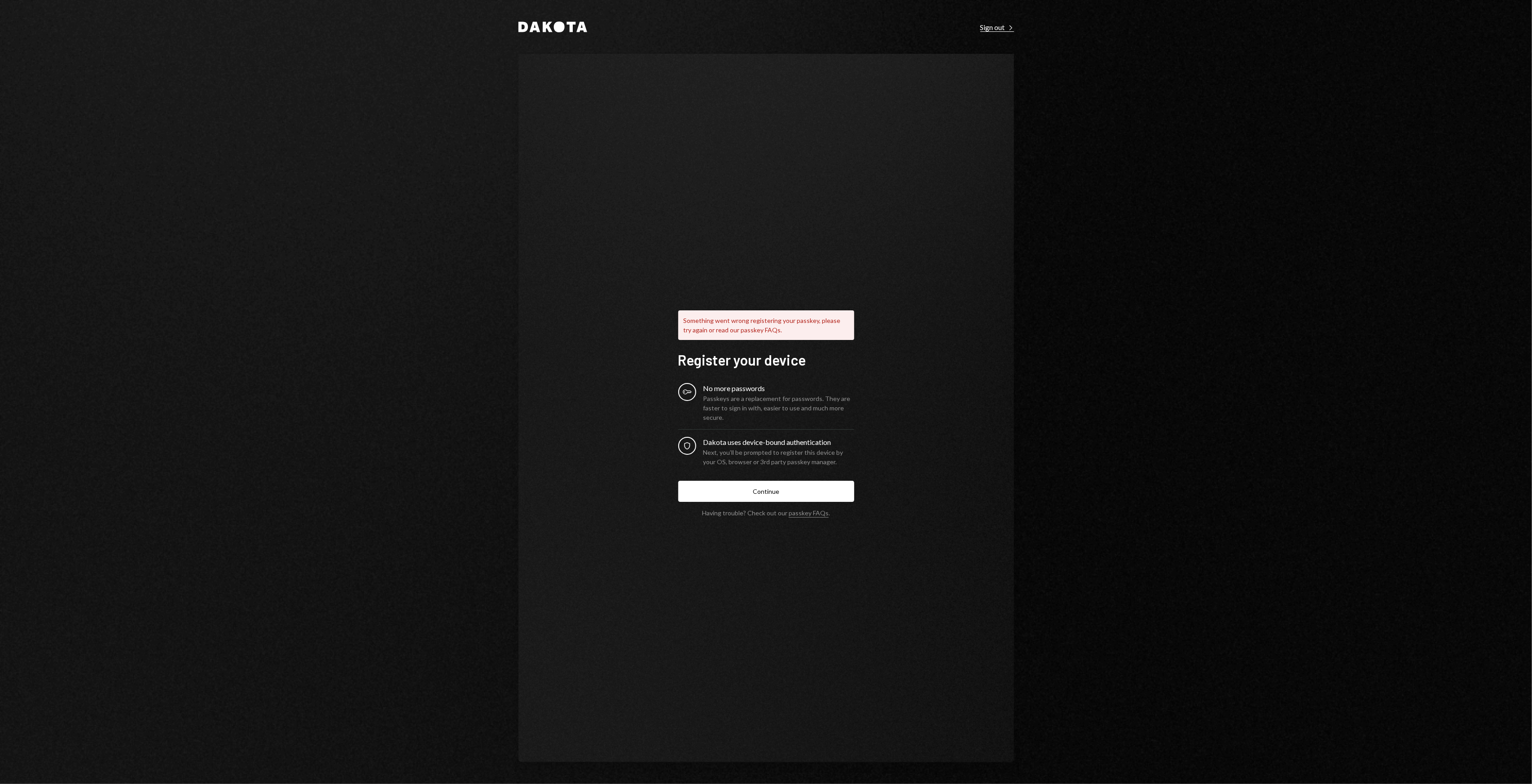
click at [994, 29] on div "Sign out Right Caret" at bounding box center [997, 27] width 34 height 9
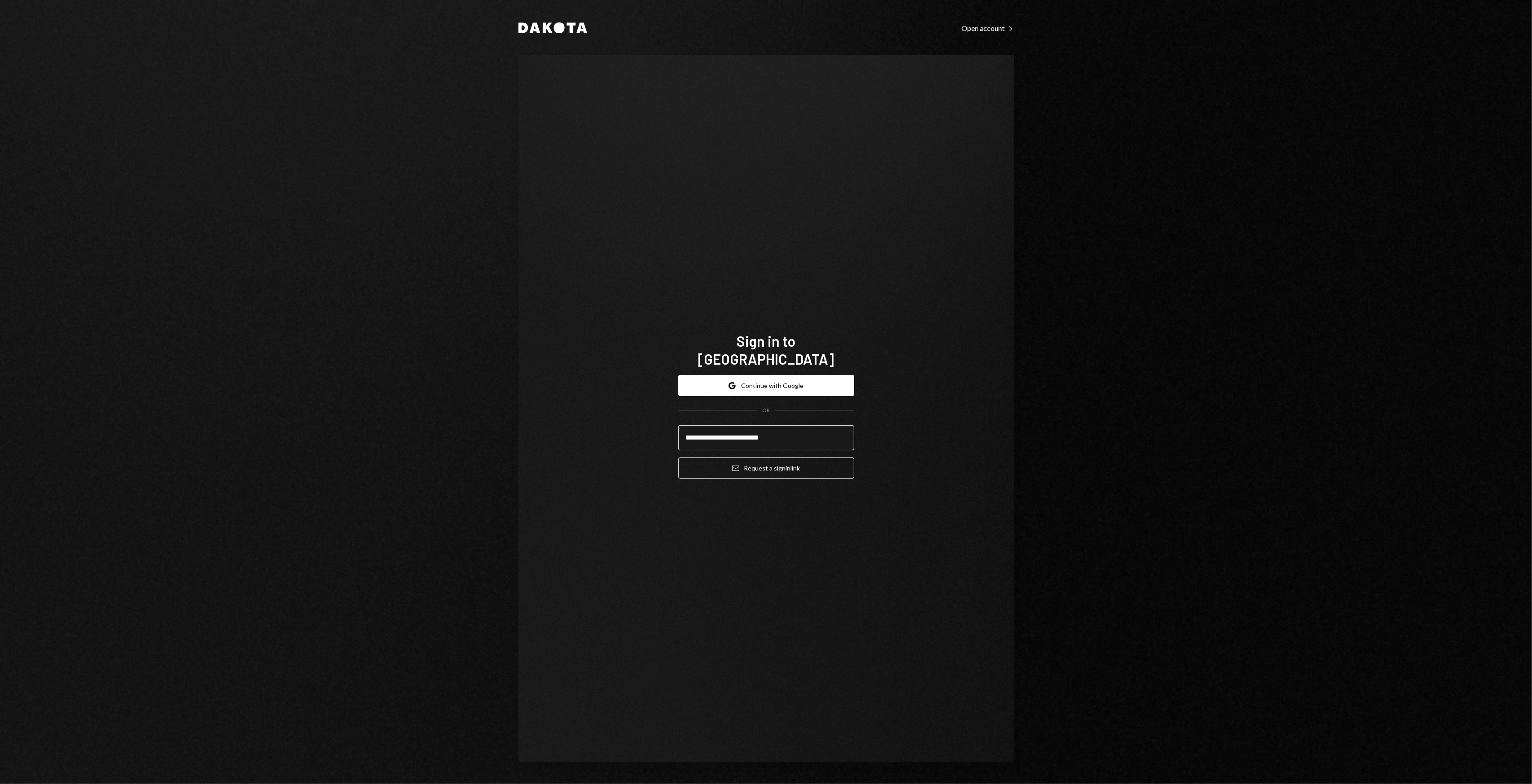
type input "**********"
click at [678, 458] on button "Email Request a sign in link" at bounding box center [766, 468] width 176 height 21
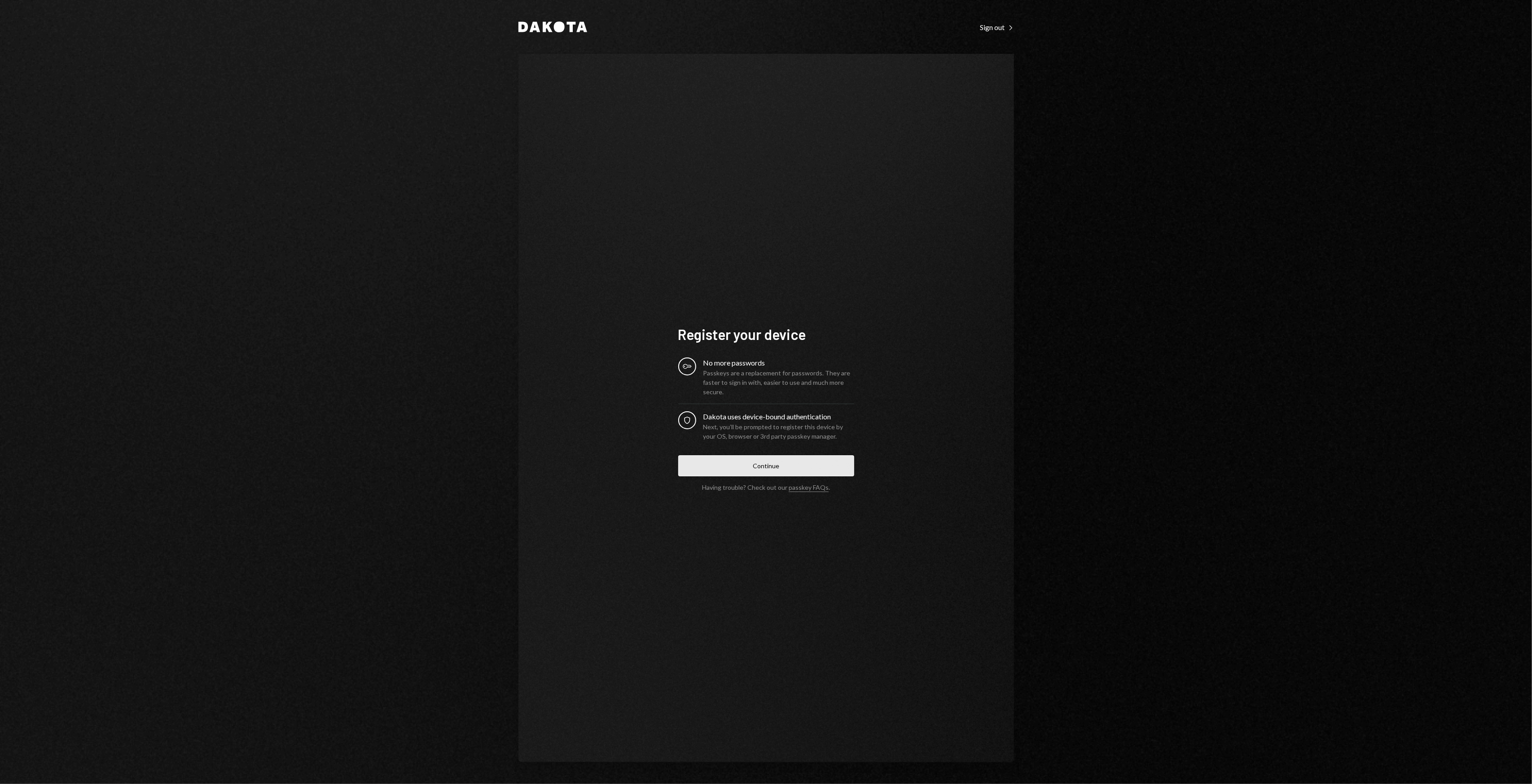
click at [724, 456] on button "Continue" at bounding box center [766, 465] width 176 height 21
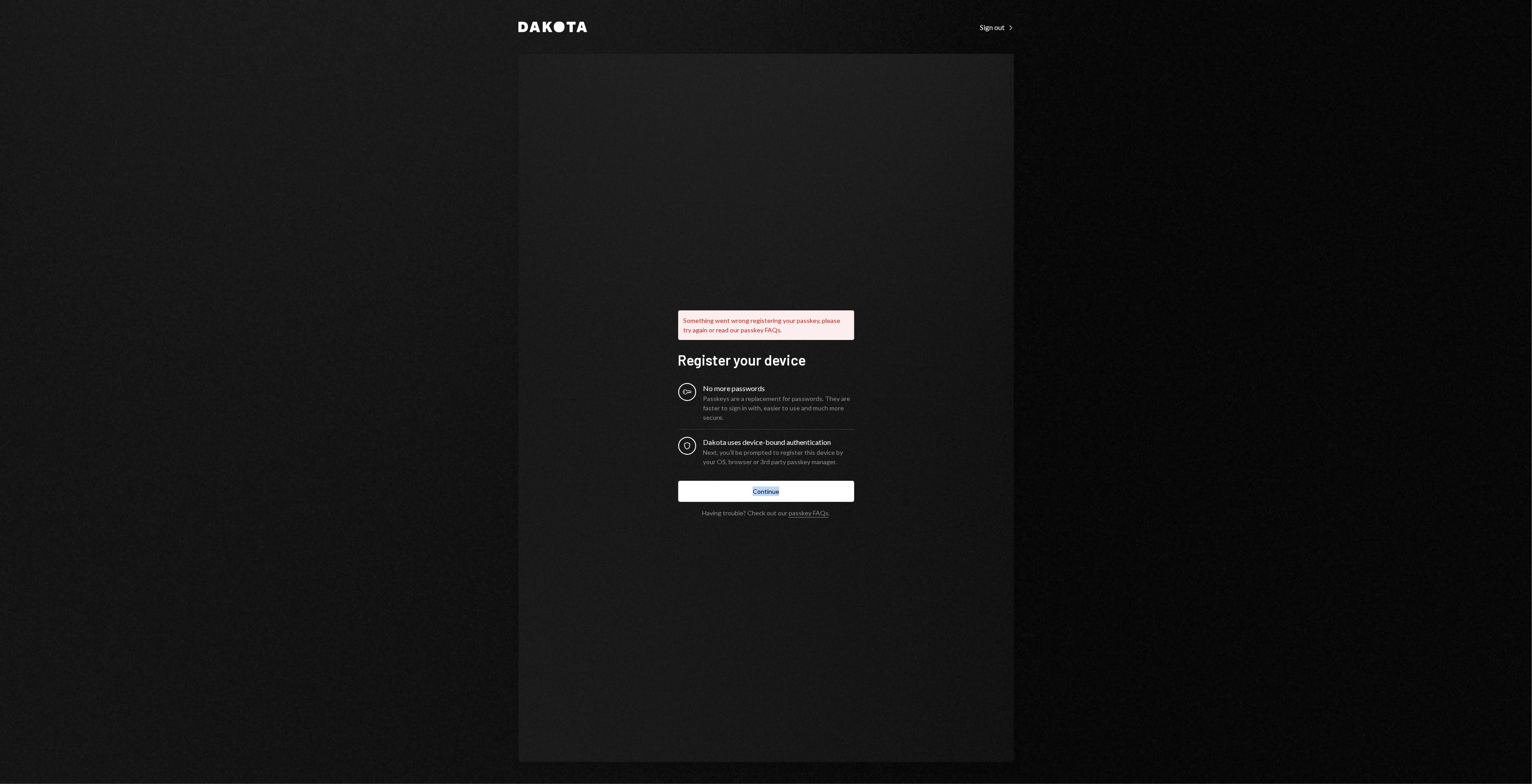
click at [1200, 467] on div "[PERSON_NAME] Sign out Right Caret Something went wrong registering your passke…" at bounding box center [766, 392] width 1532 height 784
click at [820, 483] on button "Continue" at bounding box center [766, 491] width 176 height 21
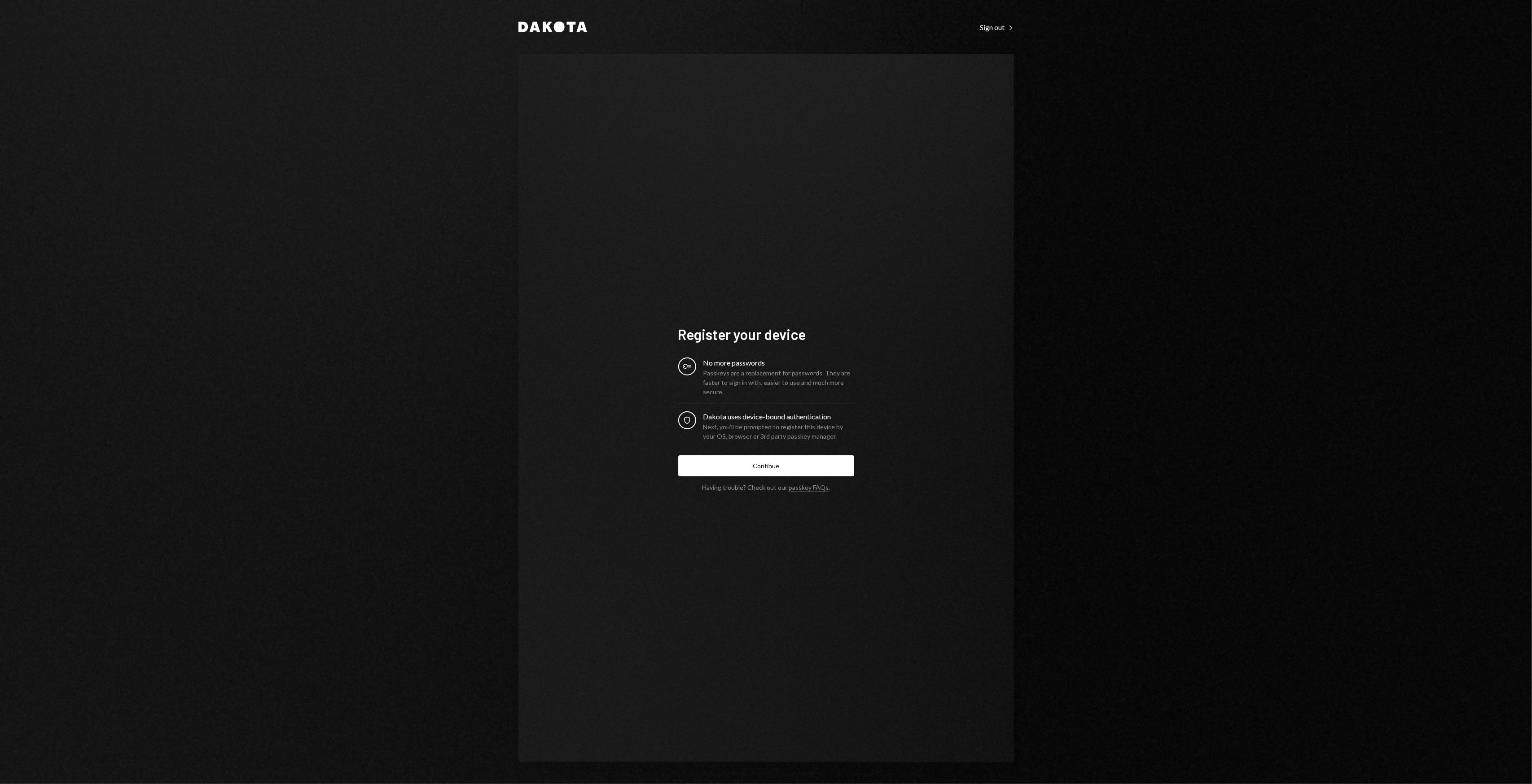
click at [862, 163] on div "Register your device Key No more passwords Passkeys are a replacement for passw…" at bounding box center [766, 408] width 495 height 709
drag, startPoint x: 858, startPoint y: 163, endPoint x: 855, endPoint y: 158, distance: 5.8
drag, startPoint x: 855, startPoint y: 158, endPoint x: 999, endPoint y: 46, distance: 182.4
click at [958, 69] on div "Register your device Key No more passwords Passkeys are a replacement for passw…" at bounding box center [766, 408] width 495 height 709
click at [1002, 25] on div "Sign out Right Caret" at bounding box center [997, 27] width 34 height 9
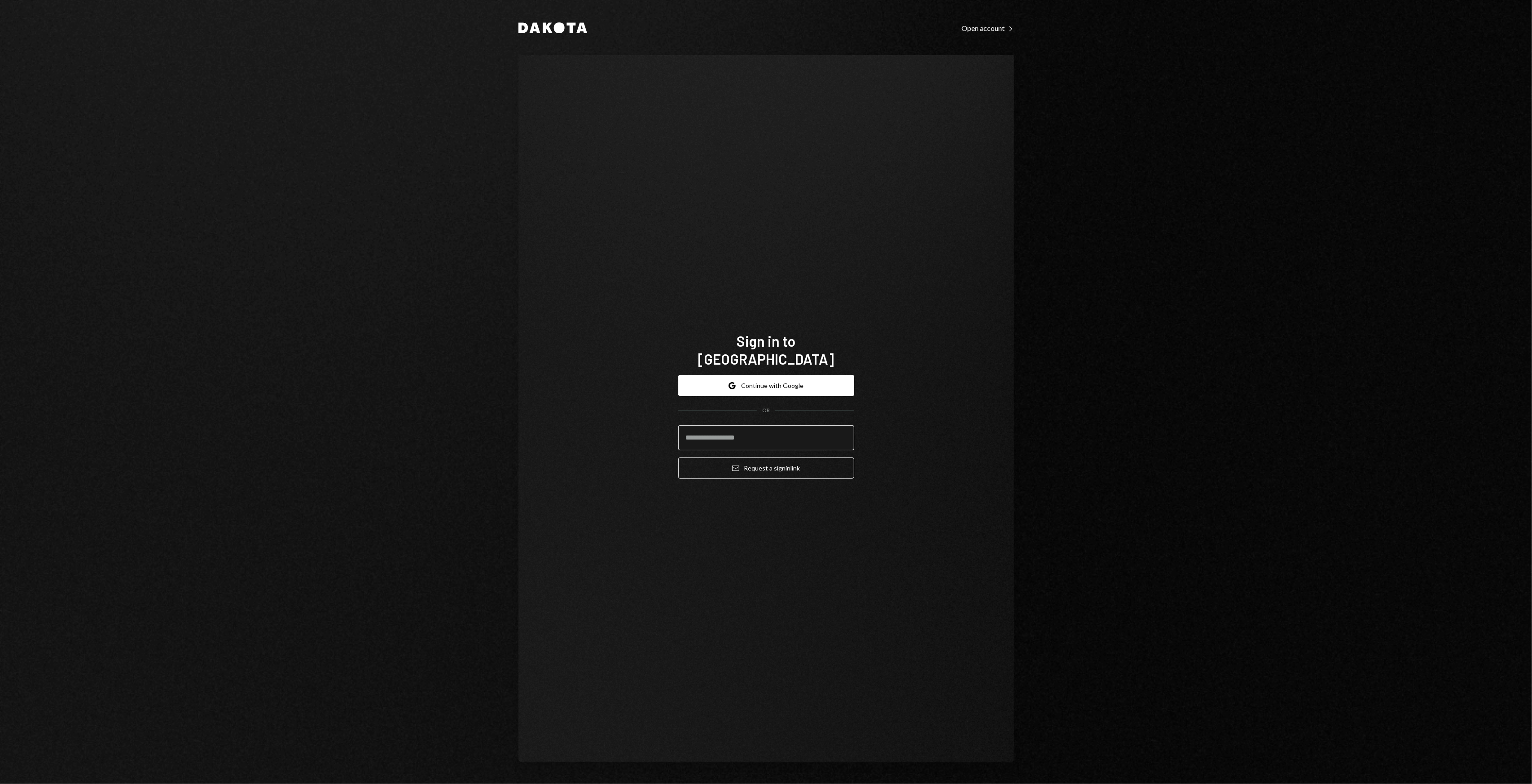
click at [754, 426] on input "email" at bounding box center [766, 438] width 176 height 25
type input "**********"
click at [776, 458] on button "Email Request a sign in link" at bounding box center [766, 468] width 176 height 21
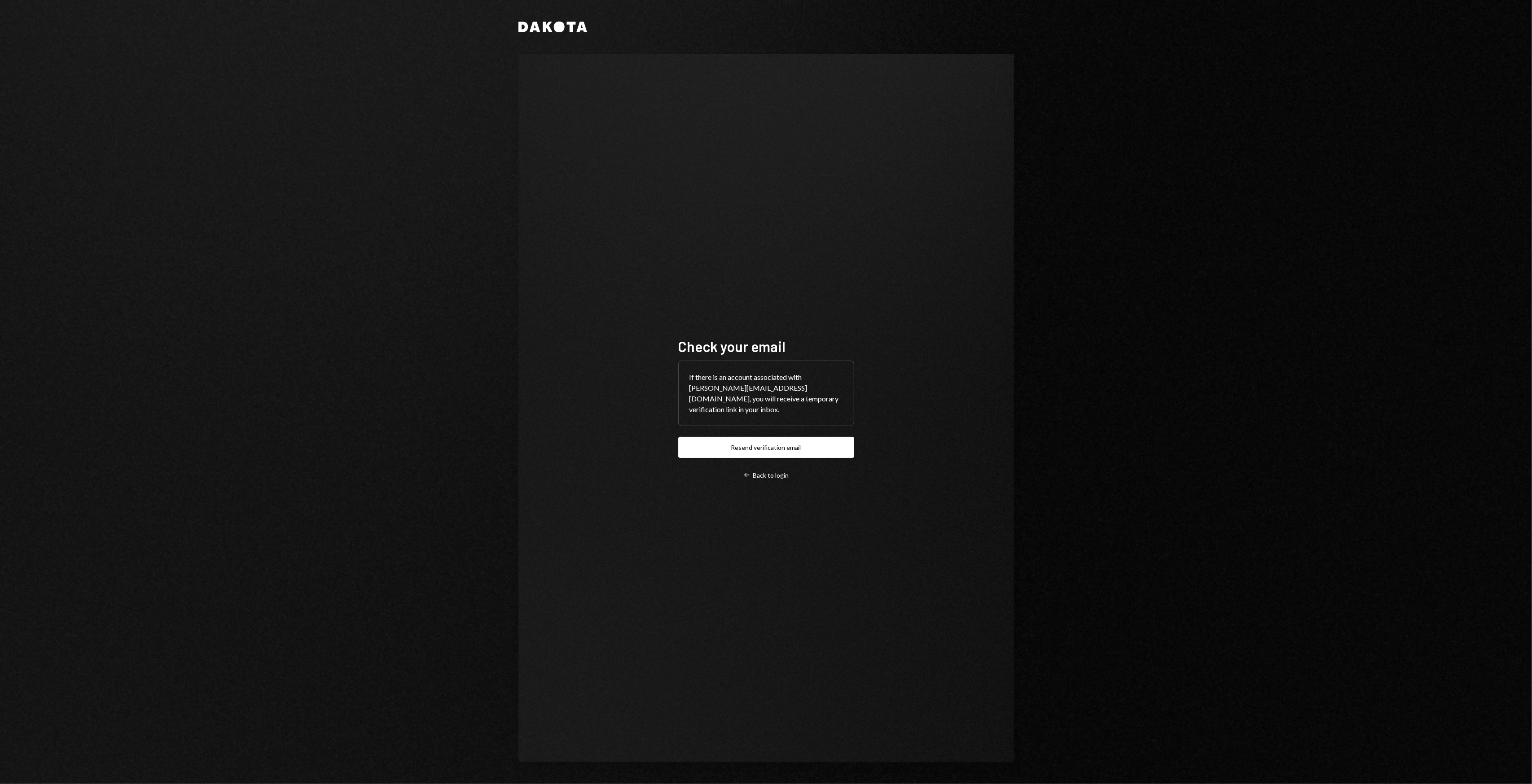
drag, startPoint x: 1043, startPoint y: 334, endPoint x: 968, endPoint y: 291, distance: 86.5
click at [968, 291] on div "Check your email If there is an account associated with garon+sweet@autonomousp…" at bounding box center [766, 408] width 495 height 709
drag, startPoint x: 928, startPoint y: 275, endPoint x: 919, endPoint y: 269, distance: 10.8
drag, startPoint x: 919, startPoint y: 269, endPoint x: 915, endPoint y: 267, distance: 4.5
click at [915, 267] on div "Check your email If there is an account associated with garon+sweet@autonomousp…" at bounding box center [766, 408] width 495 height 709
